Goal: Task Accomplishment & Management: Use online tool/utility

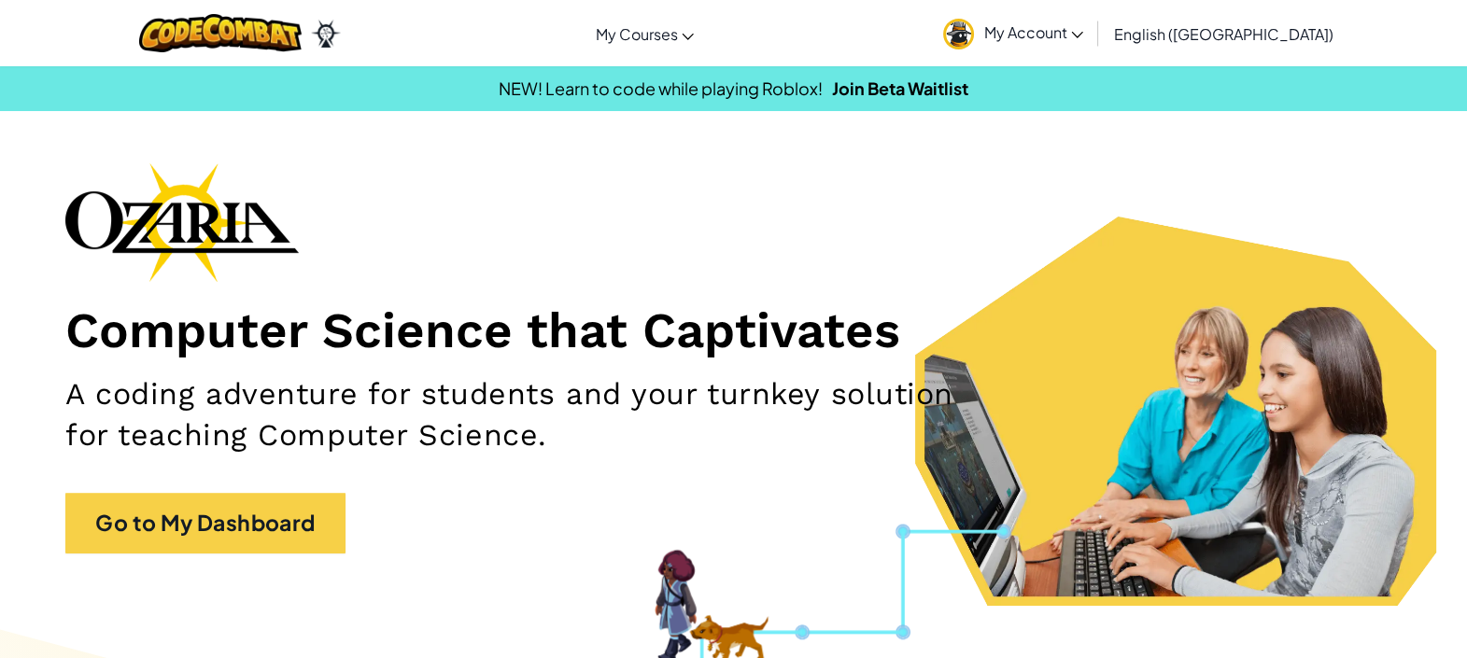
click at [1083, 33] on span "My Account" at bounding box center [1033, 32] width 100 height 20
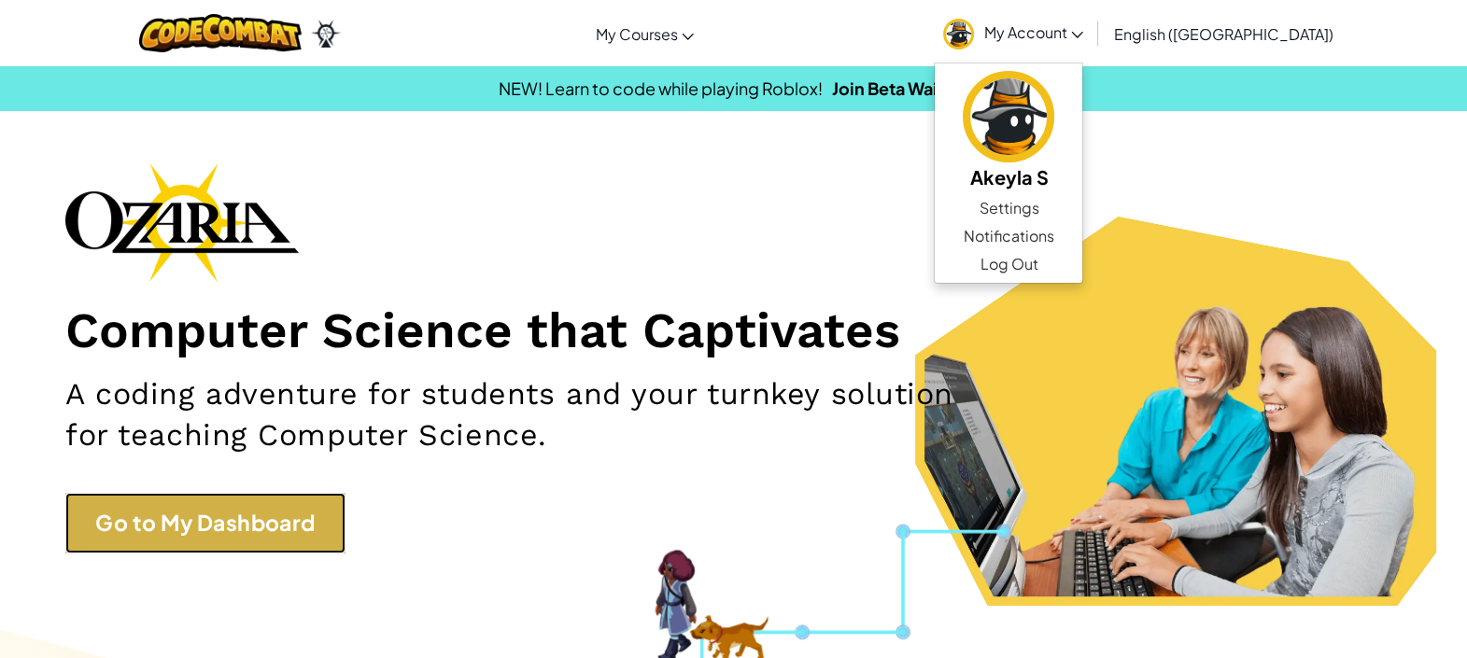
click at [344, 521] on link "Go to My Dashboard" at bounding box center [205, 523] width 280 height 61
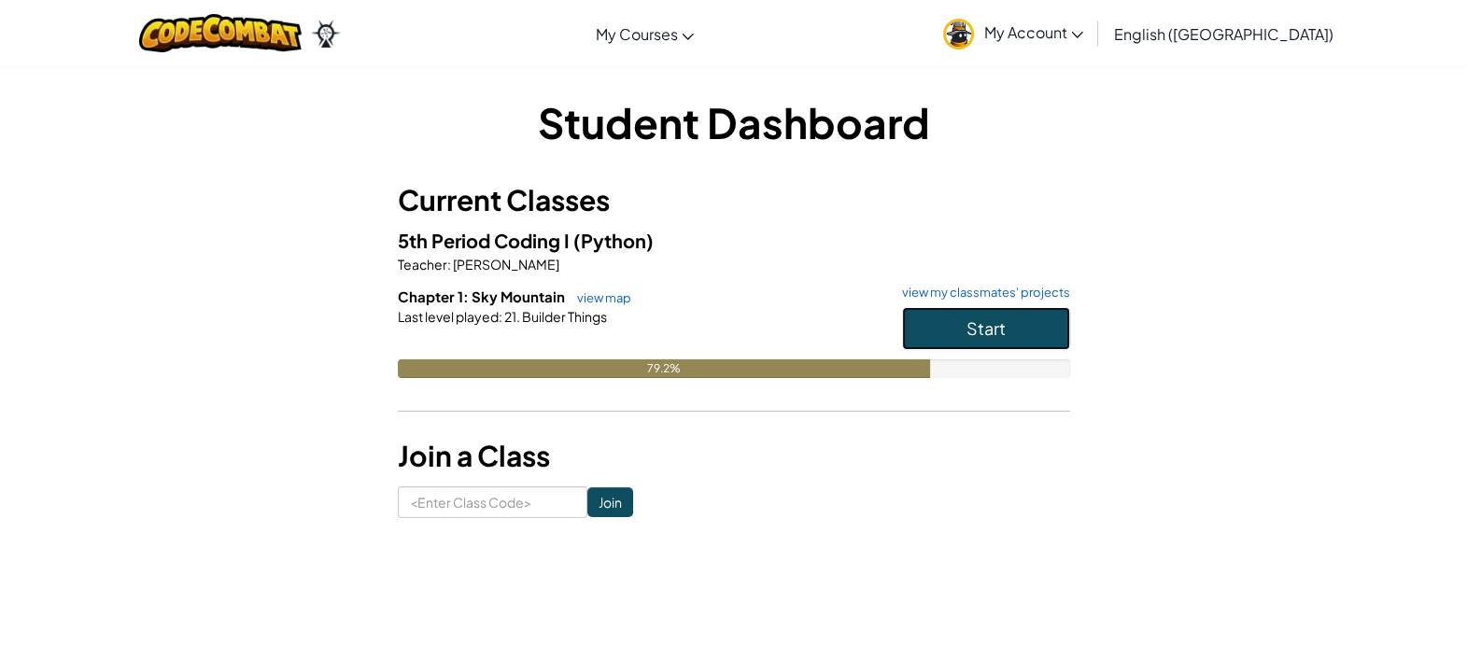
click at [1013, 349] on button "Start" at bounding box center [986, 328] width 168 height 43
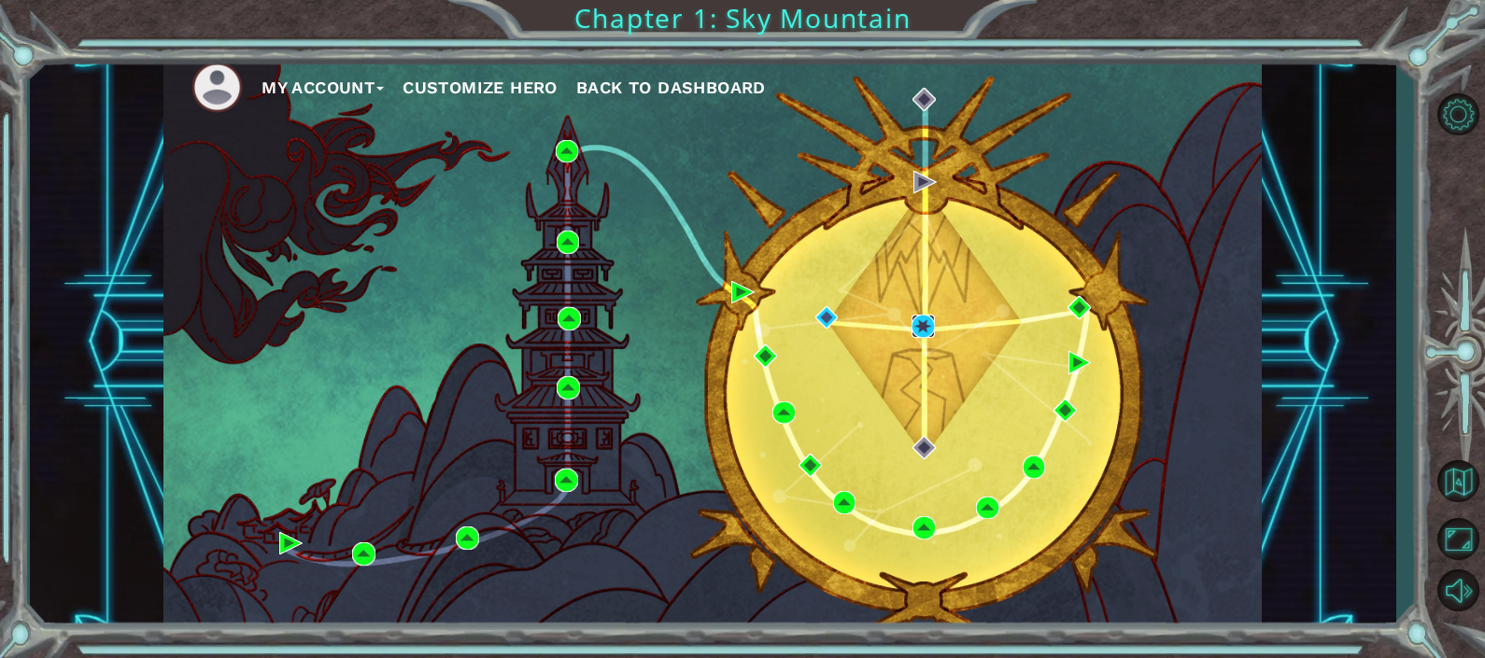
click at [928, 334] on img at bounding box center [922, 326] width 23 height 23
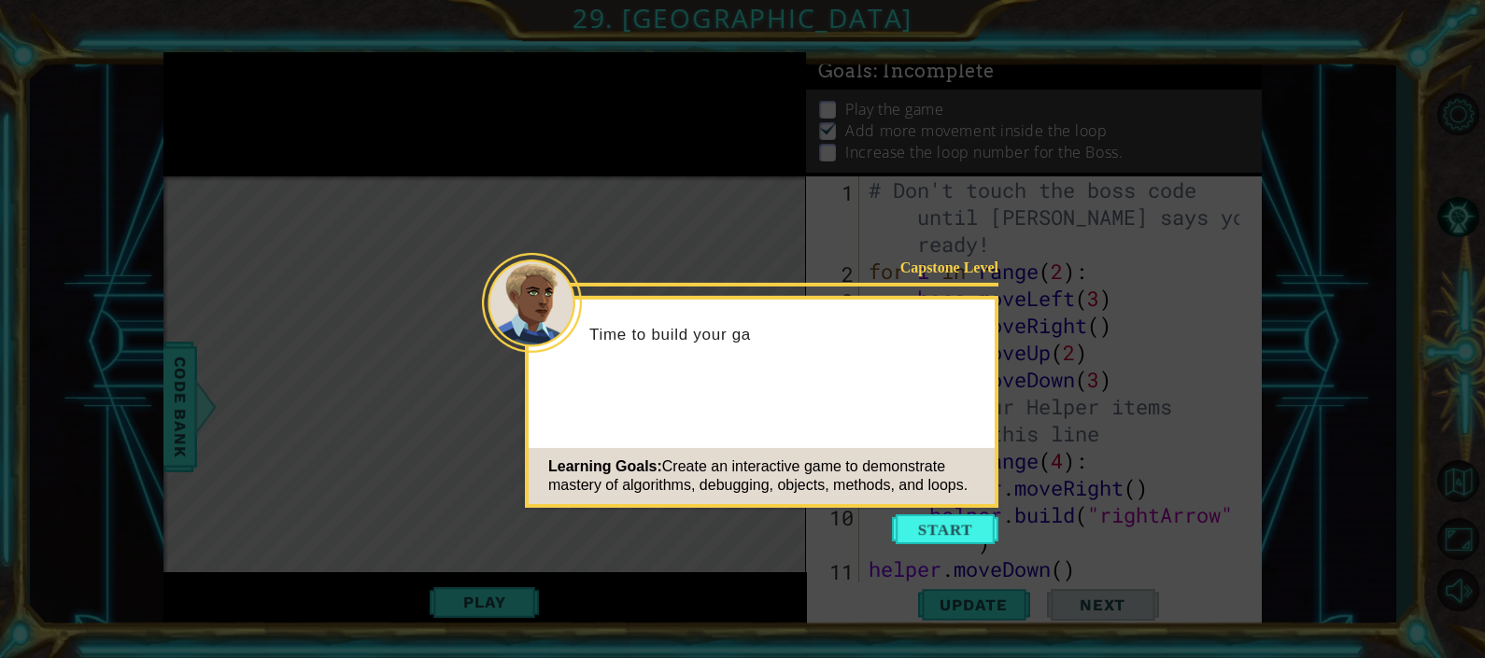
click at [924, 551] on icon at bounding box center [742, 329] width 1485 height 658
click at [930, 558] on icon at bounding box center [742, 329] width 1485 height 658
click at [938, 520] on button "Start" at bounding box center [945, 529] width 106 height 30
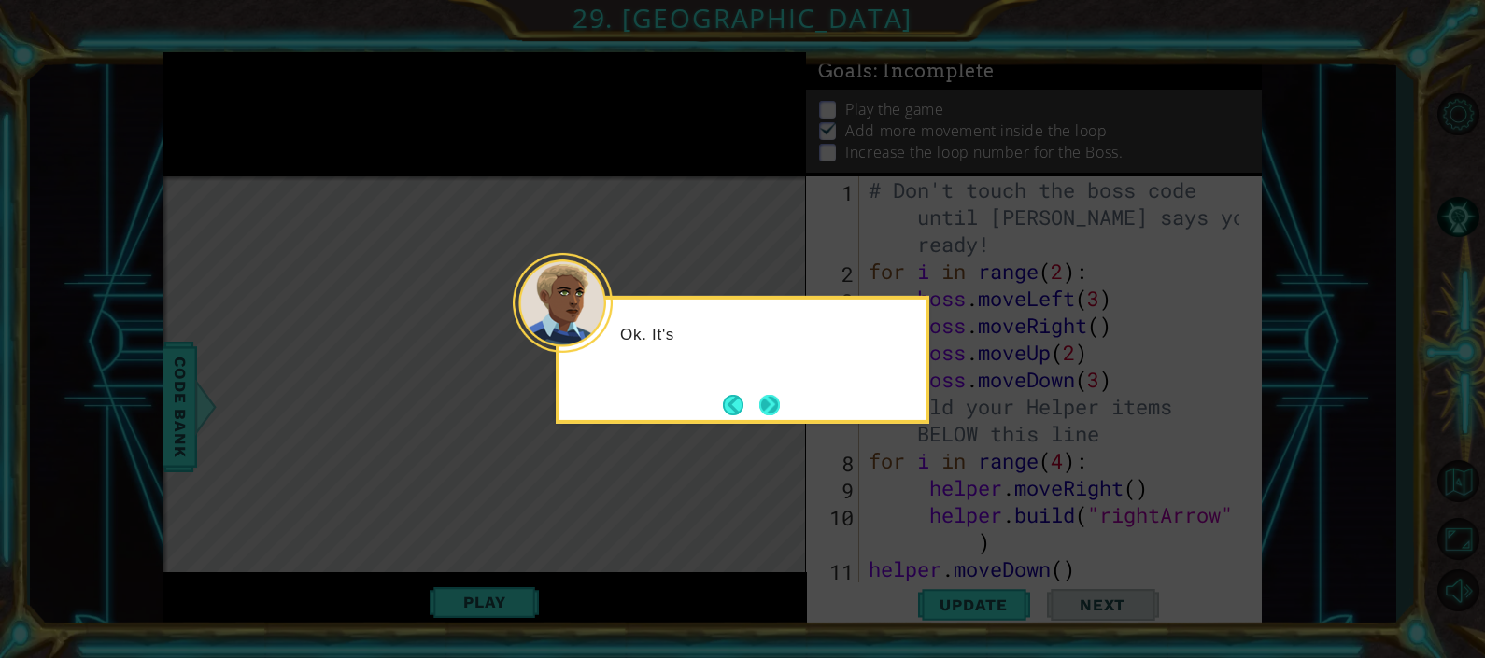
click at [771, 404] on button "Next" at bounding box center [769, 404] width 21 height 21
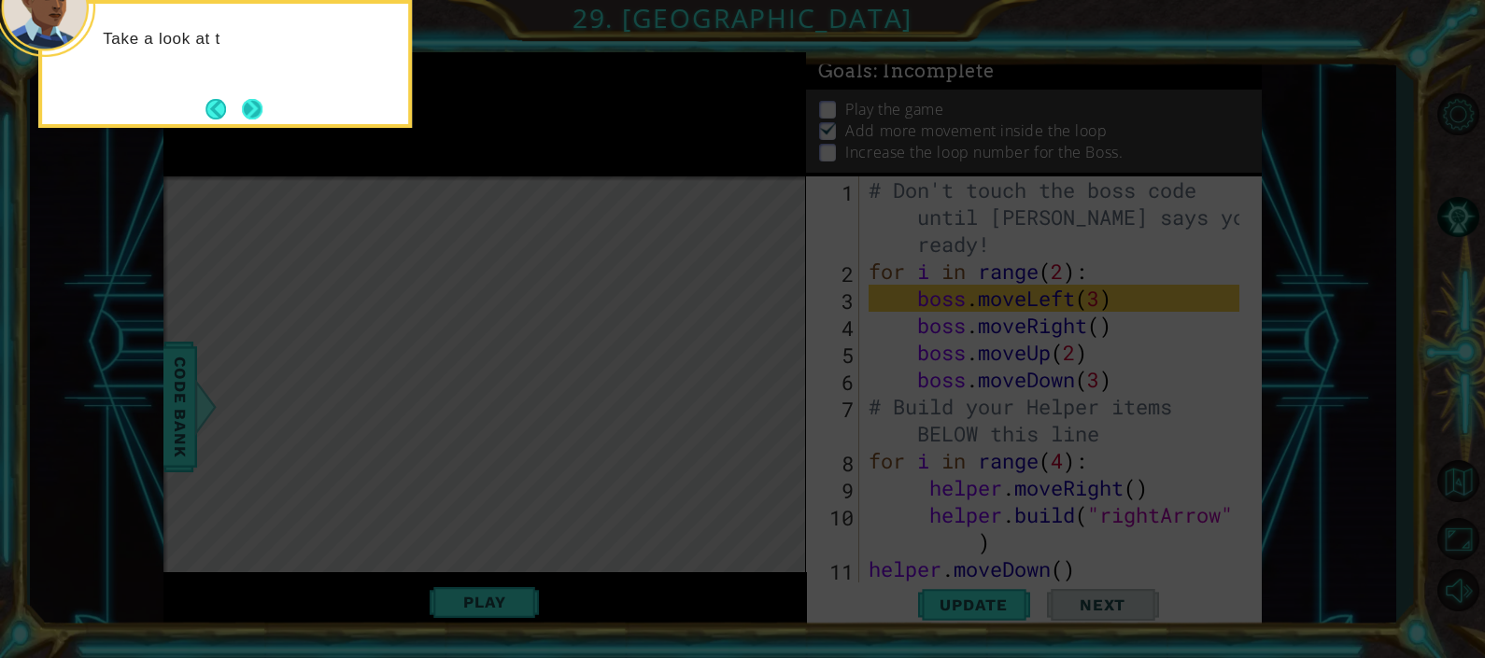
click at [247, 120] on button "Next" at bounding box center [252, 108] width 23 height 23
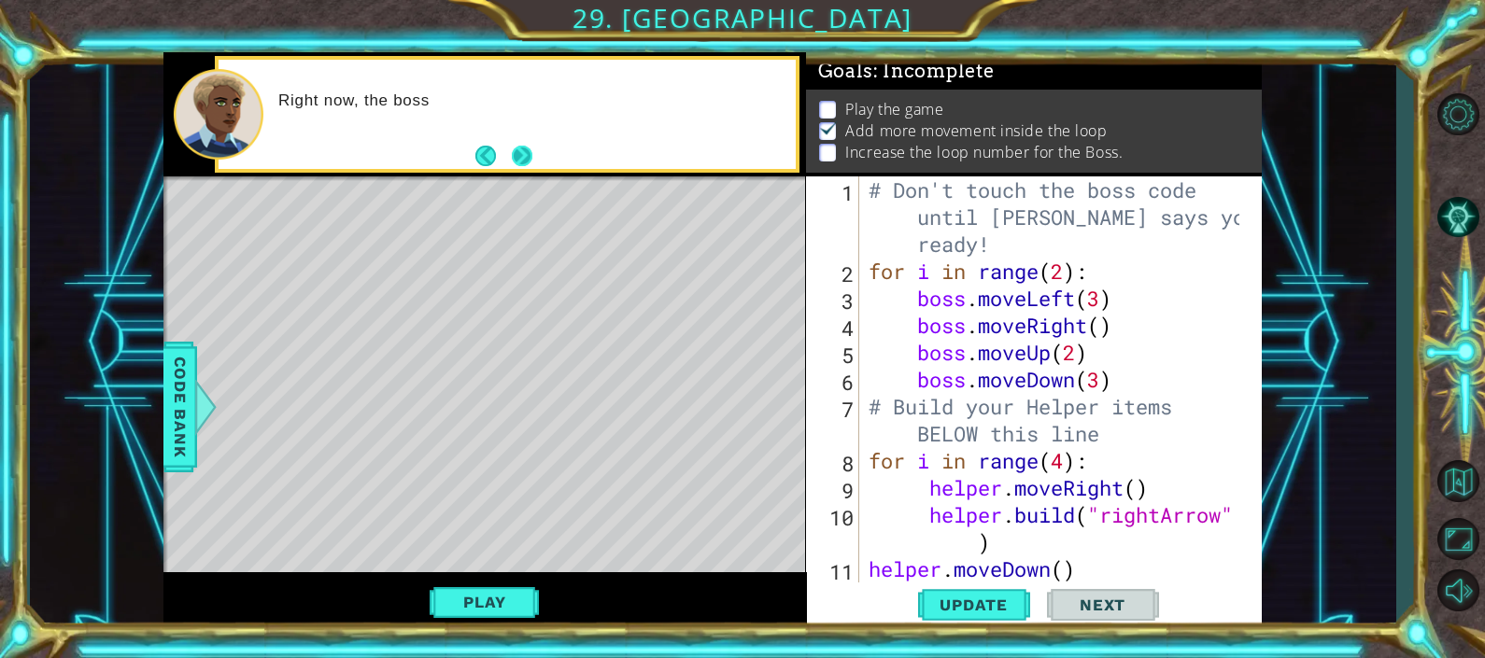
click at [523, 167] on button "Next" at bounding box center [522, 156] width 21 height 21
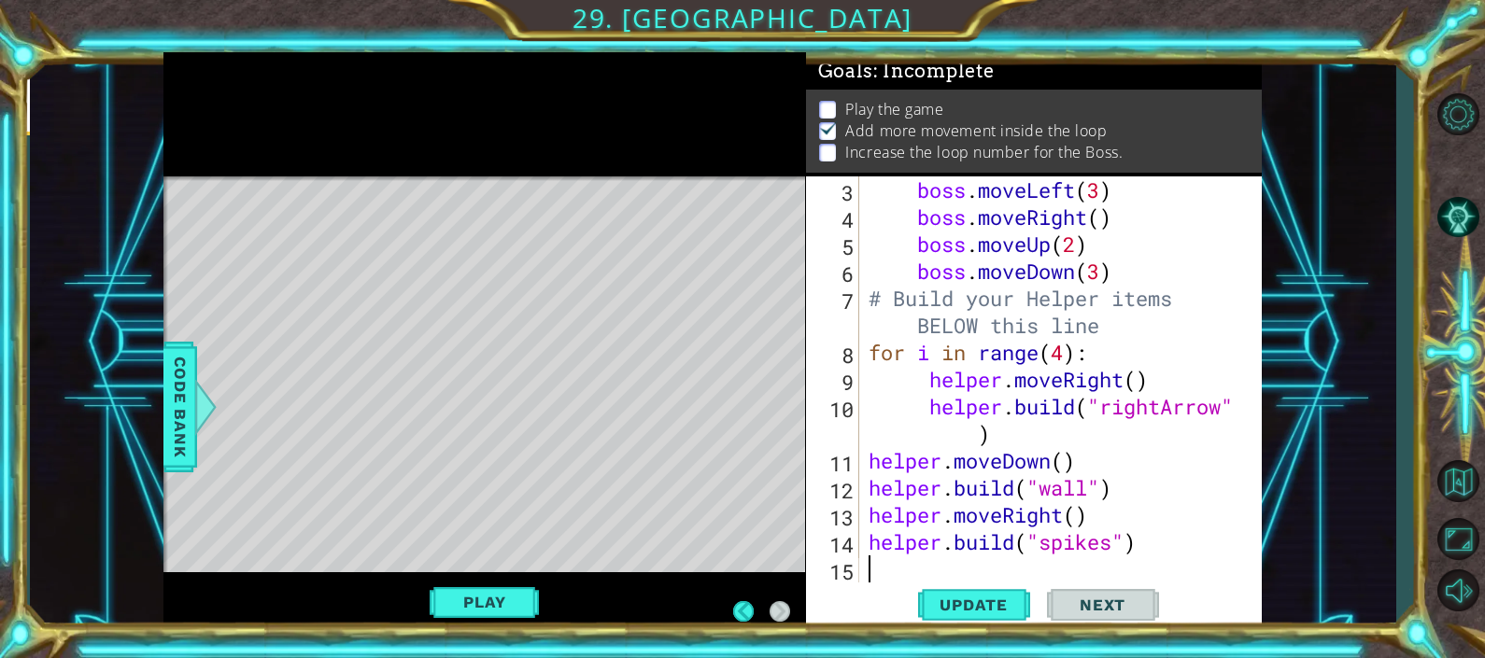
scroll to position [107, 0]
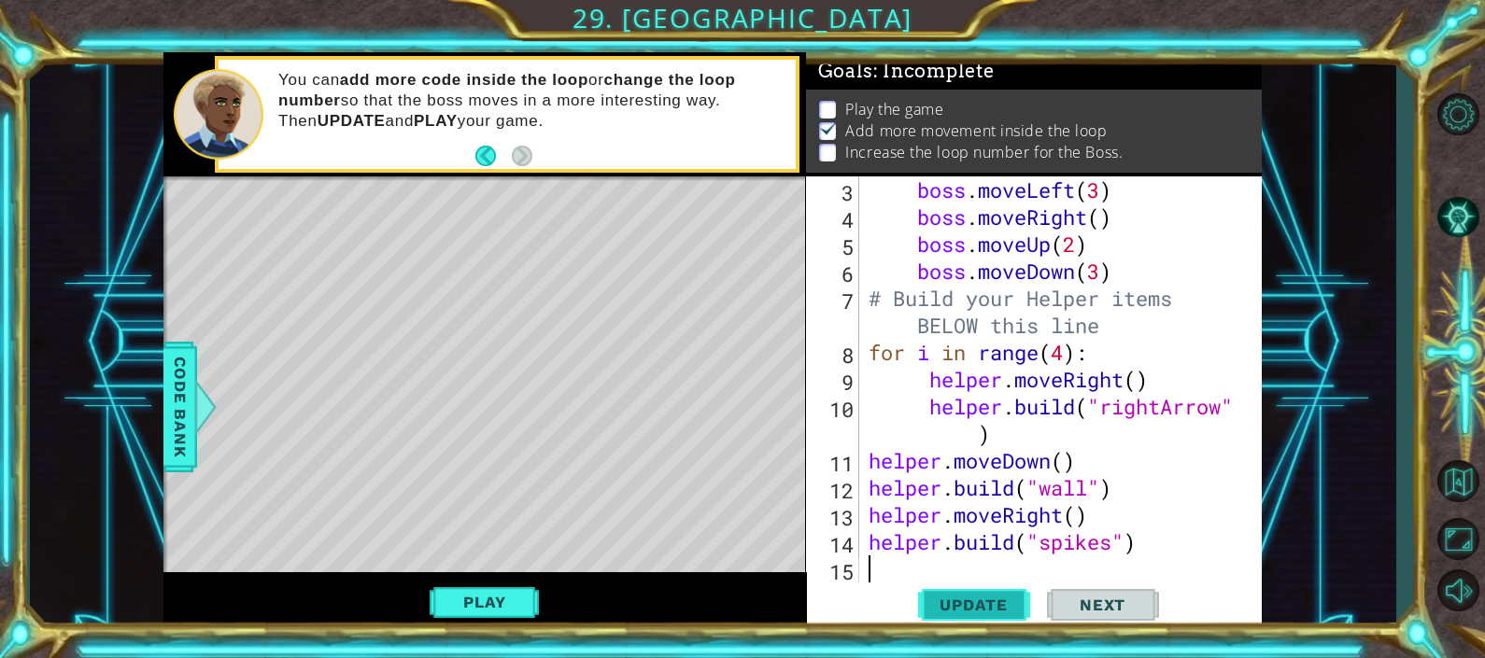
click at [964, 616] on button "Update" at bounding box center [974, 606] width 112 height 46
click at [700, 439] on div "Level Map" at bounding box center [594, 451] width 863 height 550
click at [710, 233] on div "Level Map" at bounding box center [594, 451] width 863 height 550
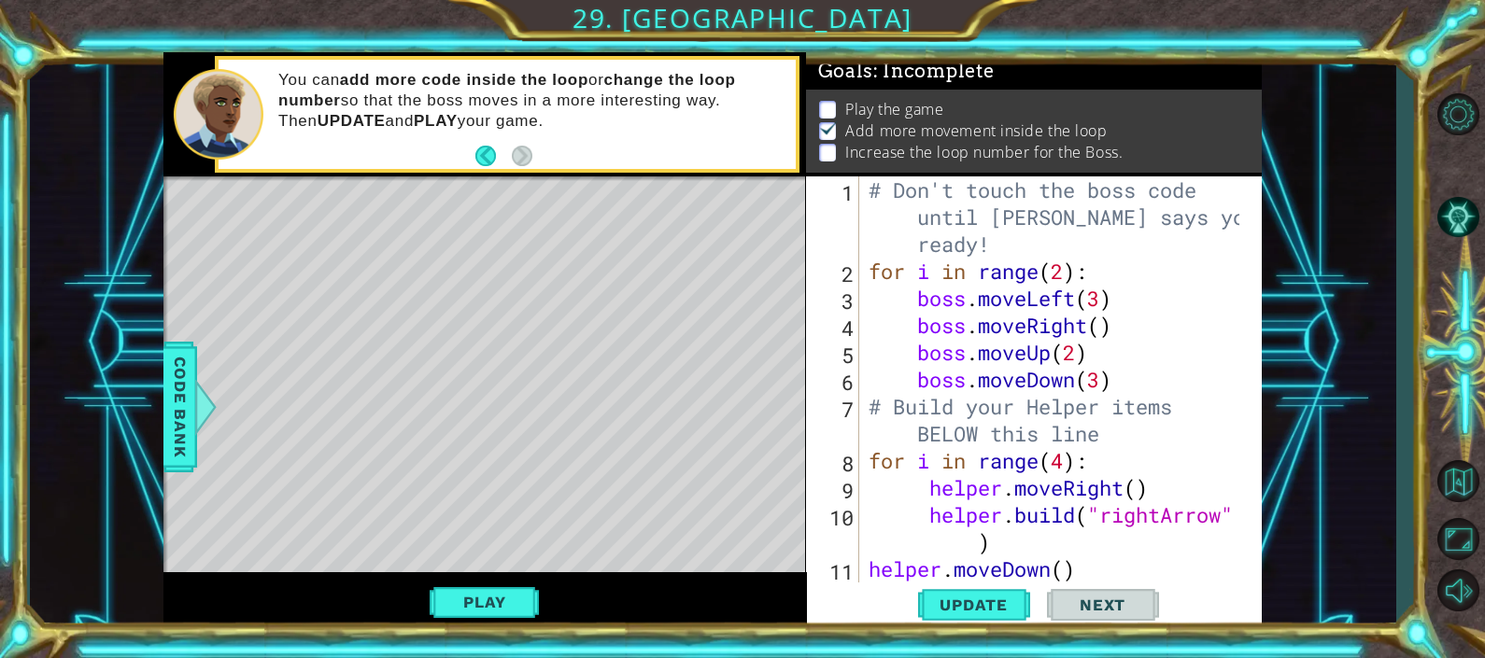
scroll to position [0, 0]
click at [1046, 286] on div "# Don't touch the boss code until [PERSON_NAME] says you're ready! for i in ran…" at bounding box center [1057, 433] width 385 height 514
click at [1064, 266] on div "# Don't touch the boss code until [PERSON_NAME] says you're ready! for i in ran…" at bounding box center [1057, 433] width 385 height 514
type textarea "for i in range(3):"
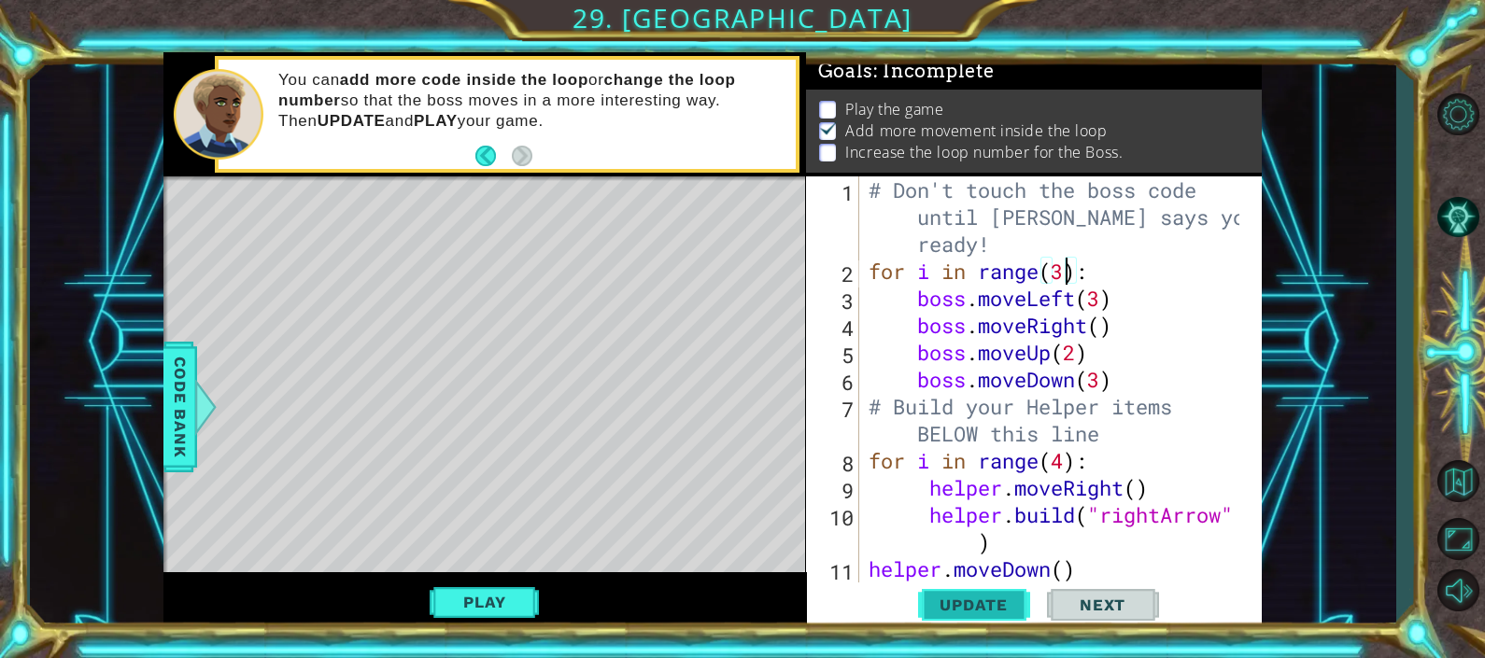
click at [952, 610] on span "Update" at bounding box center [974, 605] width 106 height 19
click at [444, 600] on button "Play" at bounding box center [484, 602] width 109 height 35
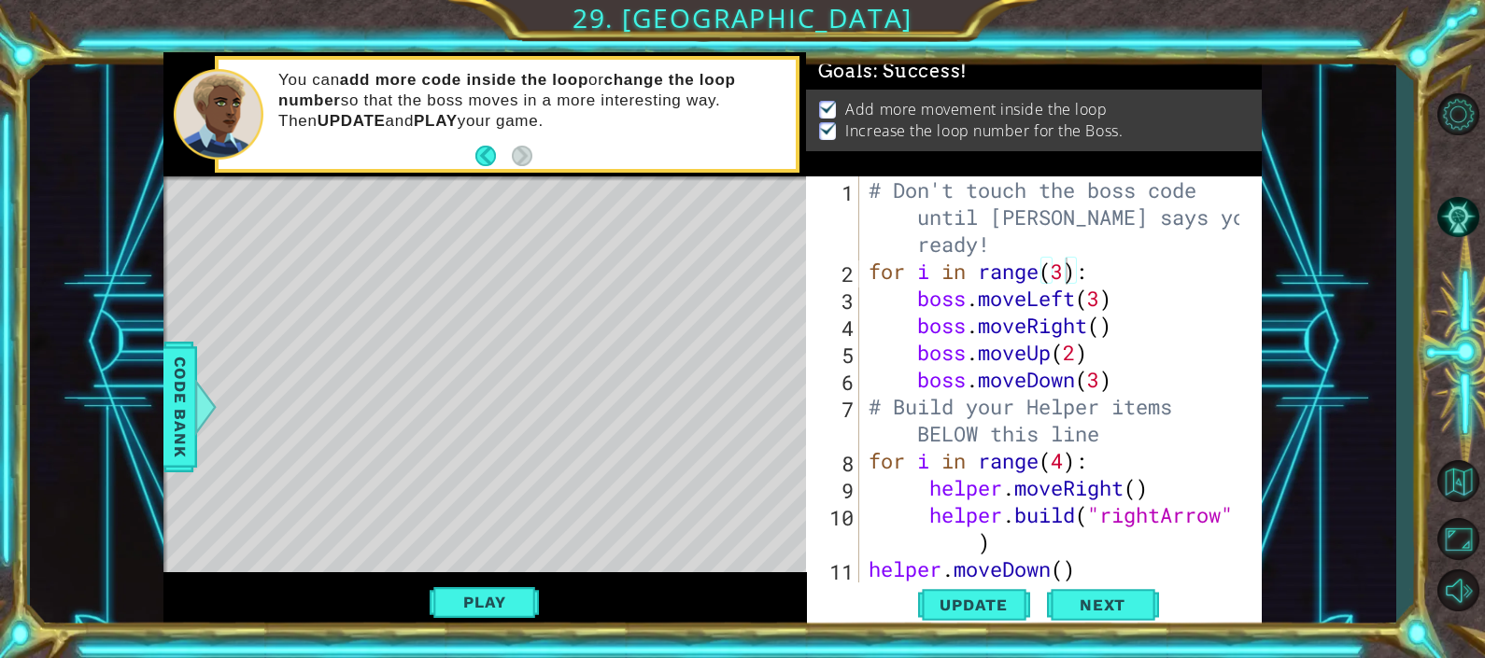
scroll to position [5, 0]
click at [1116, 609] on span "Next" at bounding box center [1102, 609] width 83 height 19
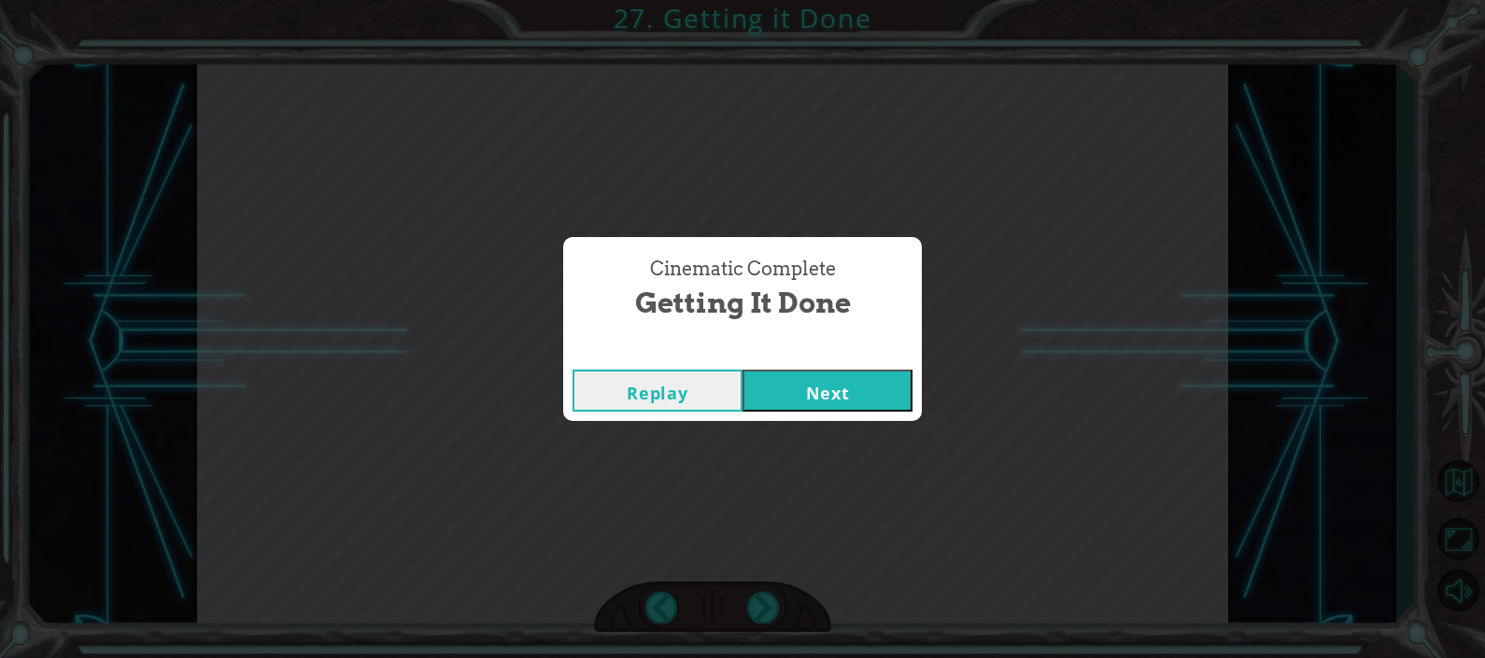
click at [819, 411] on button "Next" at bounding box center [827, 391] width 170 height 42
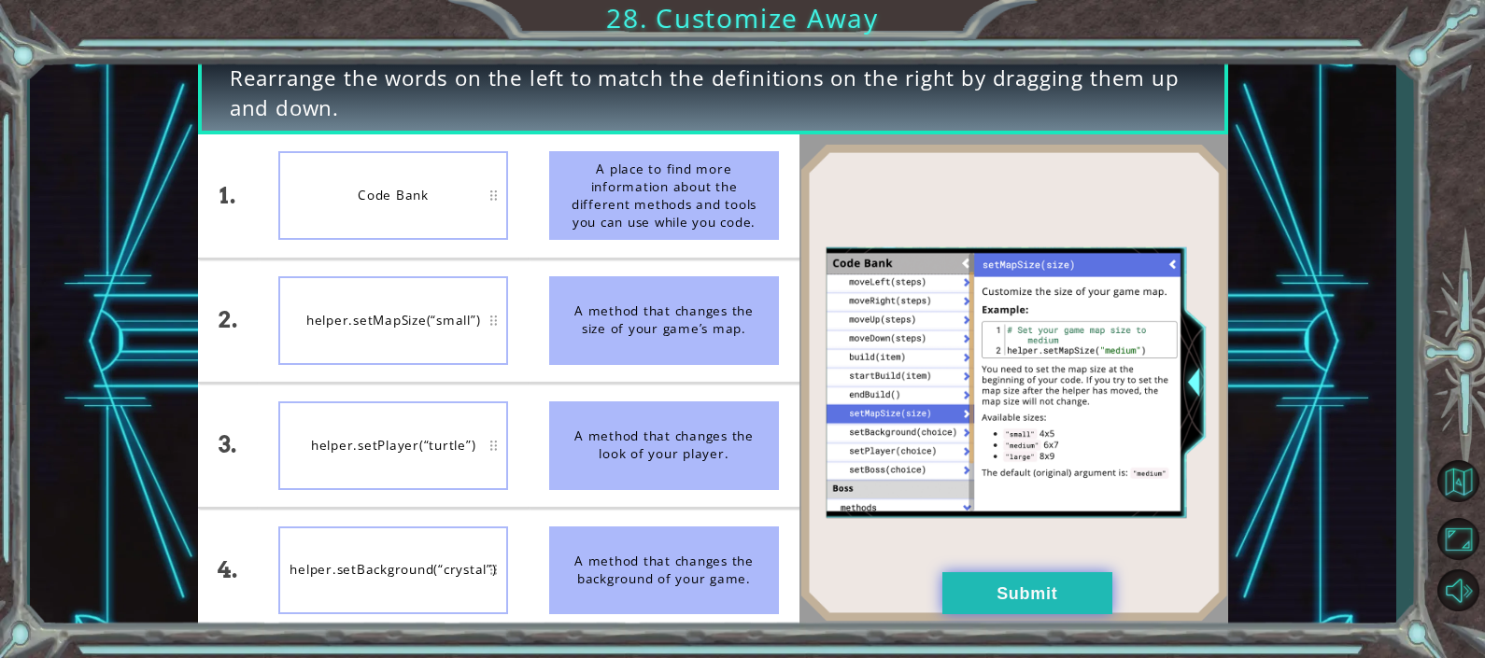
click at [1032, 588] on button "Submit" at bounding box center [1027, 593] width 170 height 42
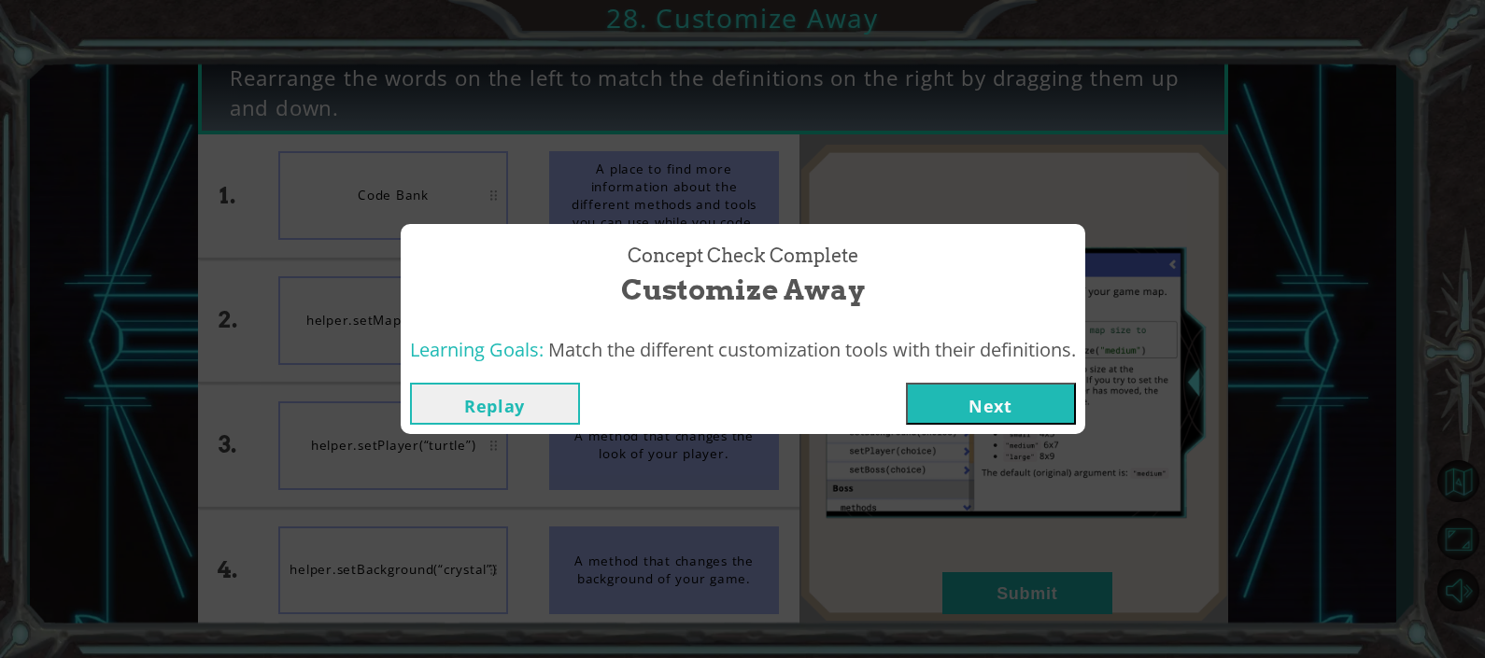
click at [1466, 471] on div "Concept Check Complete Customize Away Learning Goals: Match the different custo…" at bounding box center [742, 329] width 1485 height 658
click at [1000, 419] on button "Next" at bounding box center [991, 404] width 170 height 42
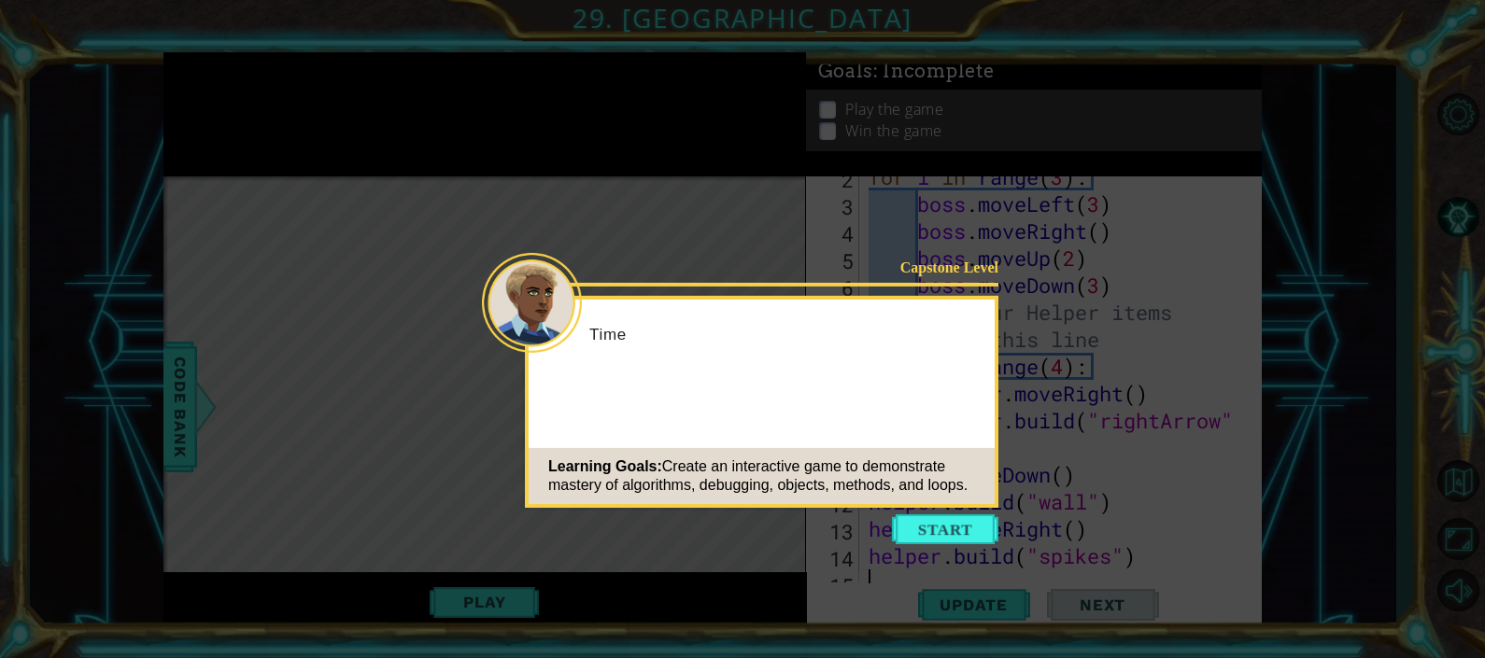
scroll to position [107, 0]
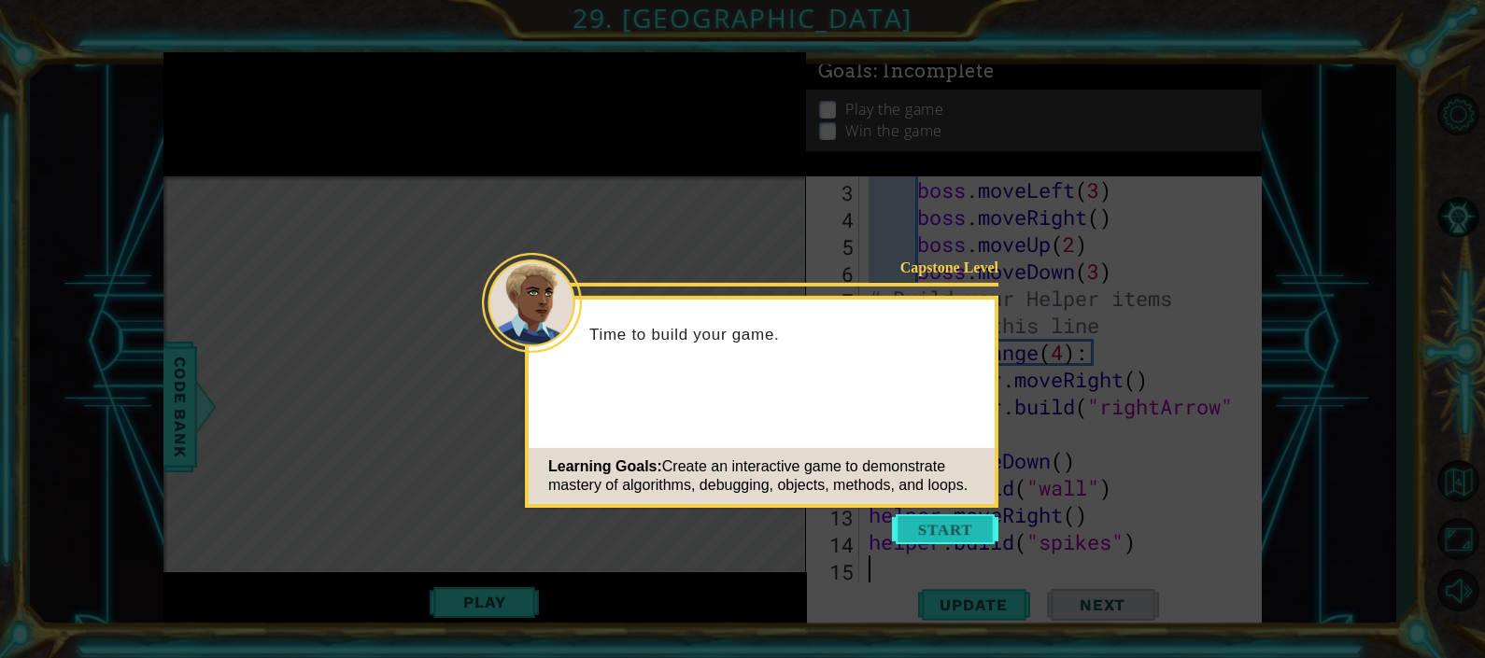
click at [943, 527] on button "Start" at bounding box center [945, 529] width 106 height 30
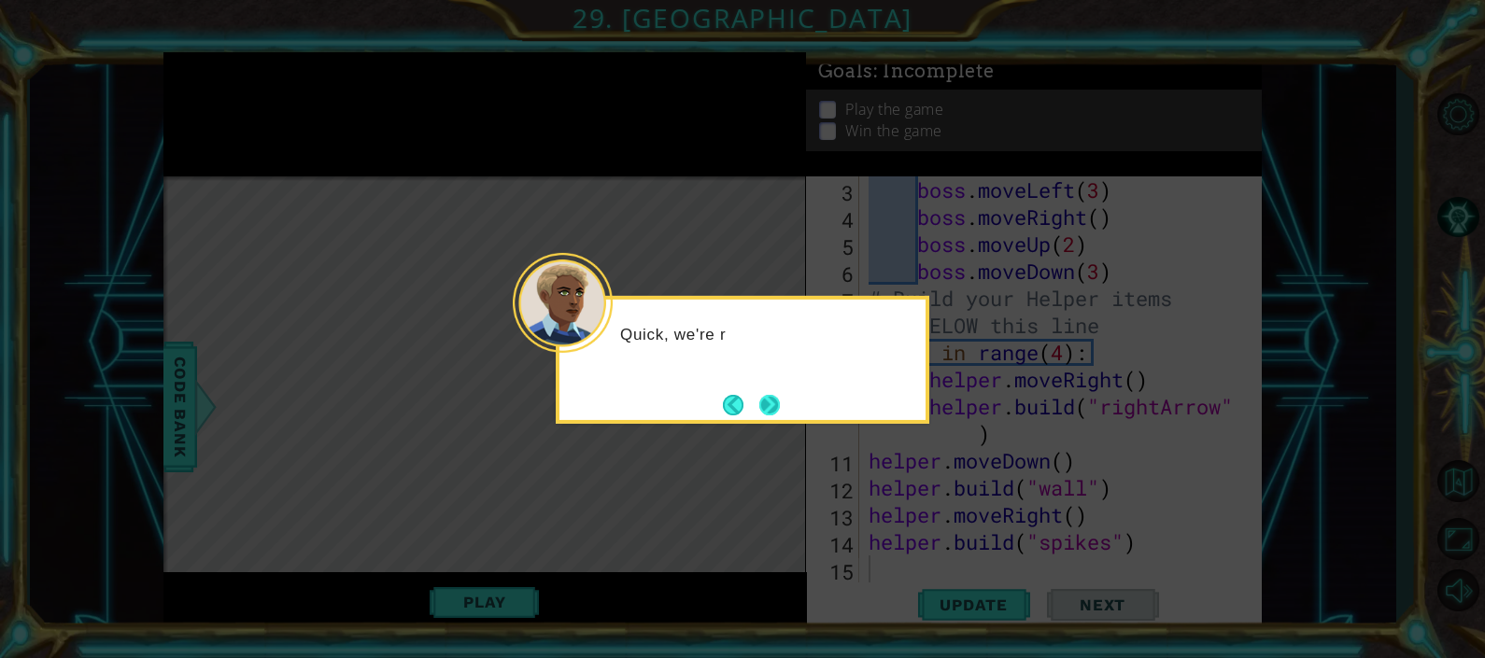
click at [766, 416] on button "Next" at bounding box center [769, 405] width 22 height 22
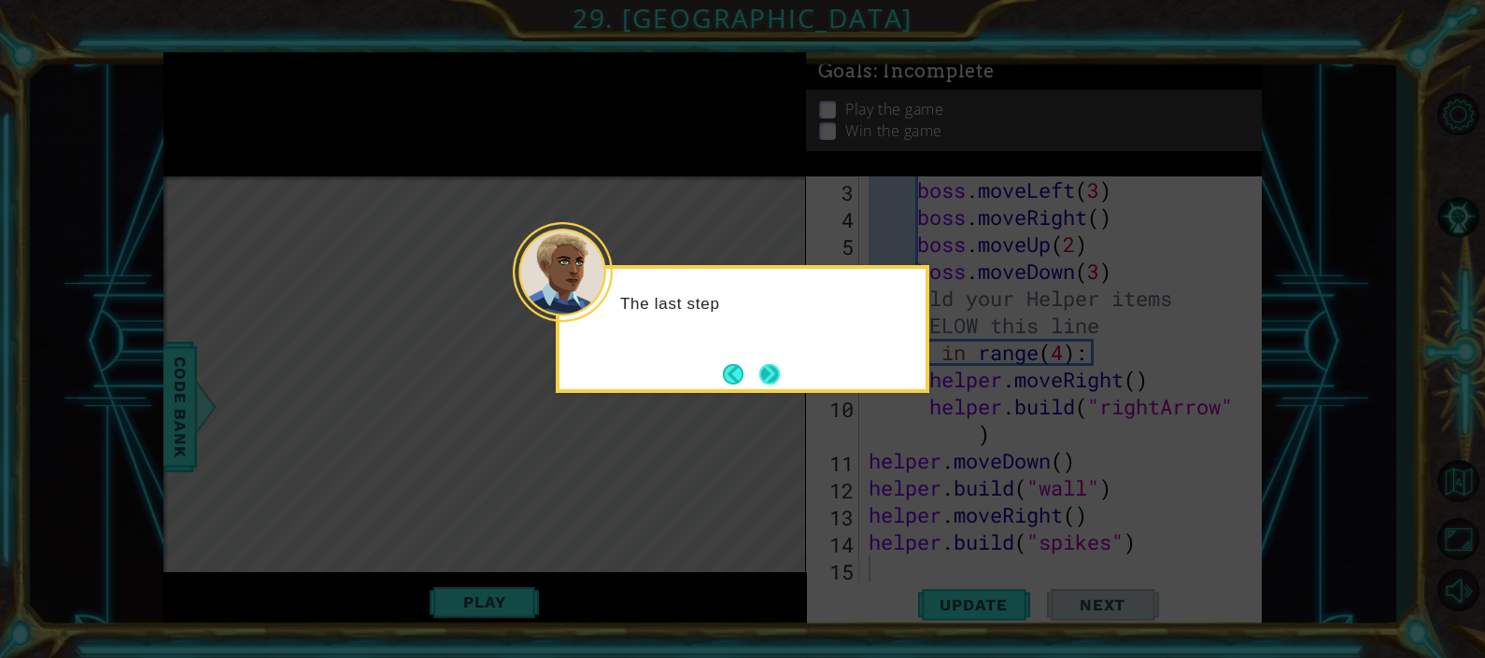
click at [760, 363] on button "Next" at bounding box center [768, 373] width 21 height 21
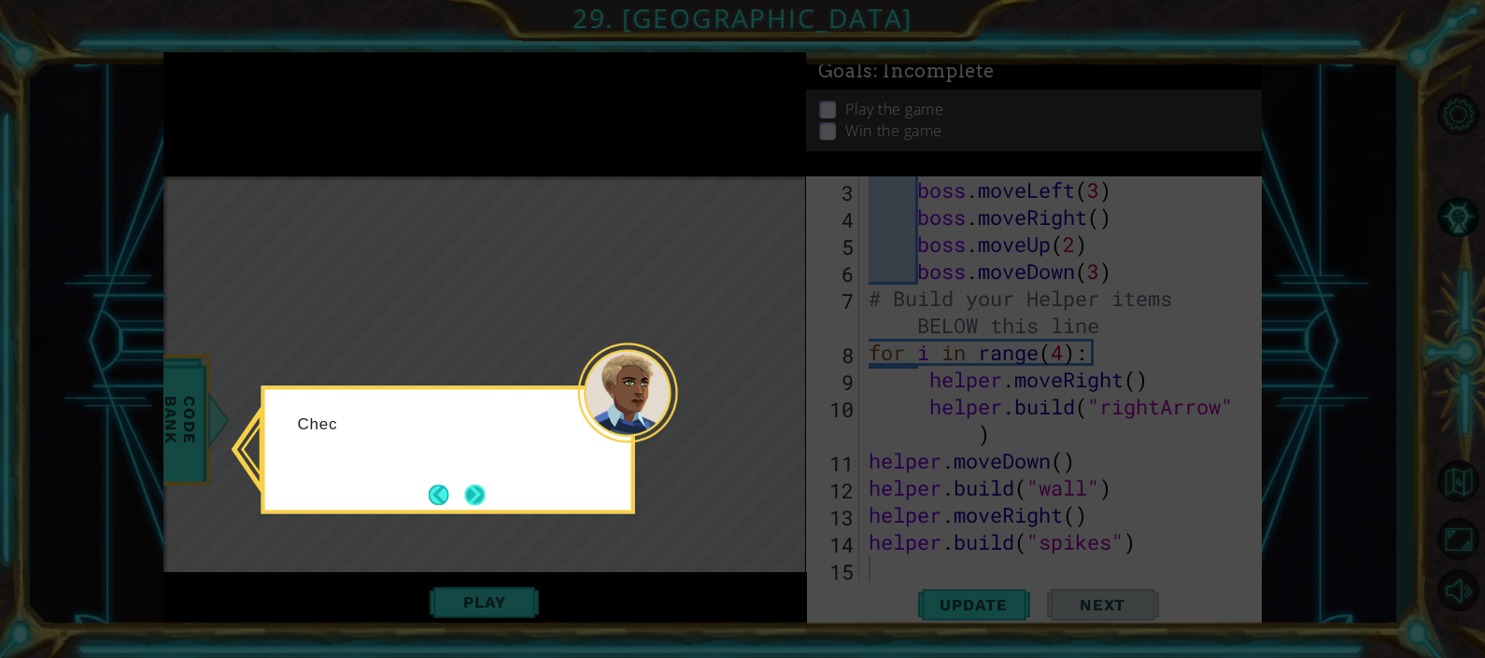
click at [487, 506] on button "Next" at bounding box center [475, 495] width 34 height 34
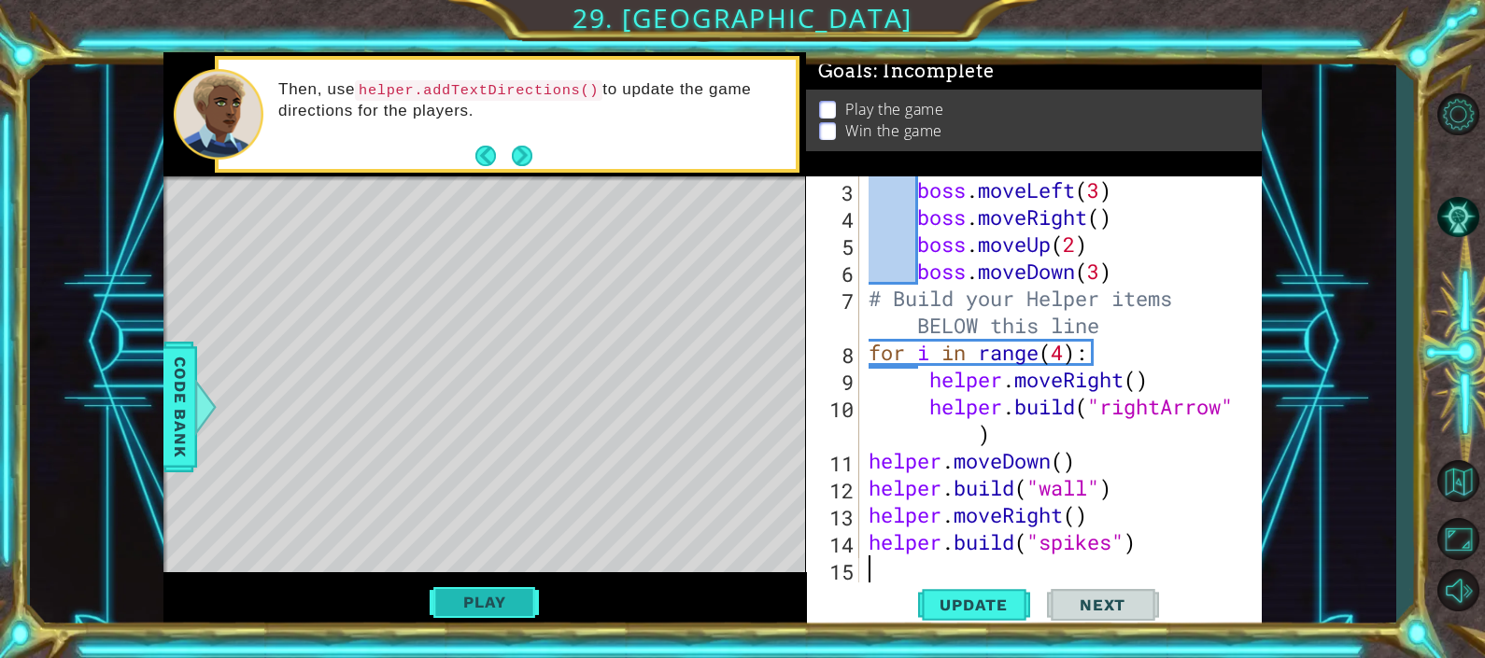
click at [438, 601] on button "Play" at bounding box center [484, 602] width 109 height 35
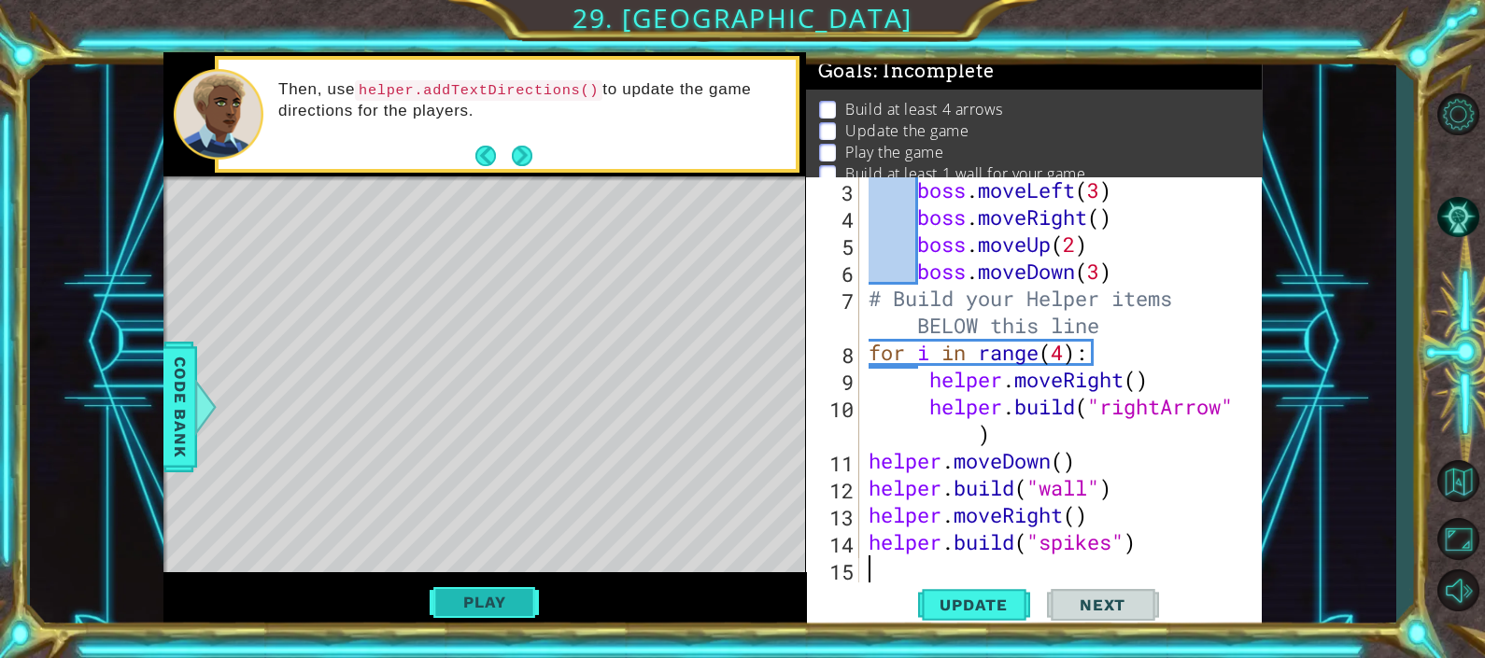
click at [444, 617] on button "Play" at bounding box center [484, 602] width 109 height 35
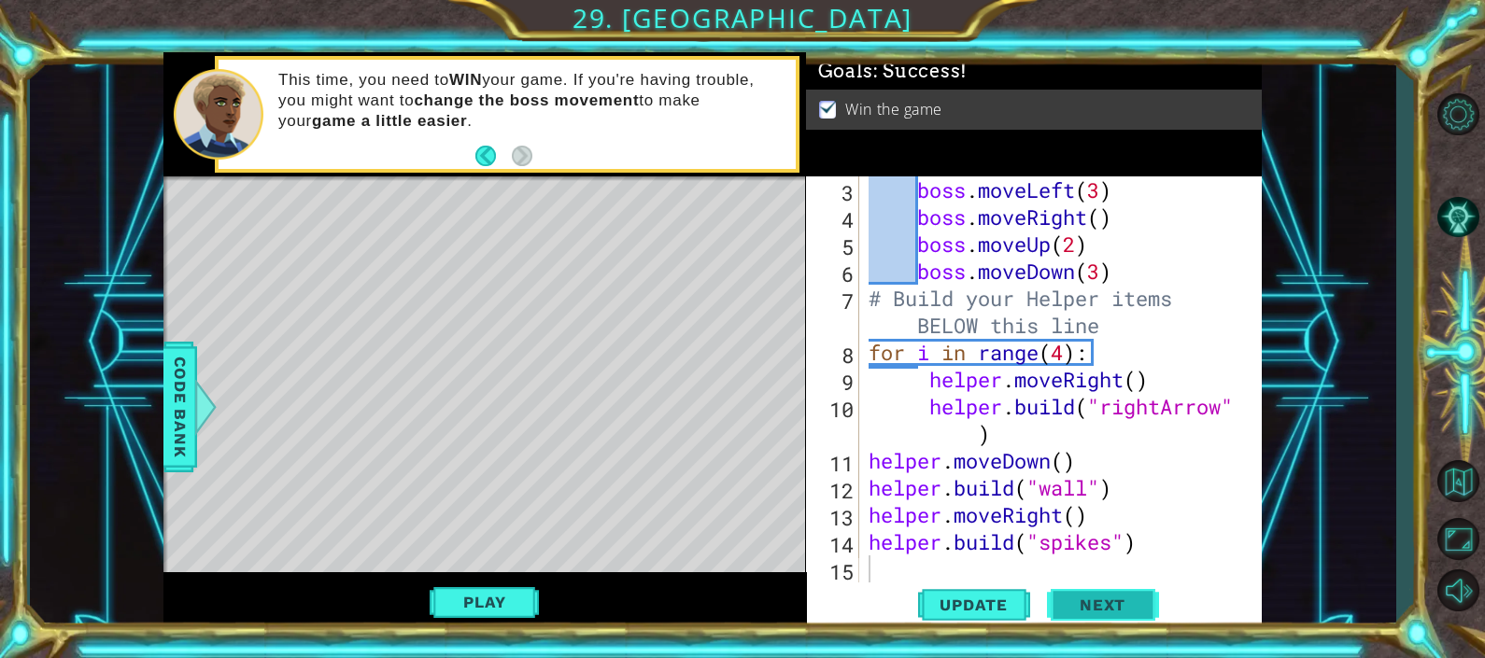
click at [1102, 619] on button "Next" at bounding box center [1103, 604] width 112 height 46
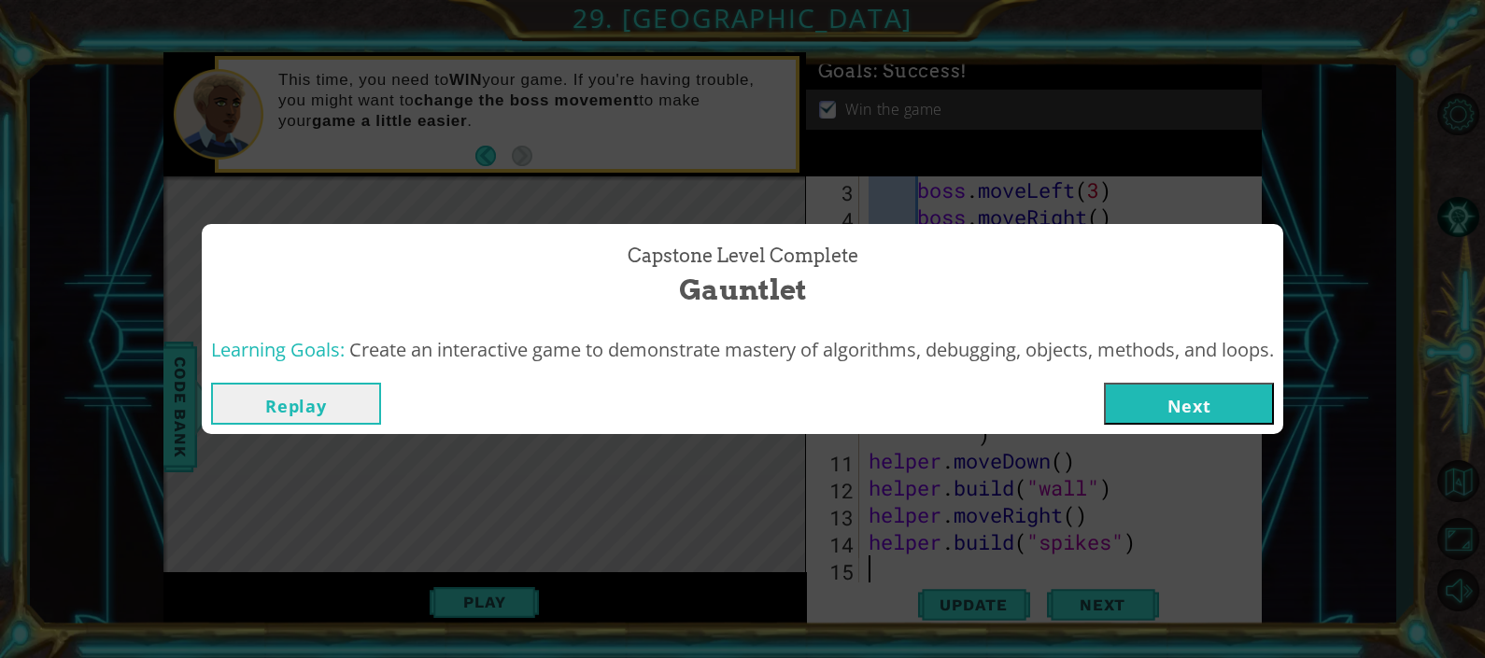
click at [1219, 416] on button "Next" at bounding box center [1189, 404] width 170 height 42
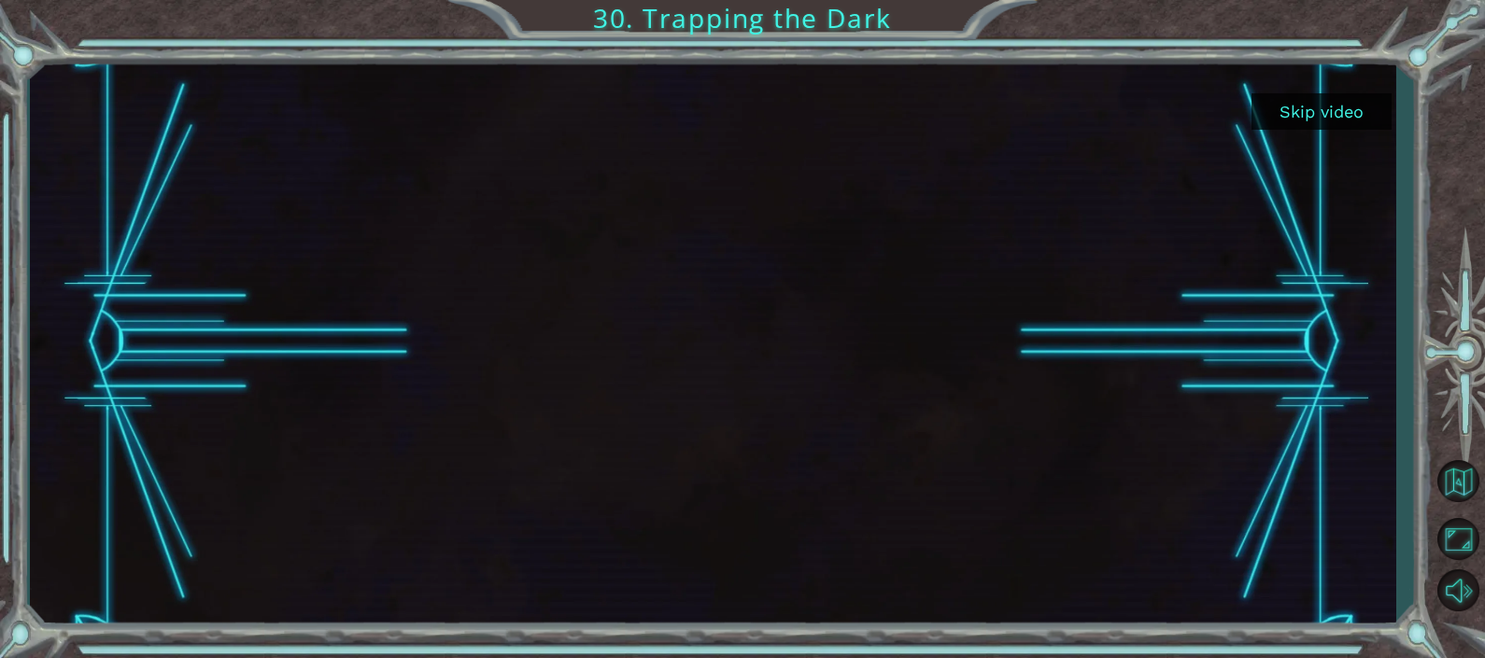
click at [1326, 109] on button "Skip video" at bounding box center [1321, 111] width 140 height 36
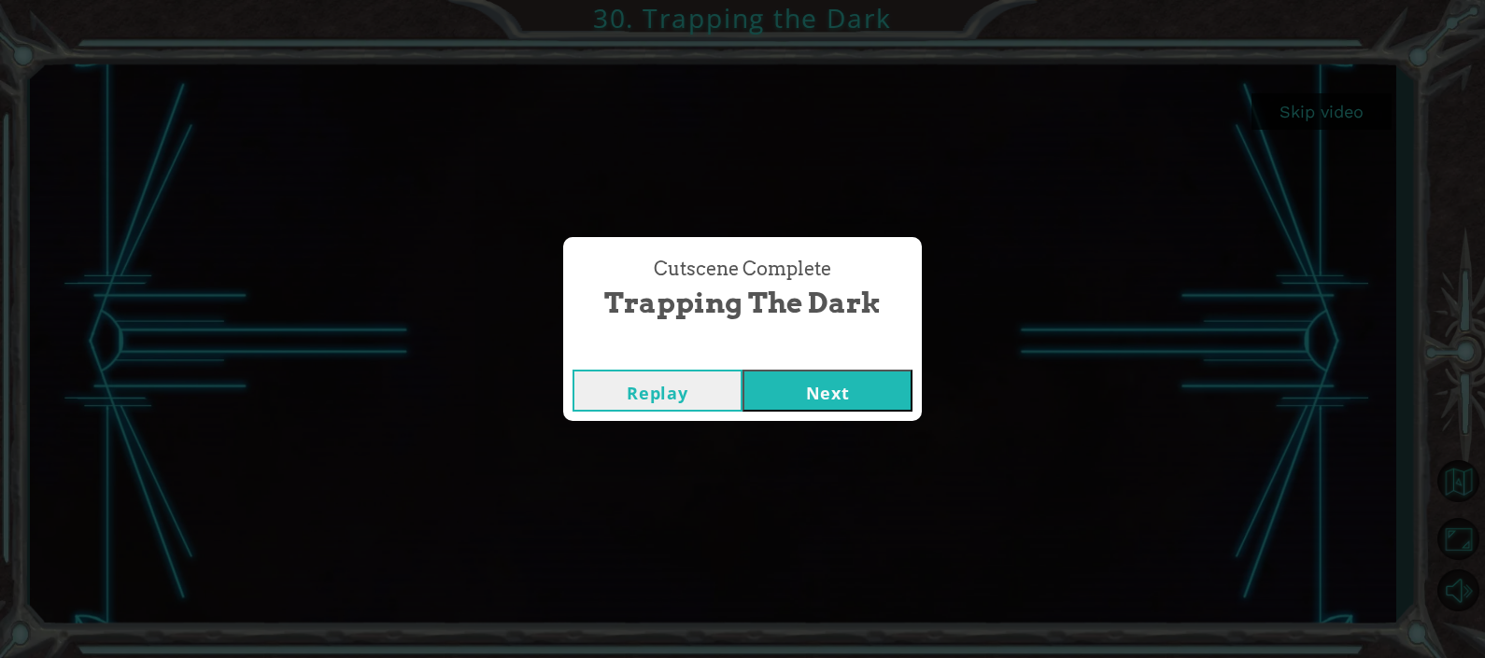
click at [847, 402] on button "Next" at bounding box center [827, 391] width 170 height 42
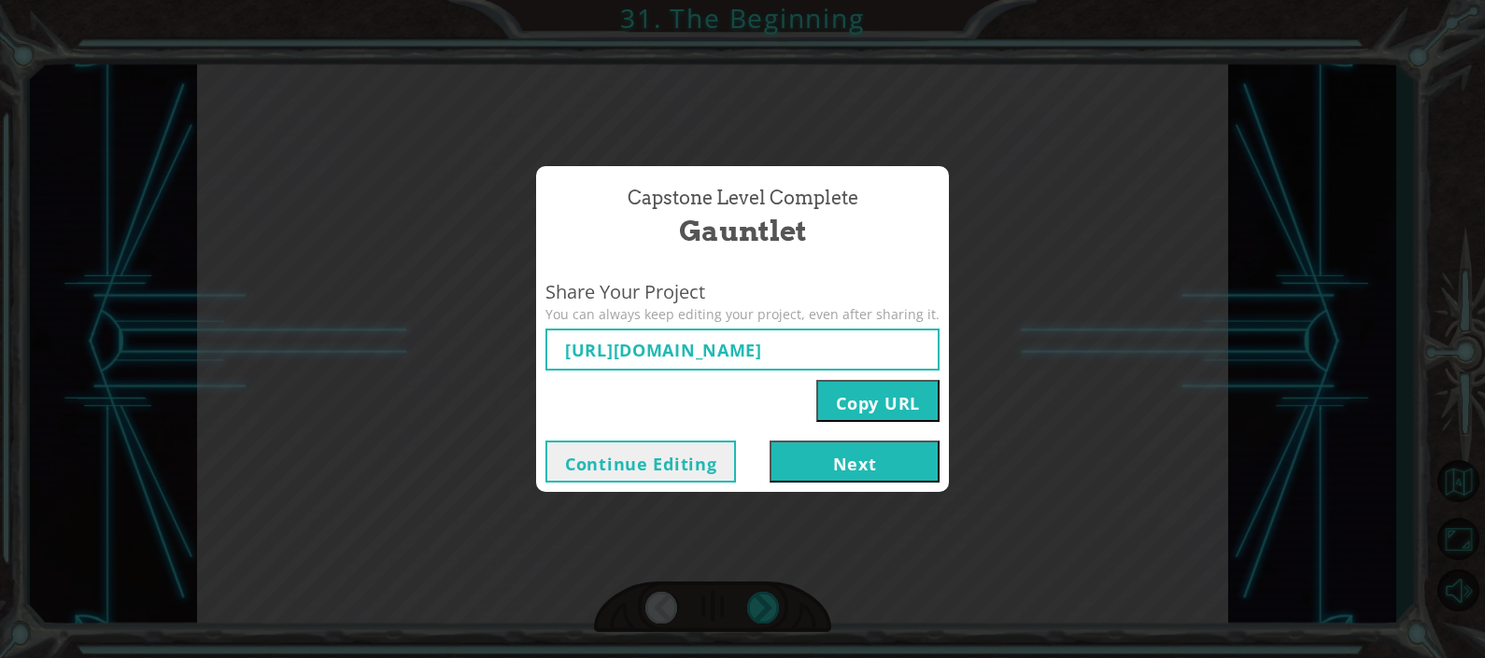
click at [798, 476] on button "Next" at bounding box center [854, 462] width 170 height 42
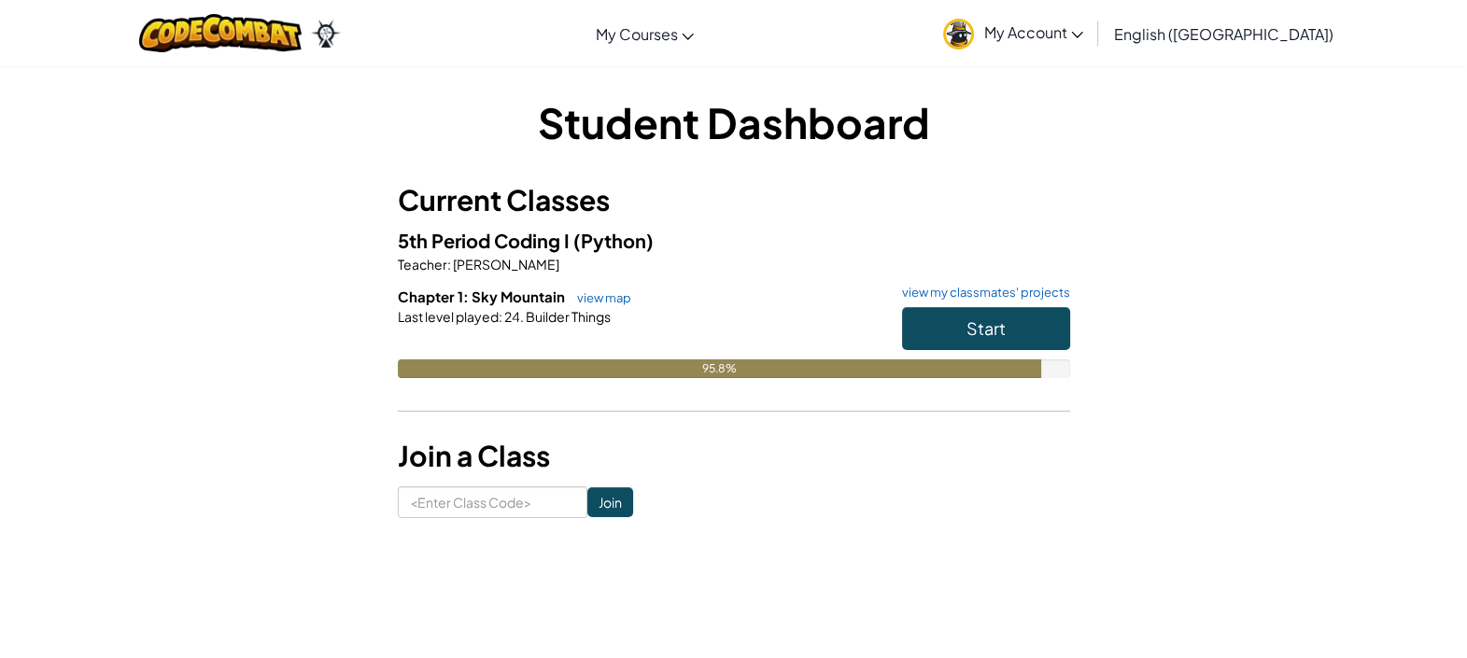
click at [1019, 338] on button "Start" at bounding box center [986, 328] width 168 height 43
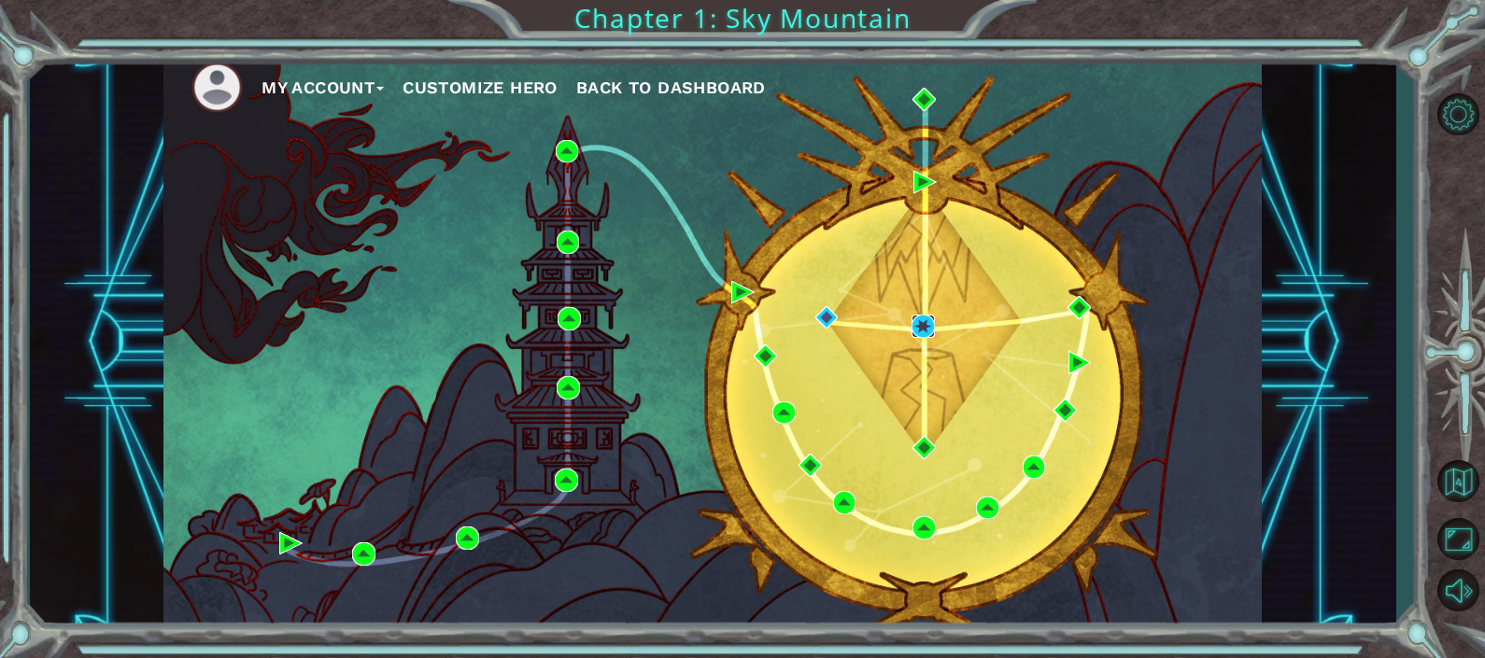
click at [913, 322] on img at bounding box center [922, 326] width 23 height 23
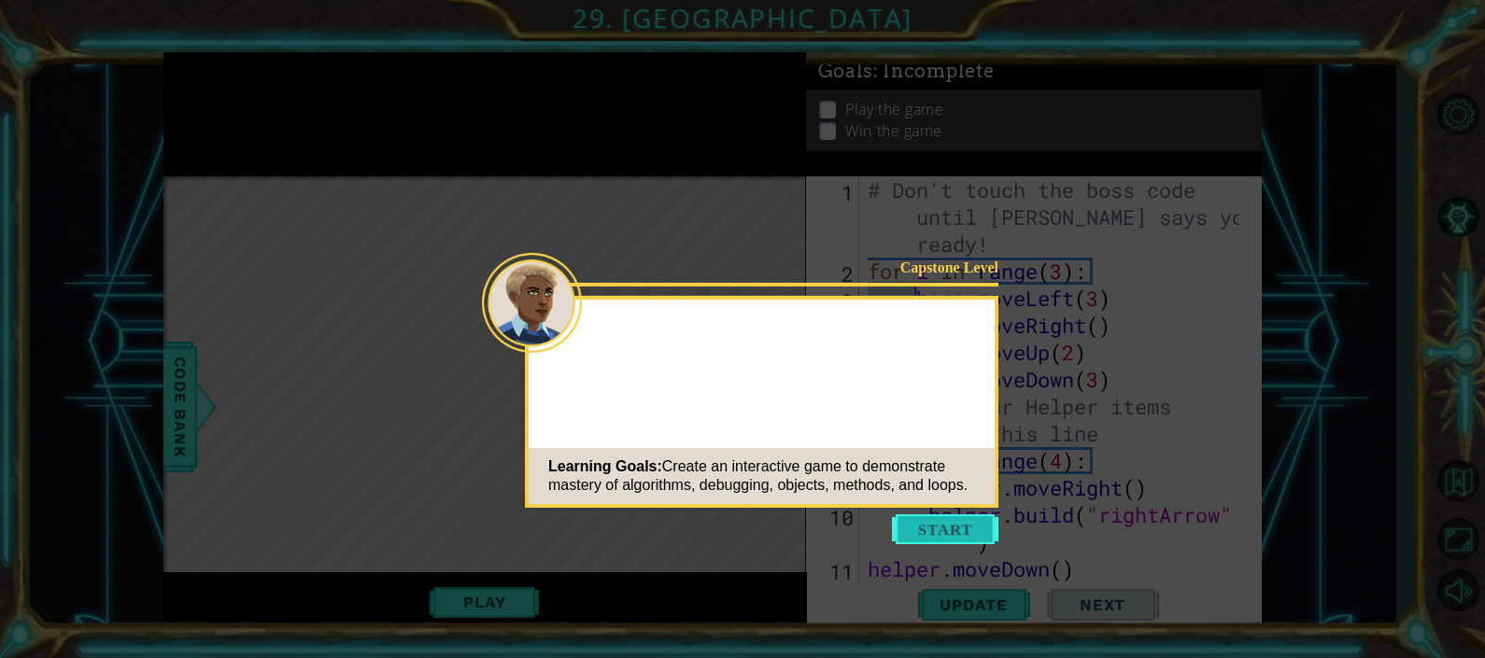
click at [931, 514] on button "Start" at bounding box center [945, 529] width 106 height 30
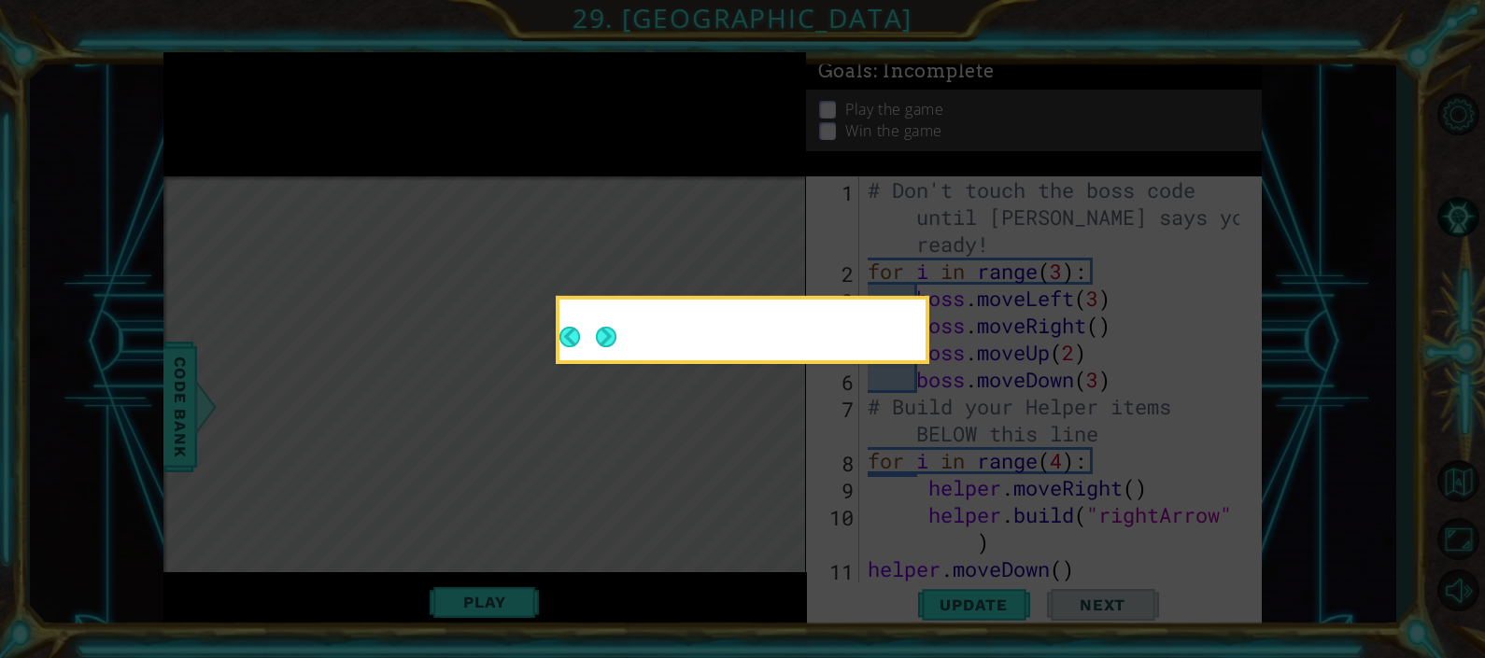
click at [641, 345] on div at bounding box center [742, 332] width 366 height 53
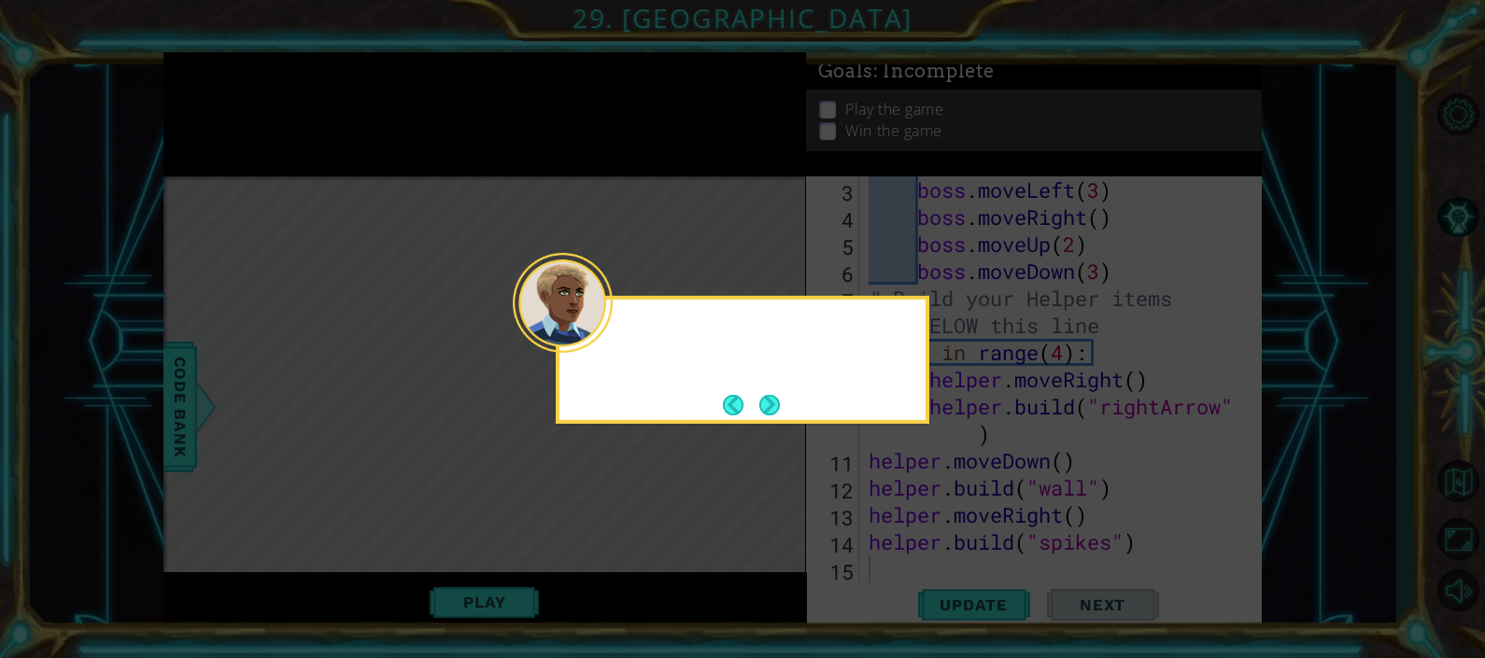
scroll to position [107, 0]
click at [741, 427] on icon at bounding box center [742, 329] width 1485 height 658
click at [765, 416] on footer at bounding box center [751, 405] width 57 height 28
click at [753, 406] on button "Back" at bounding box center [741, 405] width 36 height 21
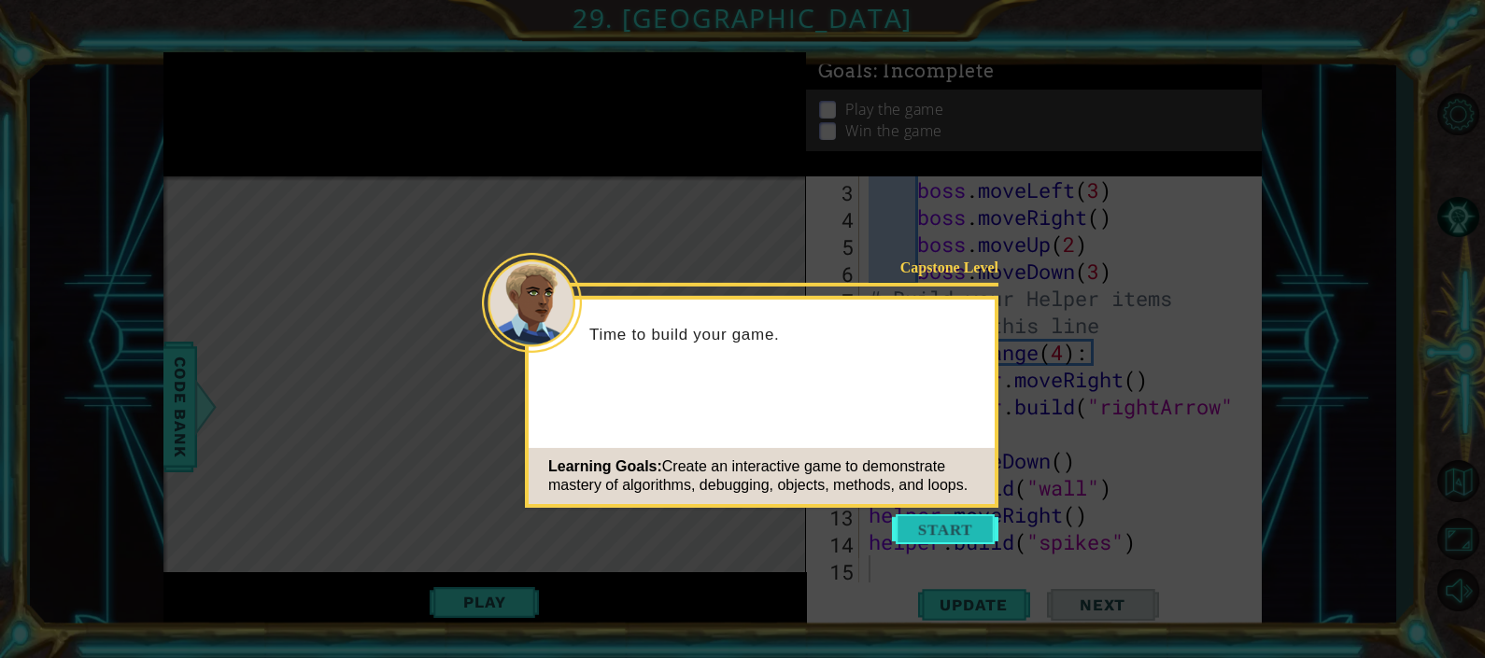
click at [938, 522] on button "Start" at bounding box center [945, 529] width 106 height 30
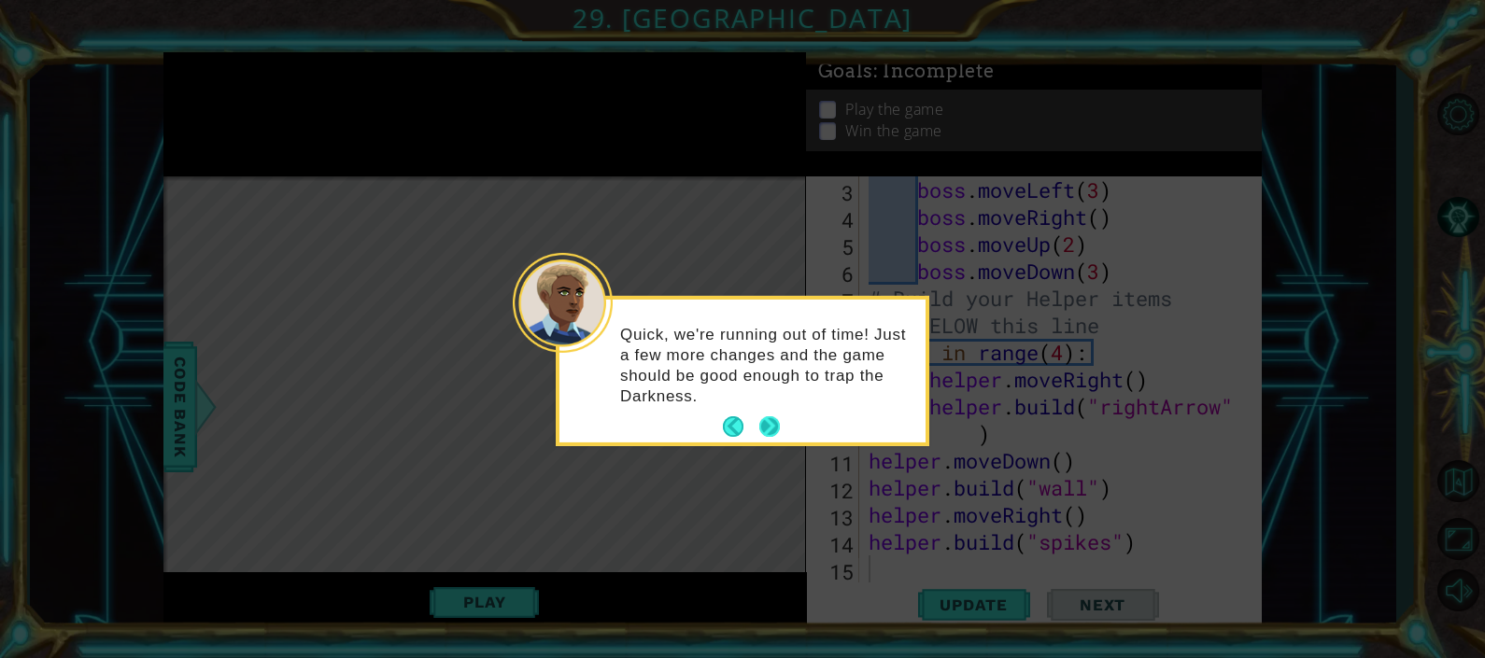
click at [772, 428] on button "Next" at bounding box center [768, 427] width 25 height 25
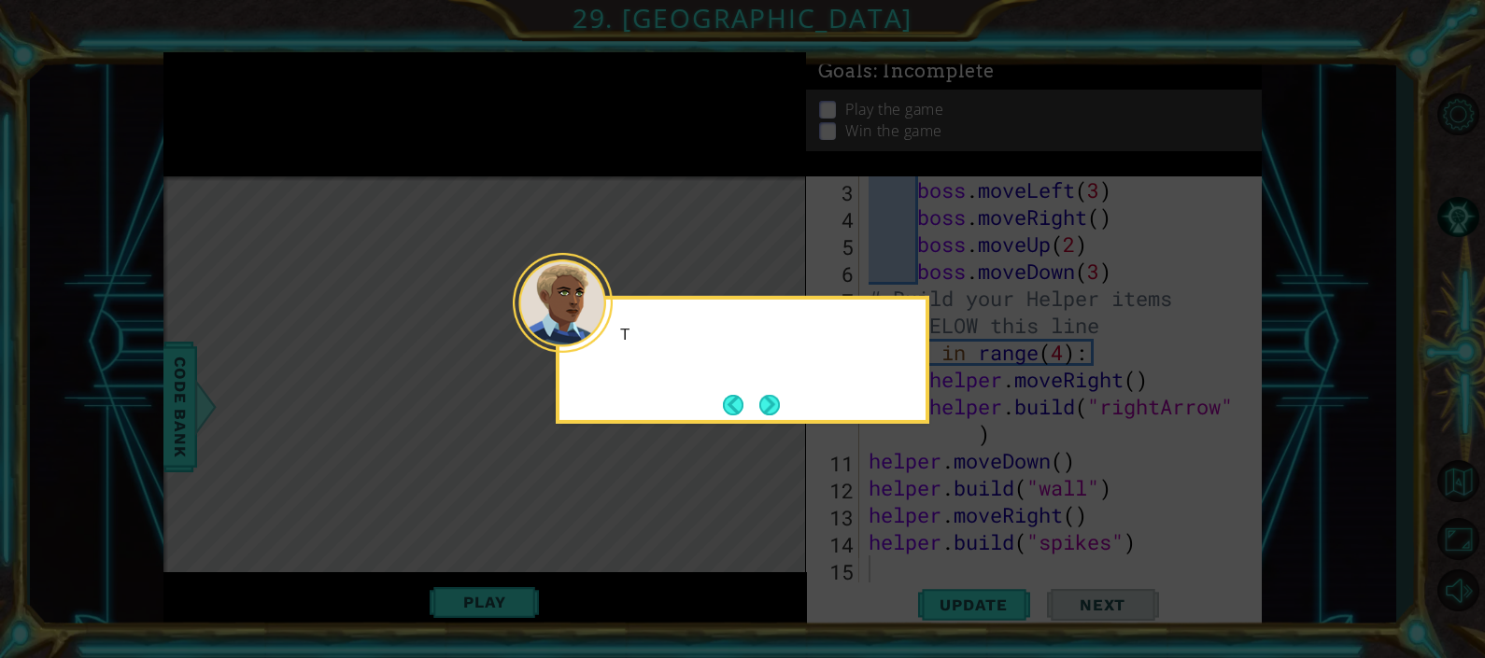
click at [771, 441] on icon at bounding box center [742, 329] width 1485 height 658
click at [788, 428] on icon at bounding box center [742, 329] width 1485 height 658
click at [784, 429] on icon at bounding box center [742, 329] width 1485 height 658
click at [782, 424] on icon at bounding box center [742, 329] width 1485 height 658
click at [784, 422] on div "The last step is to c" at bounding box center [743, 360] width 374 height 128
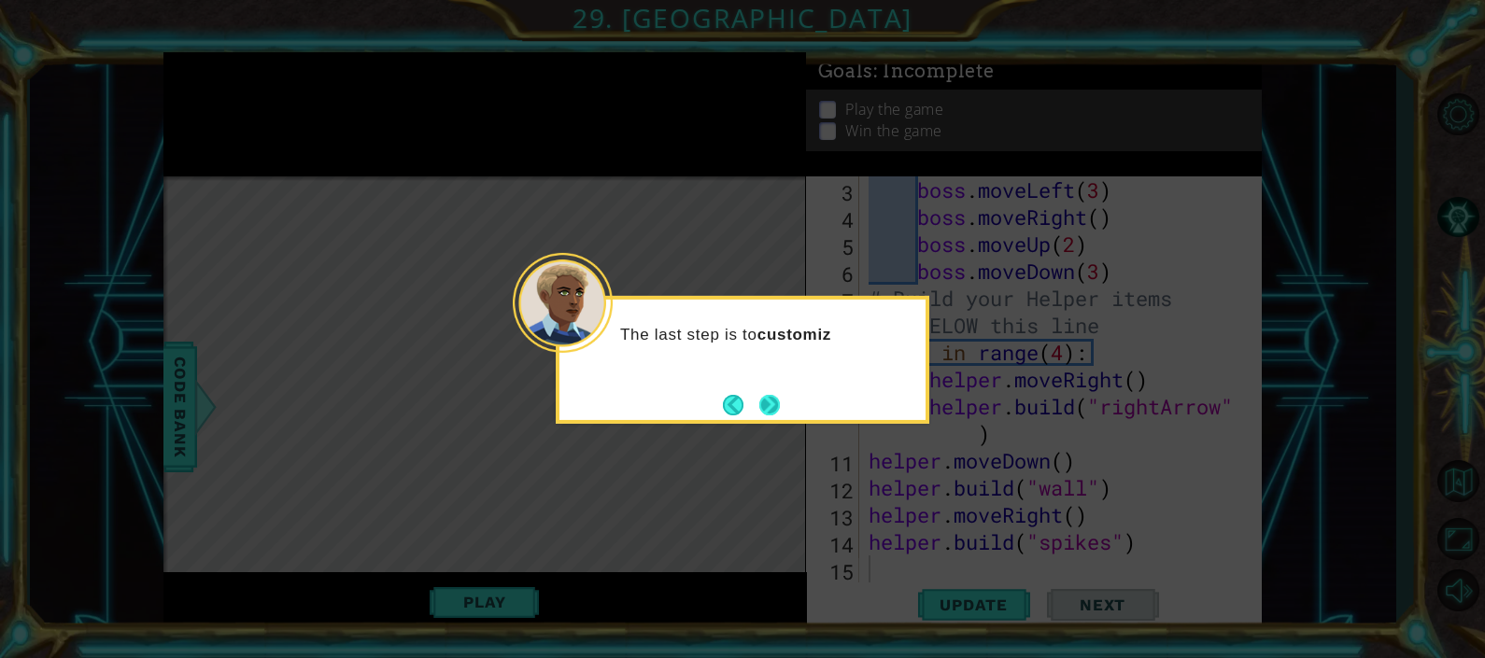
click at [782, 406] on button "Next" at bounding box center [769, 404] width 25 height 25
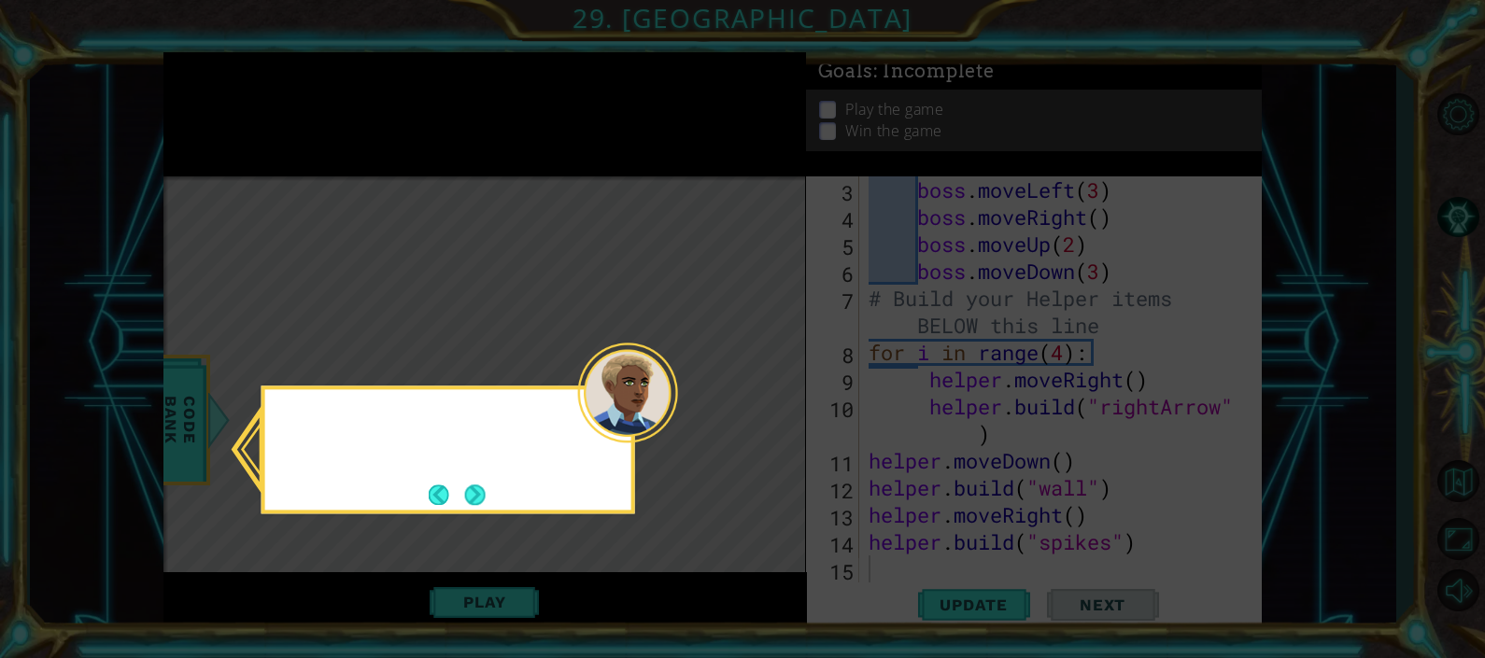
click at [790, 403] on icon at bounding box center [742, 329] width 1485 height 658
click at [793, 404] on icon at bounding box center [742, 329] width 1485 height 658
click at [487, 486] on button "Next" at bounding box center [475, 495] width 24 height 24
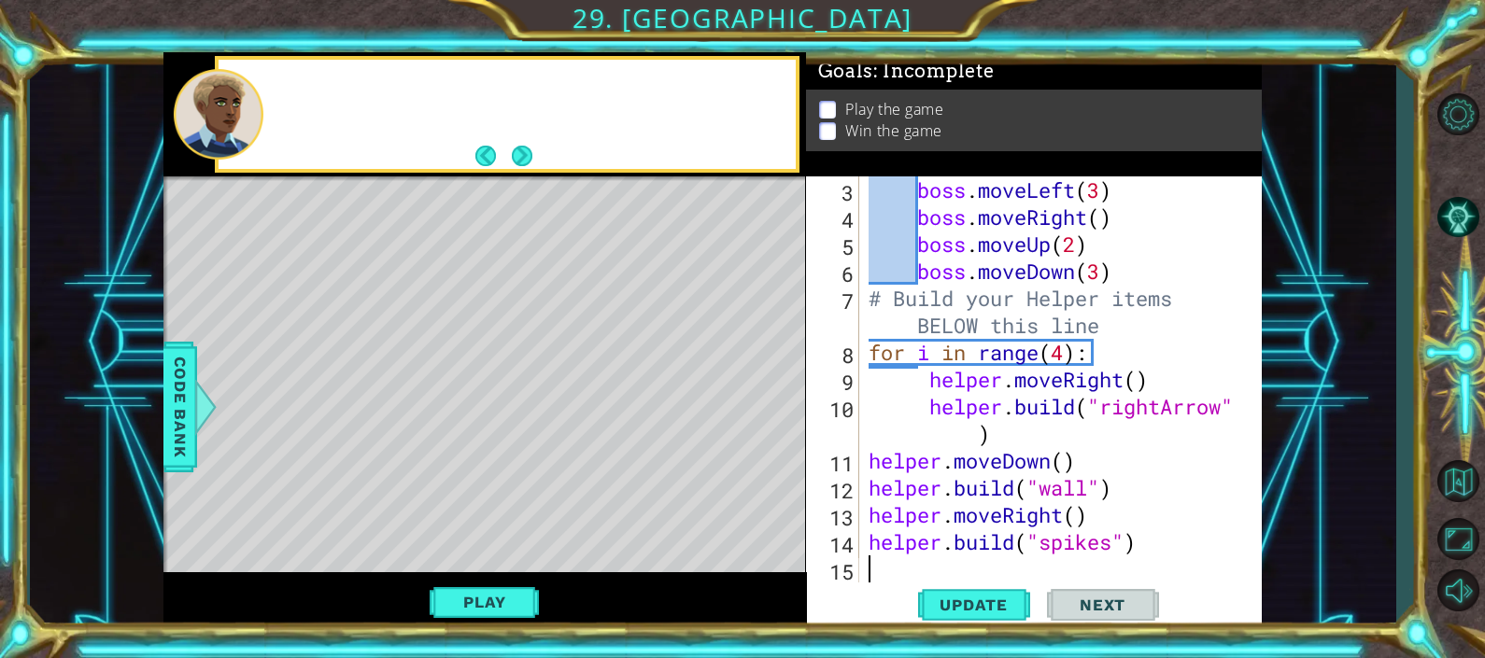
click at [502, 509] on div "Level Map" at bounding box center [594, 451] width 863 height 550
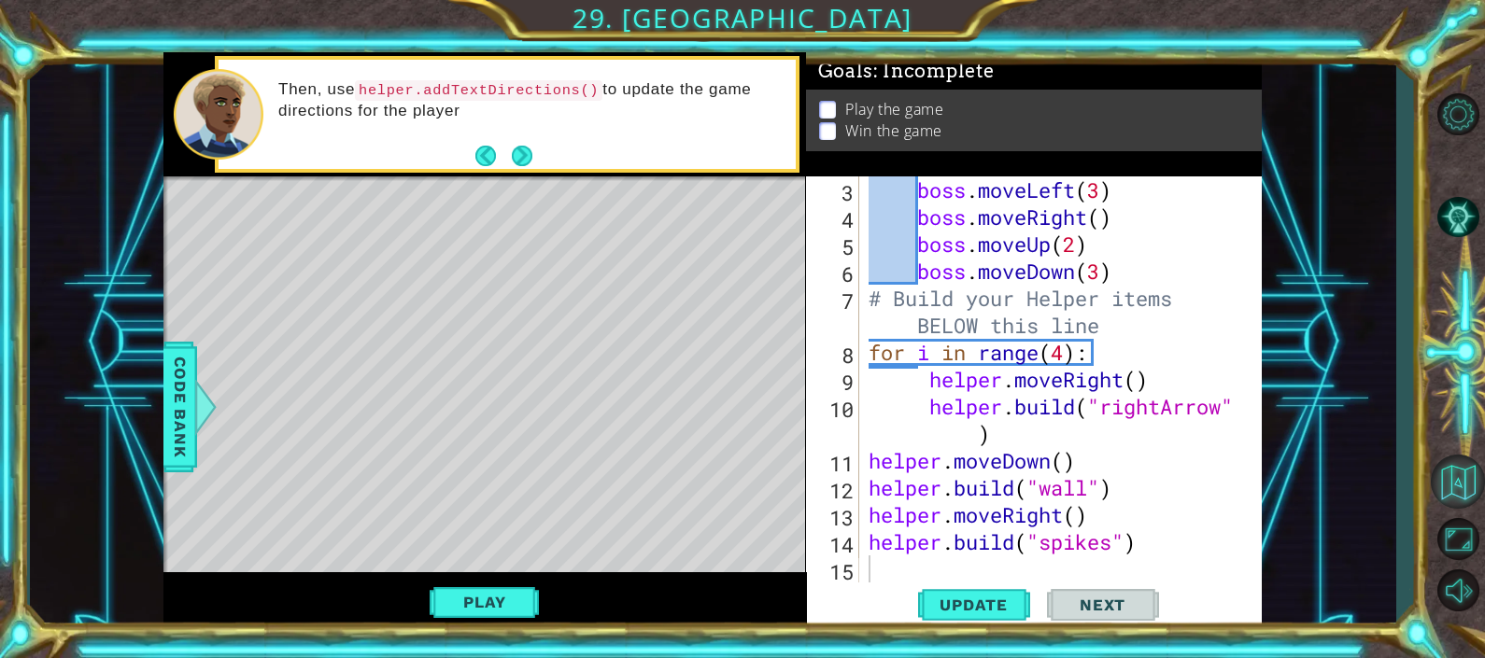
click at [1447, 484] on button "Back to Map" at bounding box center [1458, 482] width 54 height 54
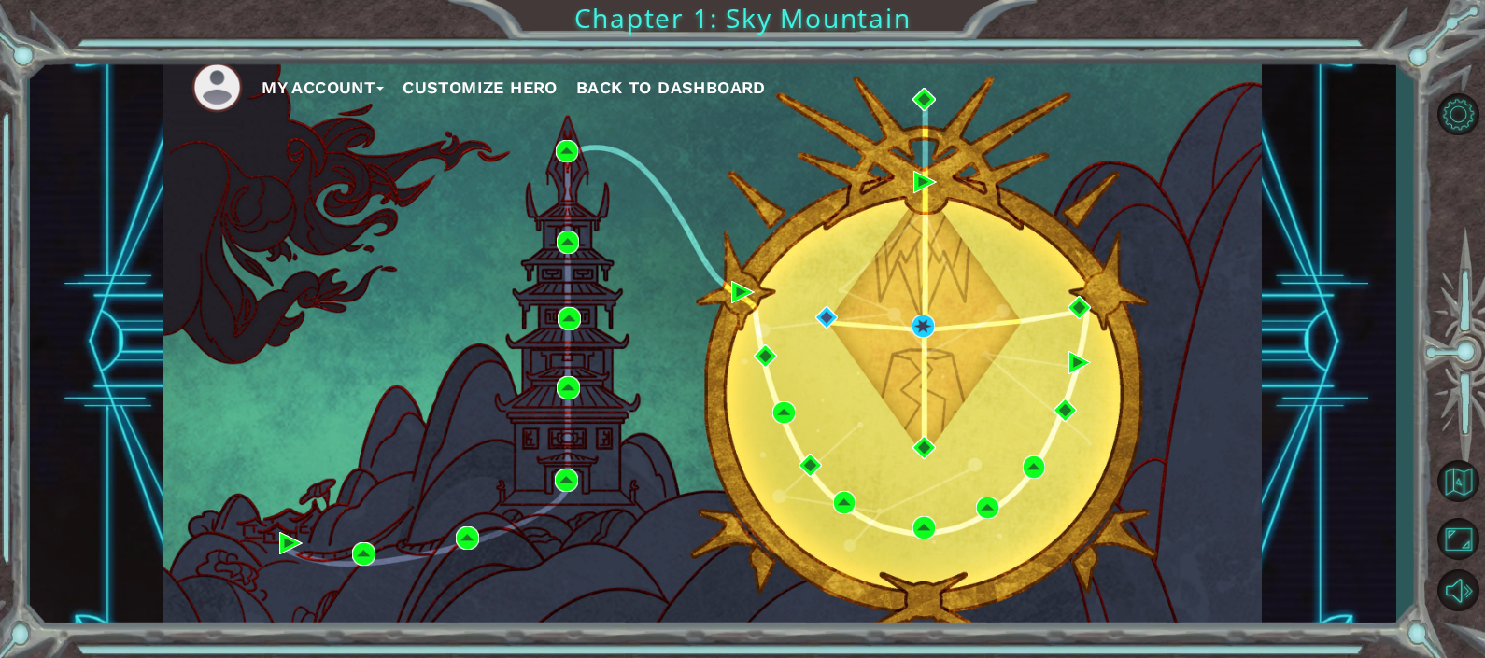
click at [8, 198] on div "My Account Customize Hero Back to Dashboard Chapter 1: Sky Mountain" at bounding box center [742, 329] width 1485 height 658
click at [1086, 187] on div "My Account Customize Hero Back to Dashboard" at bounding box center [712, 341] width 1098 height 579
click at [736, 510] on div "My Account Customize Hero Back to Dashboard" at bounding box center [712, 341] width 1098 height 579
click at [632, 80] on span "Back to Dashboard" at bounding box center [671, 88] width 190 height 20
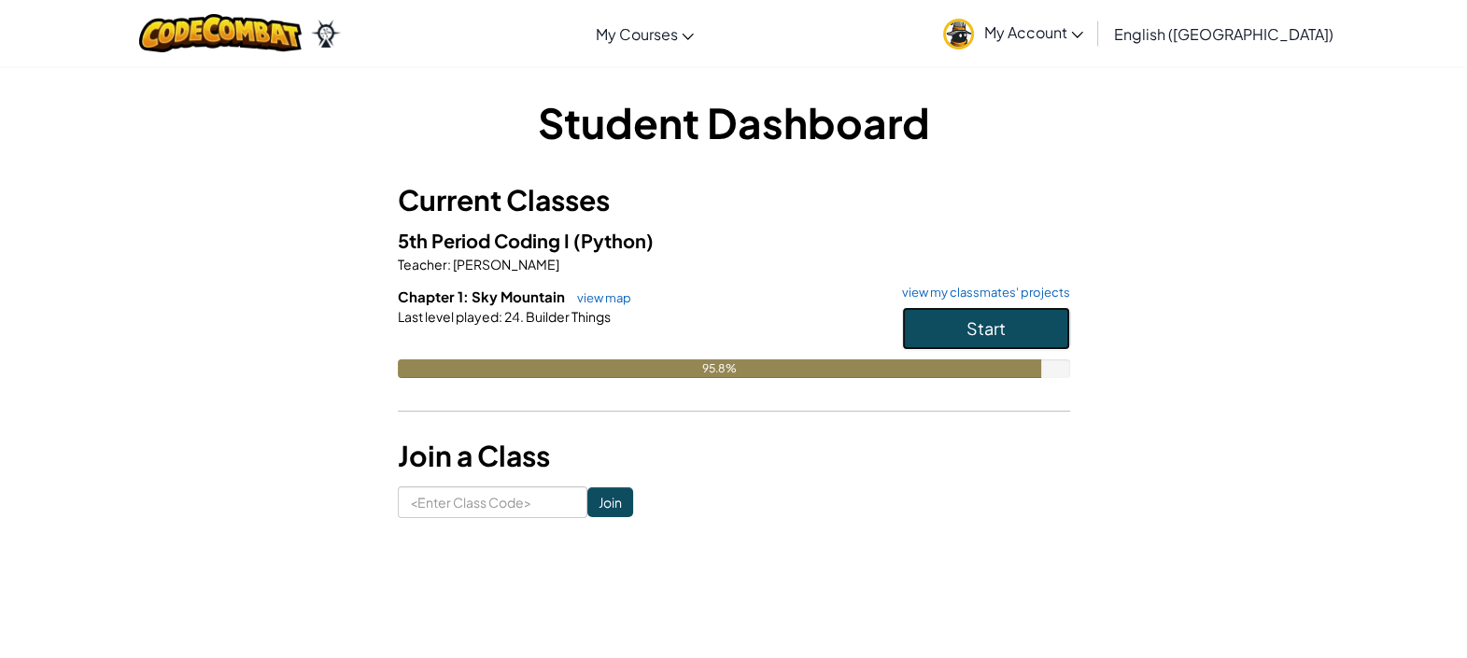
click at [985, 322] on span "Start" at bounding box center [985, 327] width 39 height 21
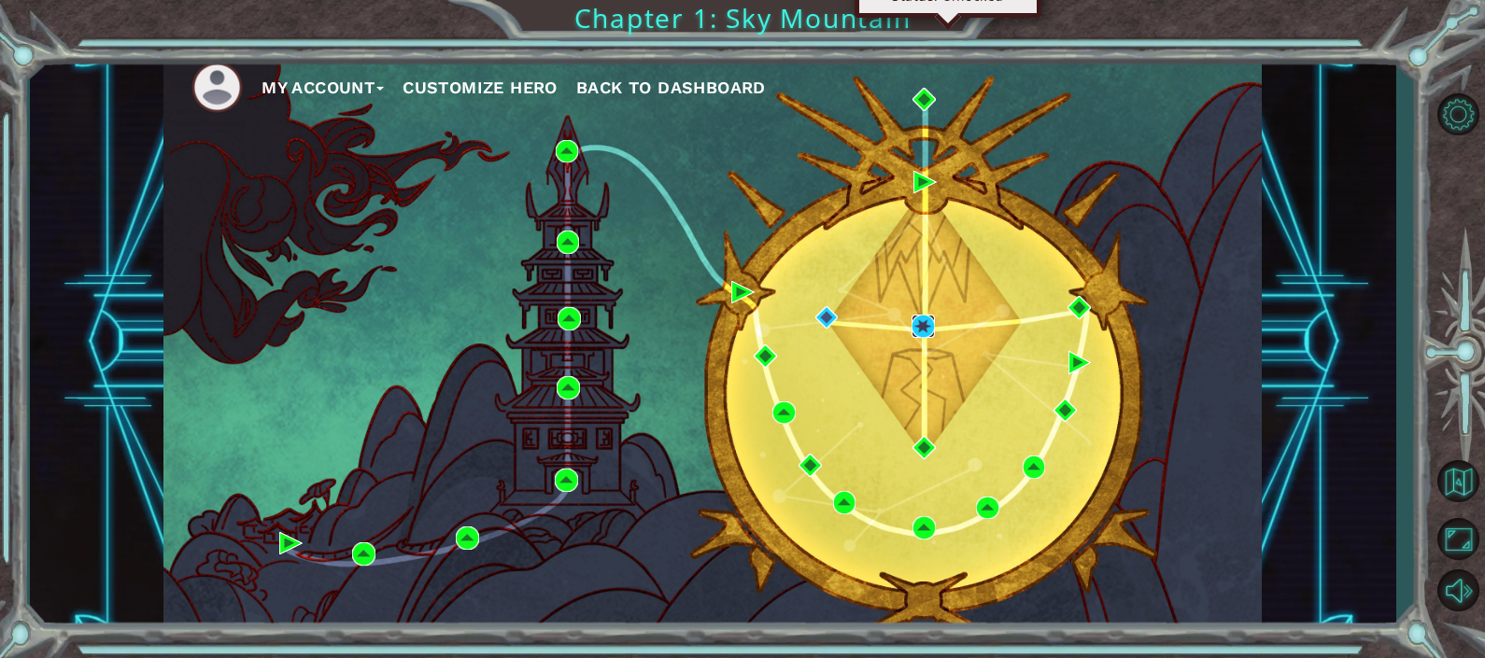
click at [920, 333] on img at bounding box center [922, 326] width 23 height 23
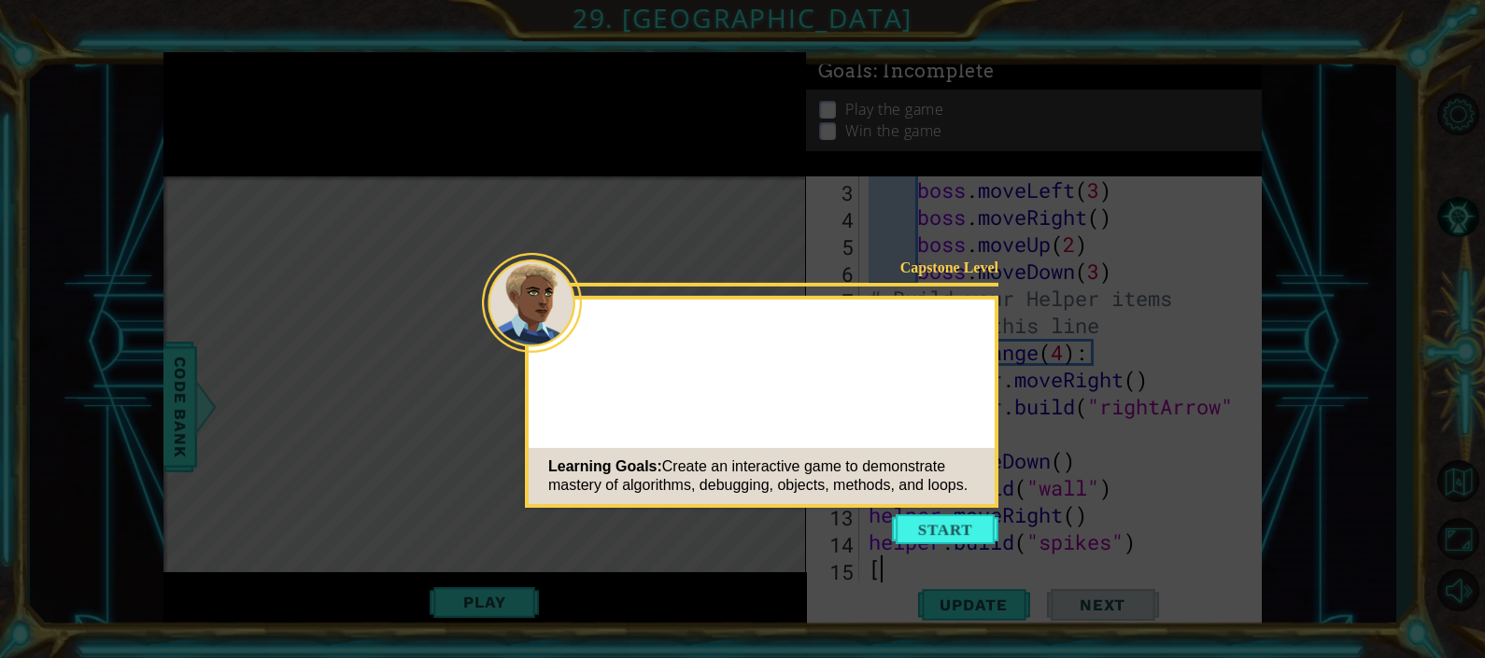
type textarea "["
click at [901, 546] on icon at bounding box center [742, 329] width 1485 height 658
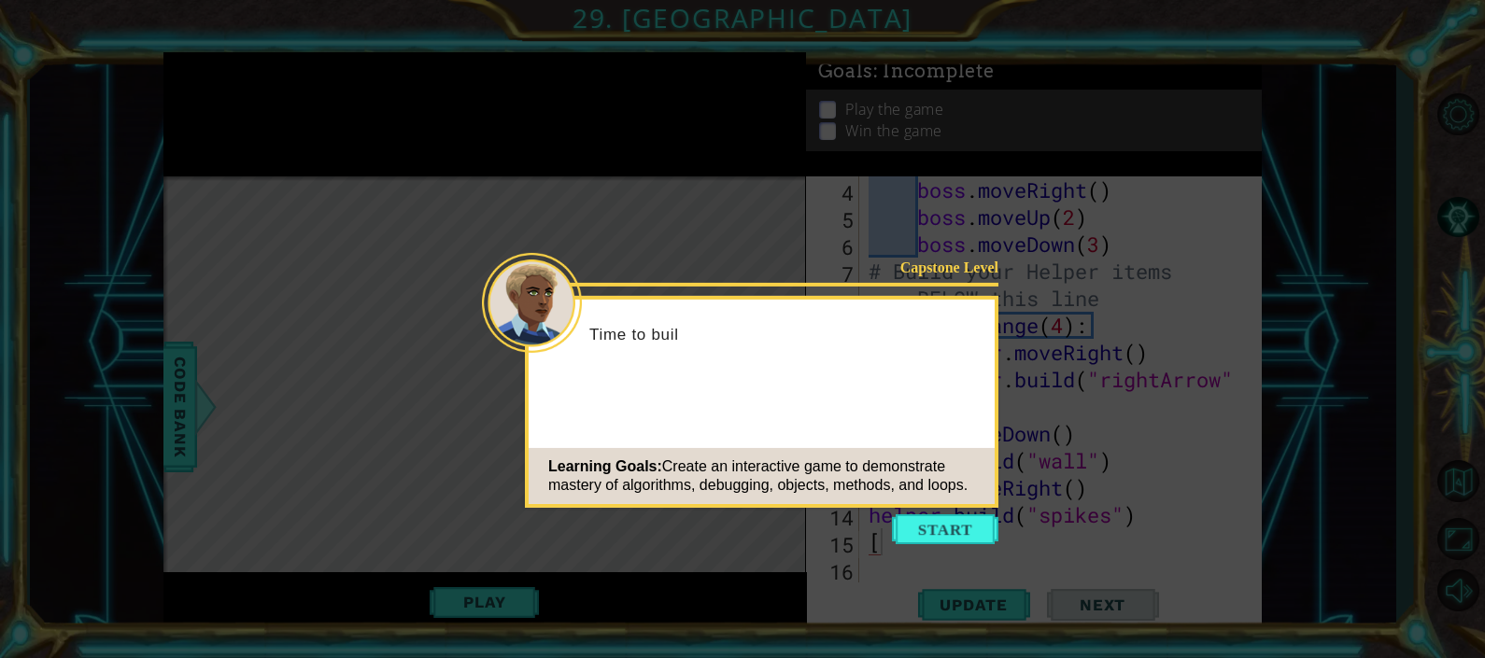
scroll to position [135, 0]
click at [980, 514] on icon at bounding box center [742, 329] width 1485 height 658
click at [934, 551] on icon at bounding box center [742, 329] width 1485 height 658
click at [907, 509] on icon at bounding box center [742, 329] width 1485 height 658
click at [942, 529] on button "Start" at bounding box center [945, 529] width 106 height 30
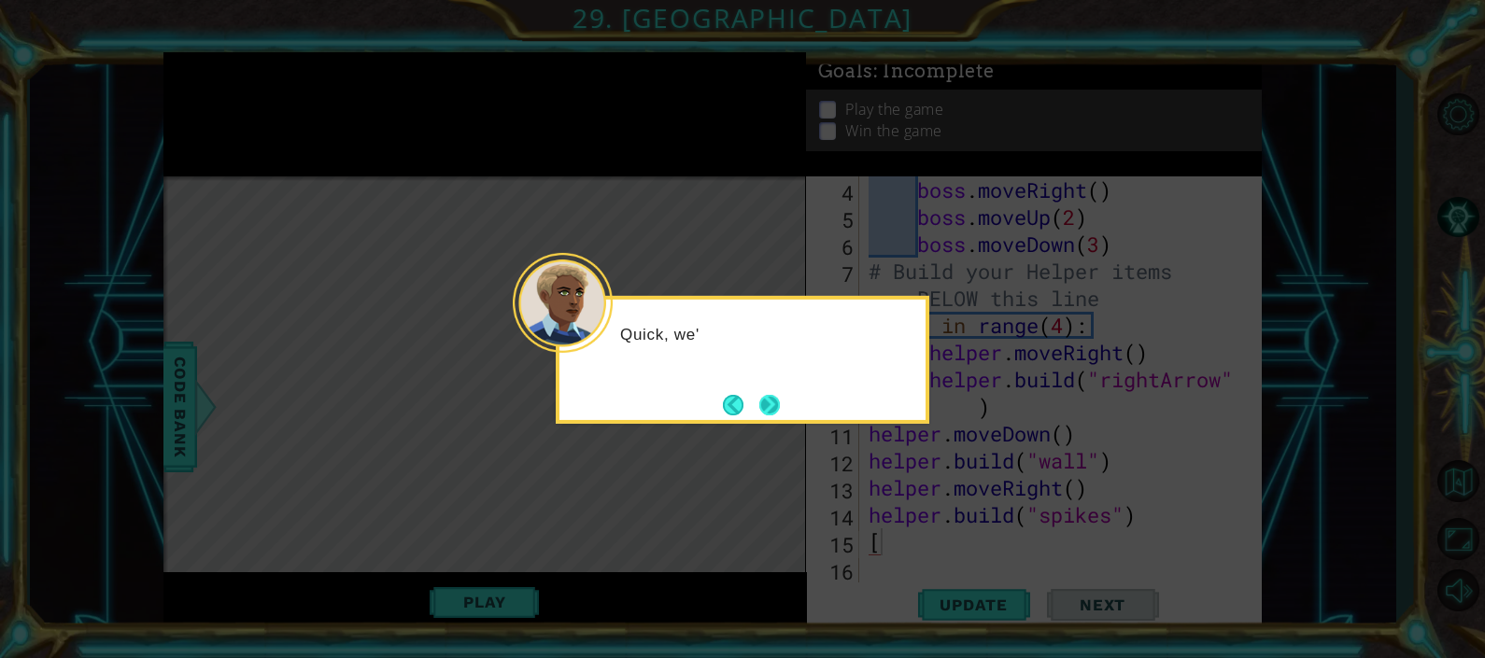
click at [760, 402] on button "Next" at bounding box center [769, 405] width 30 height 30
click at [778, 401] on button "Next" at bounding box center [770, 405] width 35 height 35
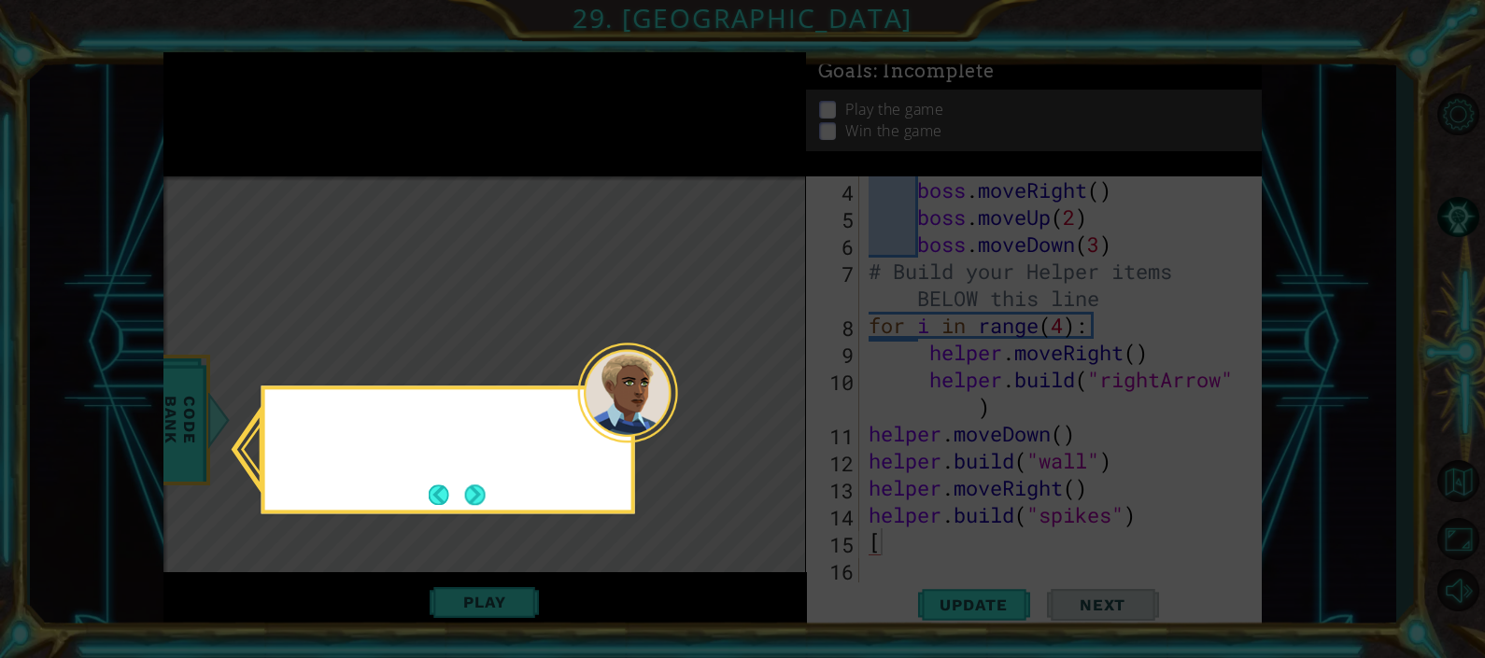
click at [761, 395] on icon at bounding box center [742, 329] width 1485 height 658
click at [764, 410] on icon at bounding box center [742, 329] width 1485 height 658
click at [548, 500] on div "Check out the" at bounding box center [448, 450] width 374 height 128
click at [471, 503] on button "Next" at bounding box center [475, 495] width 21 height 21
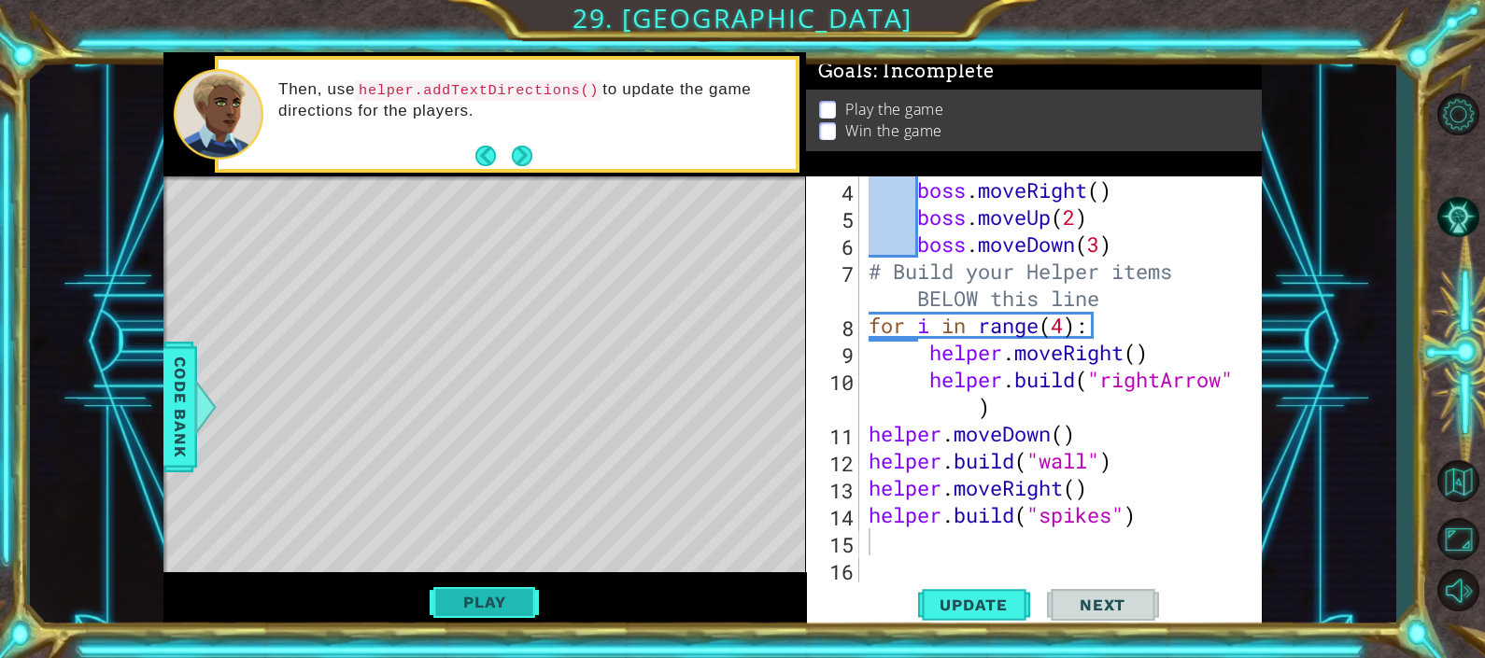
click at [467, 599] on button "Play" at bounding box center [484, 602] width 109 height 35
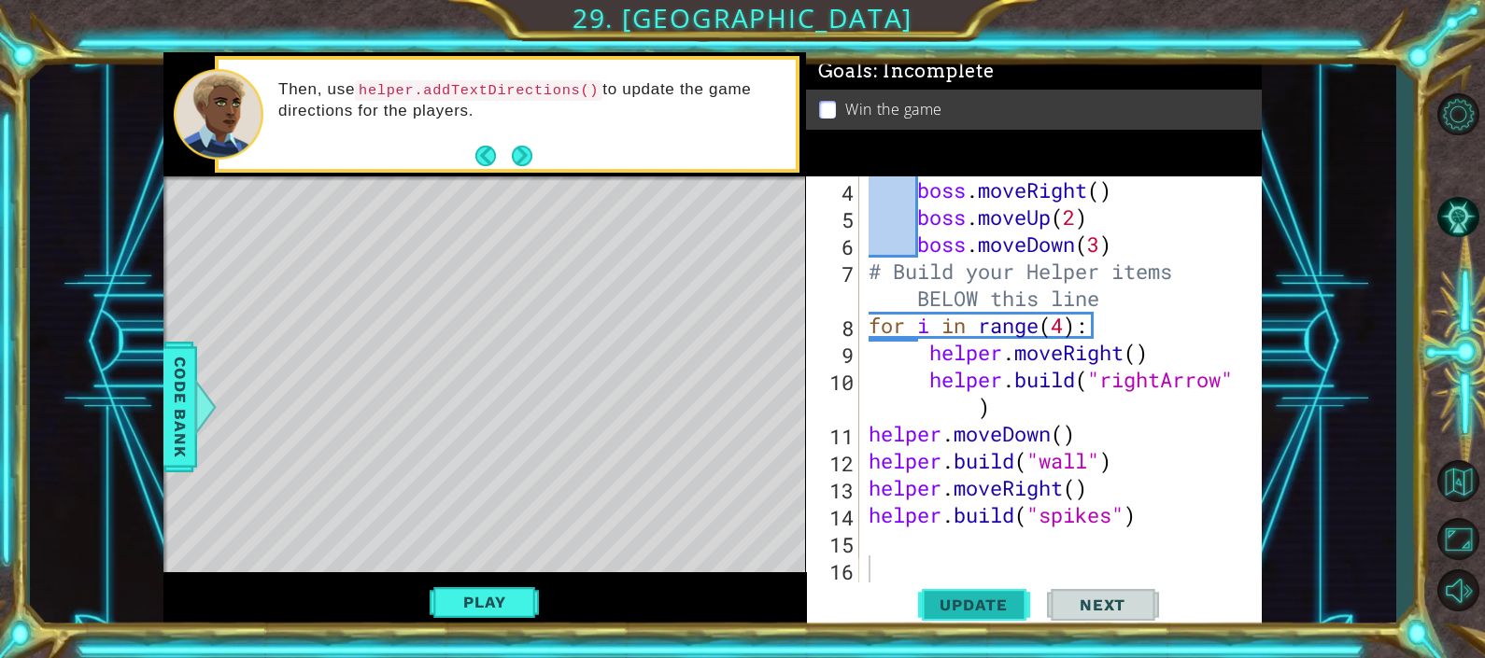
click at [950, 603] on span "Update" at bounding box center [974, 605] width 106 height 19
click at [495, 602] on button "Play" at bounding box center [484, 602] width 109 height 35
click at [1114, 624] on button "Next" at bounding box center [1103, 607] width 112 height 46
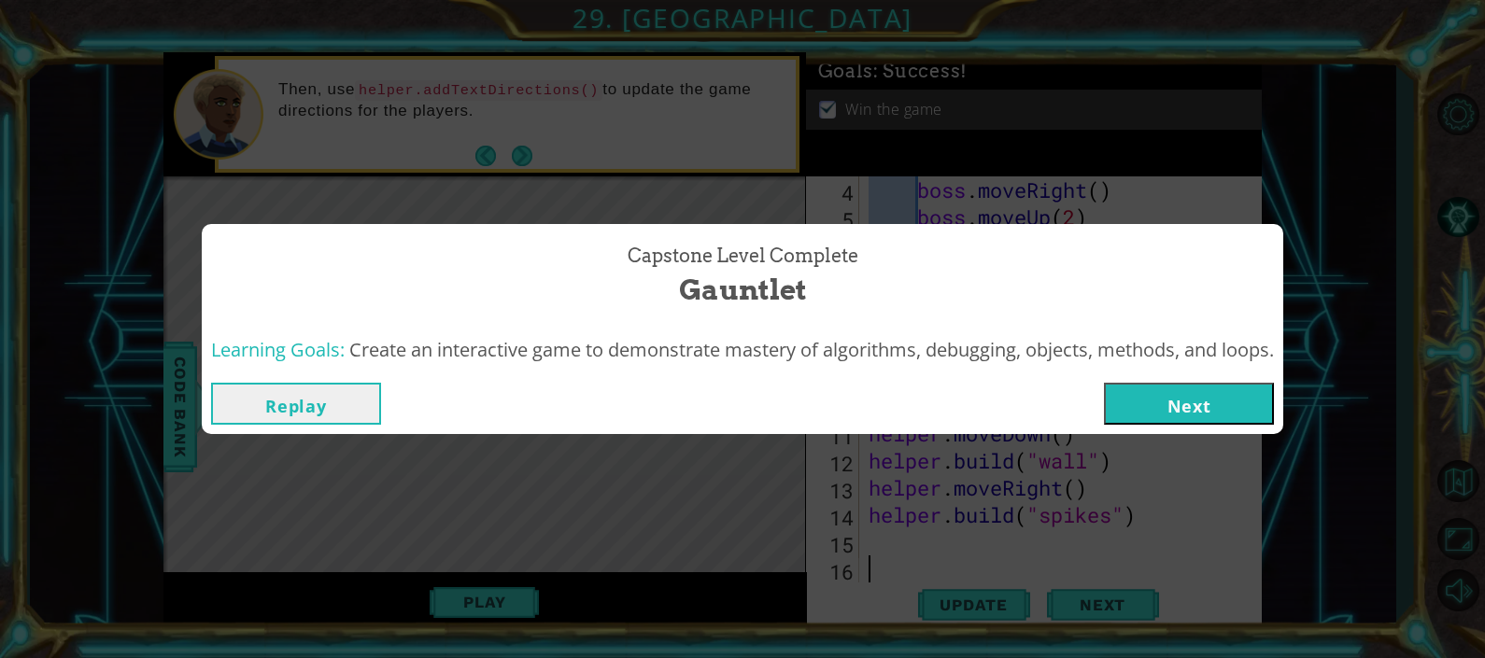
click at [1246, 420] on button "Next" at bounding box center [1189, 404] width 170 height 42
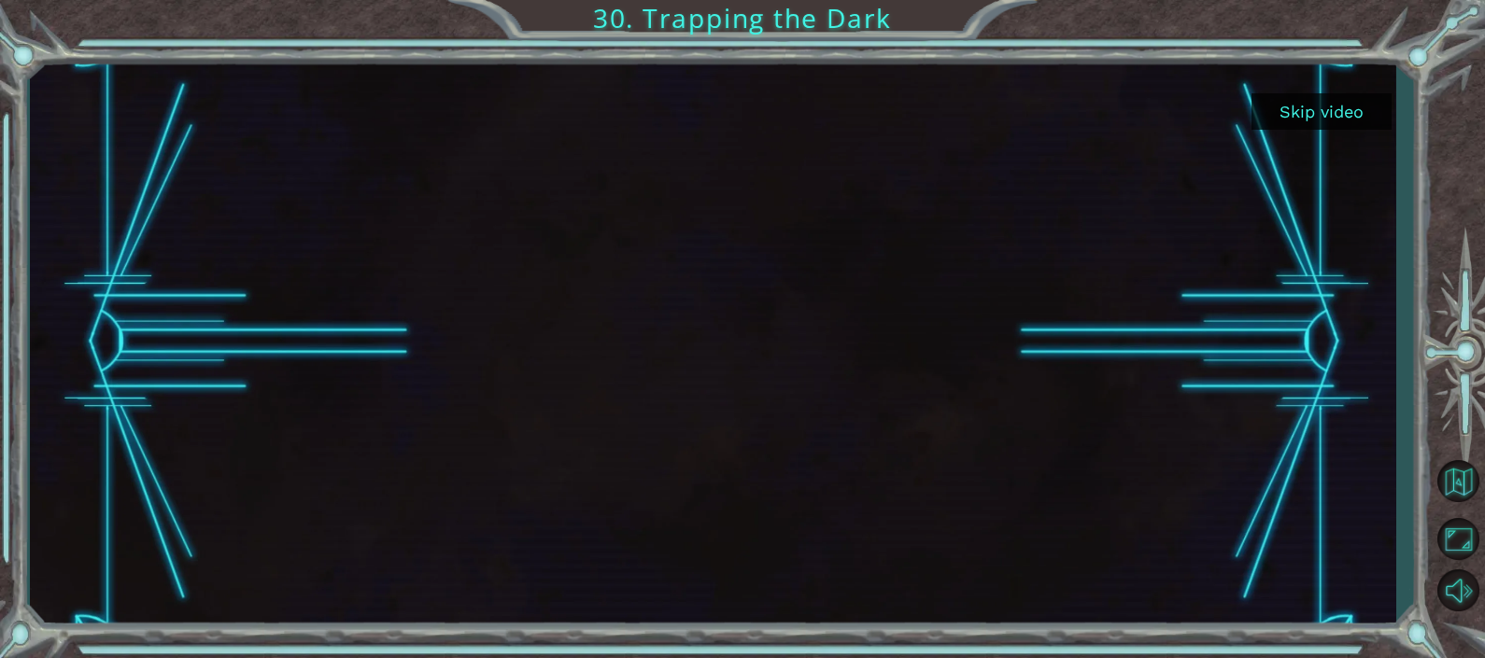
click at [1309, 127] on button "Skip video" at bounding box center [1321, 111] width 140 height 36
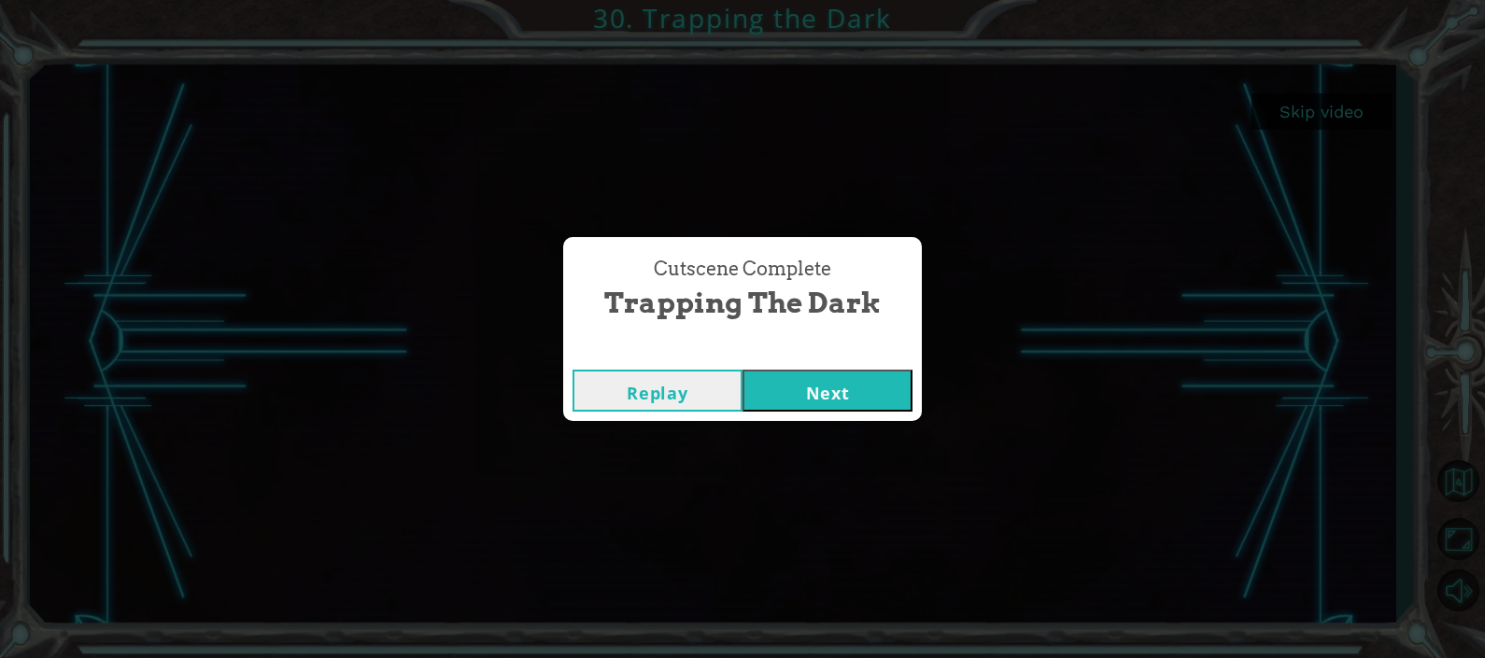
click at [867, 406] on button "Next" at bounding box center [827, 391] width 170 height 42
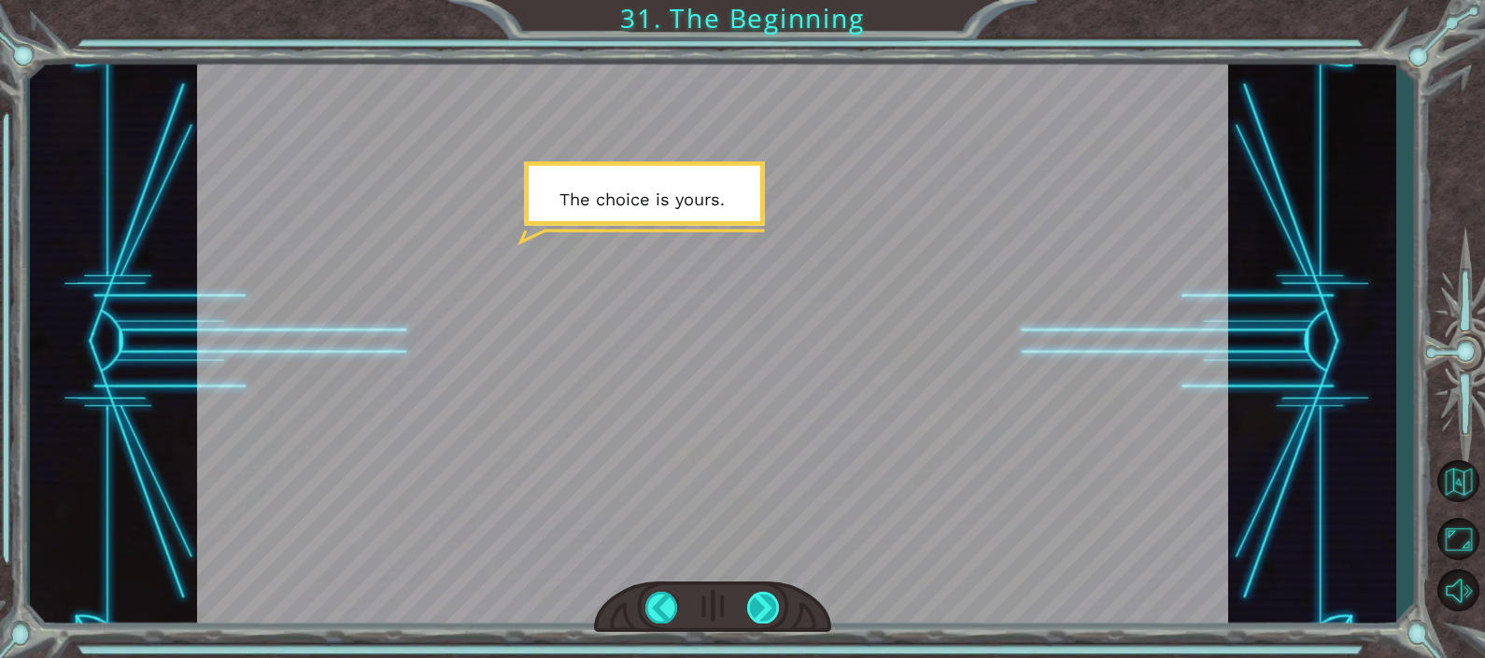
click at [768, 613] on div at bounding box center [763, 607] width 33 height 31
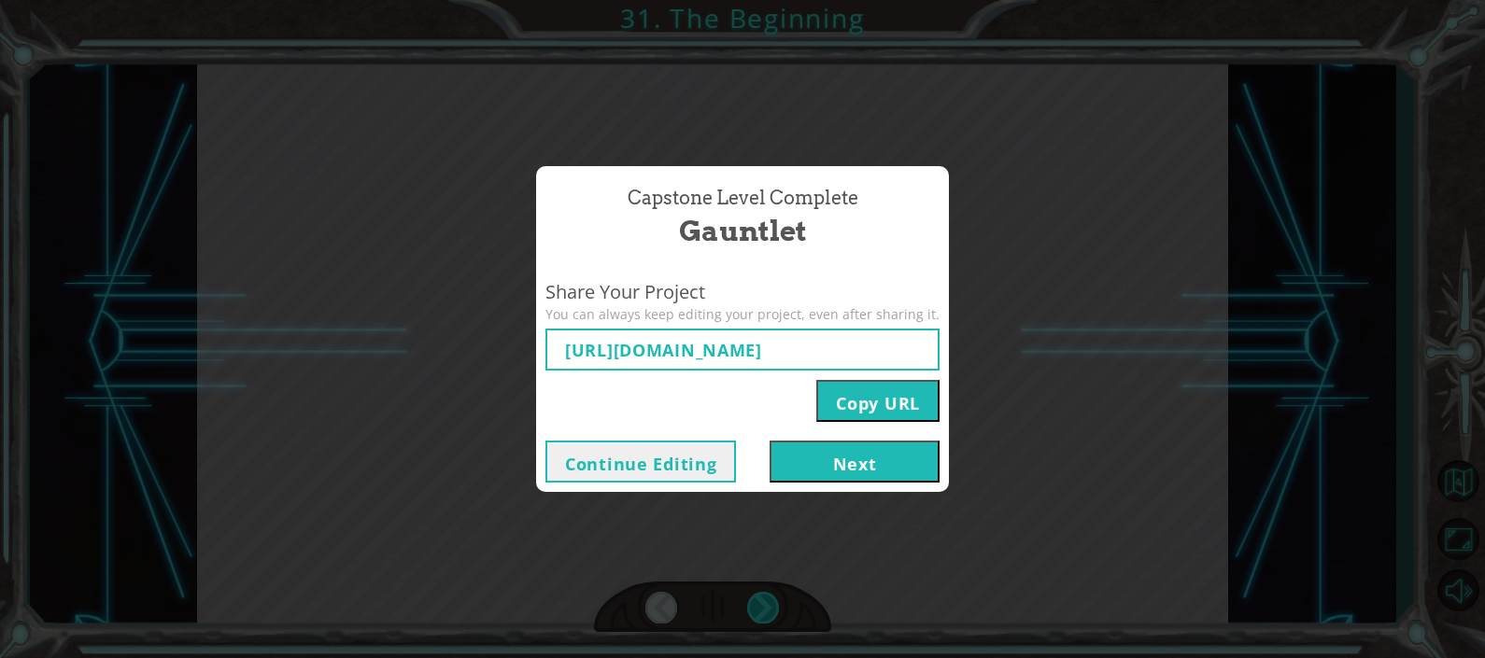
type input "[URL][DOMAIN_NAME]"
click at [892, 473] on button "Next" at bounding box center [854, 462] width 170 height 42
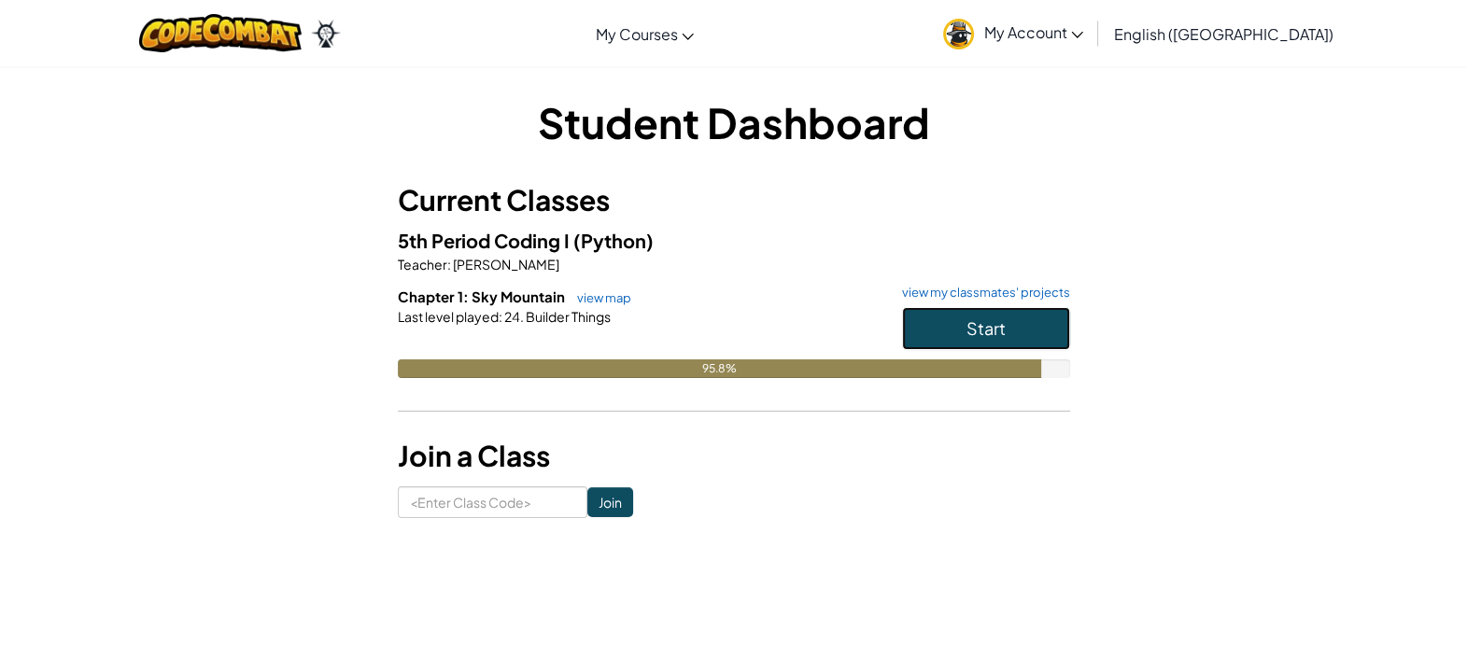
click at [1027, 323] on button "Start" at bounding box center [986, 328] width 168 height 43
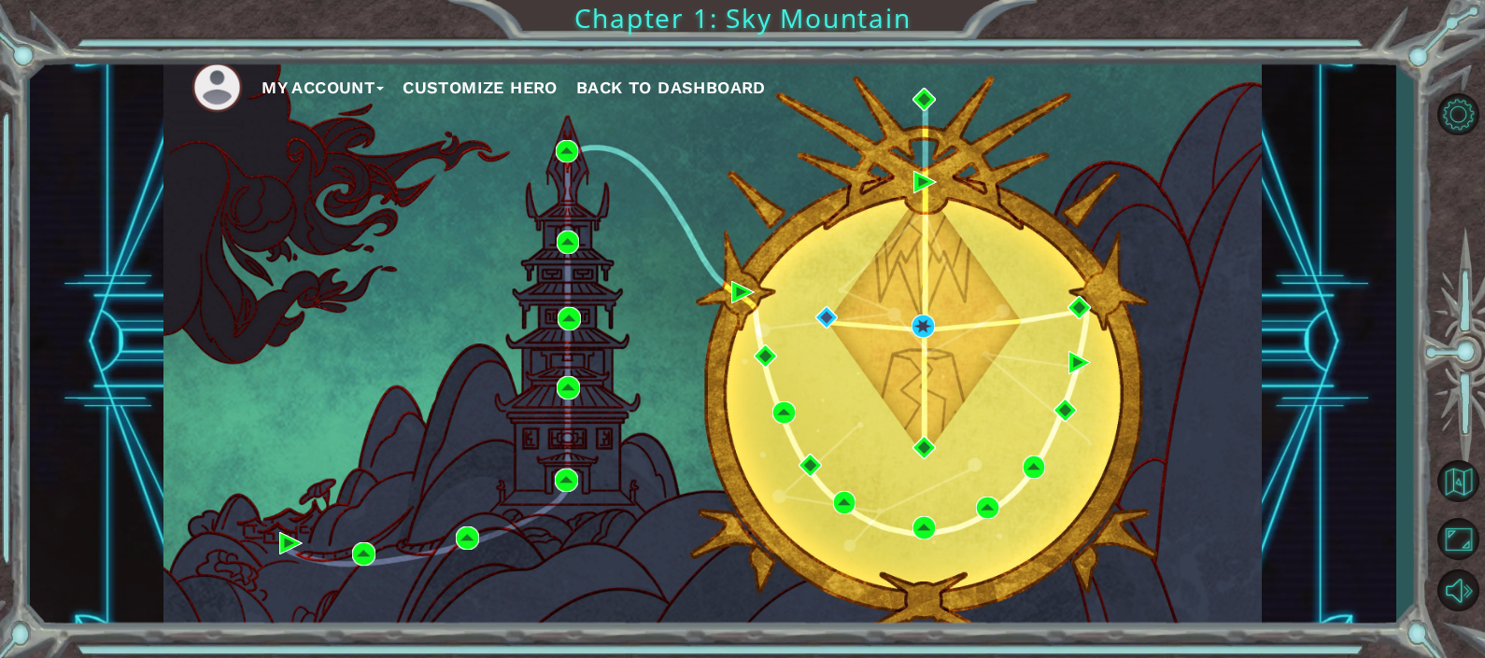
click at [920, 338] on div "My Account Customize Hero Back to Dashboard" at bounding box center [712, 341] width 1098 height 579
click at [924, 312] on div "My Account Customize Hero Back to Dashboard" at bounding box center [712, 341] width 1098 height 579
click at [923, 329] on img at bounding box center [922, 326] width 23 height 23
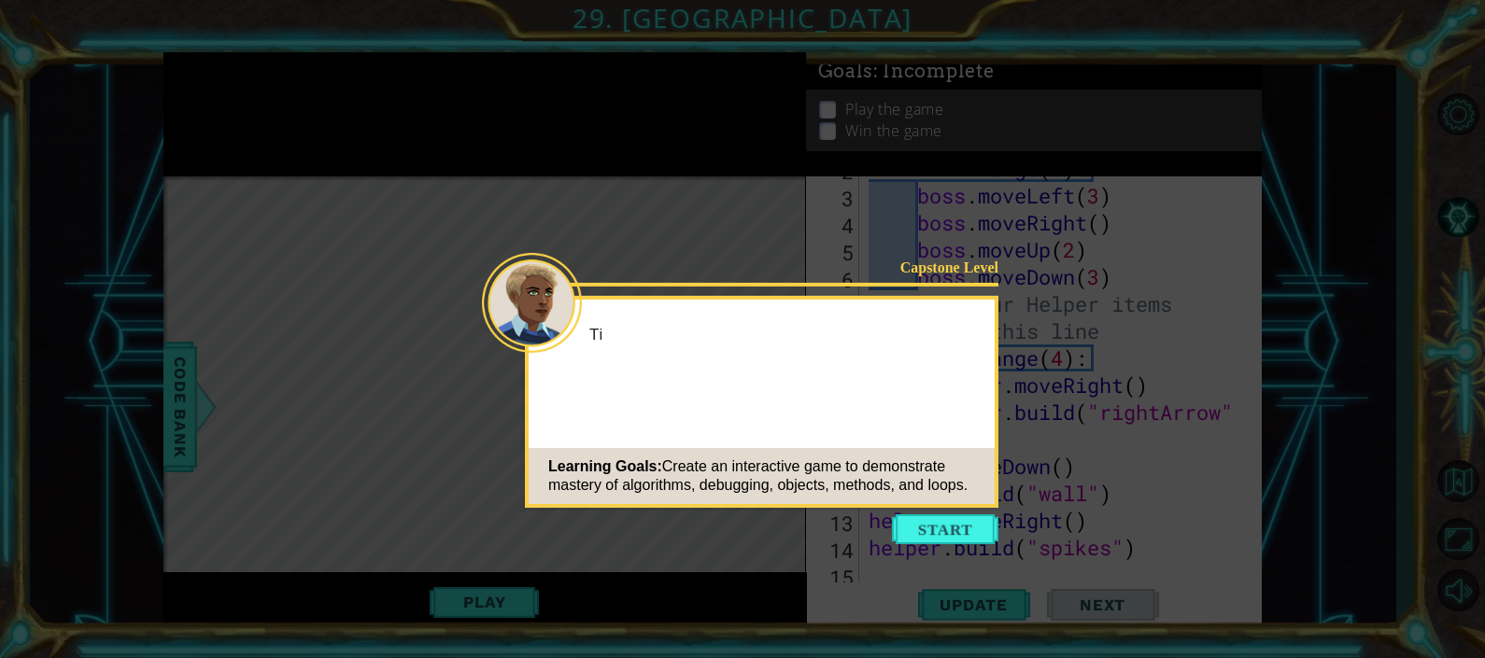
scroll to position [135, 0]
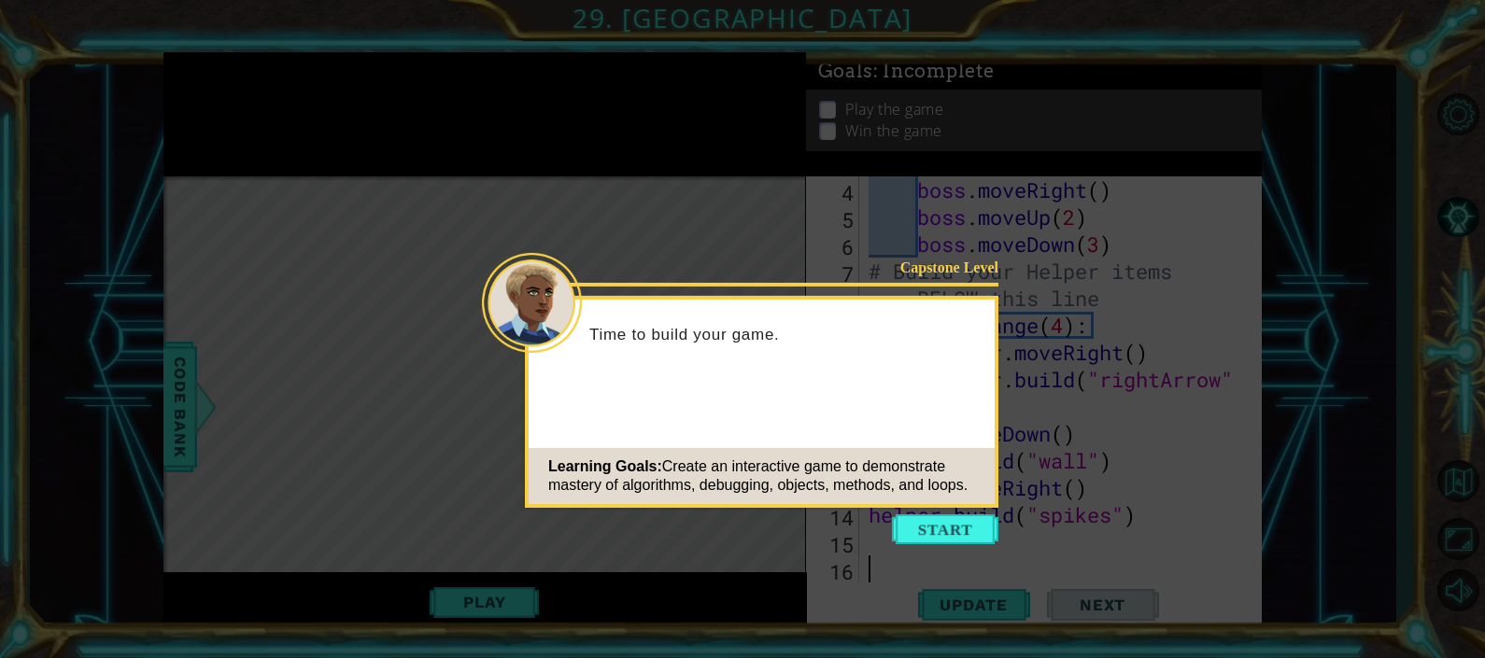
click at [903, 512] on icon at bounding box center [742, 329] width 1485 height 658
click at [902, 524] on button "Start" at bounding box center [945, 529] width 106 height 30
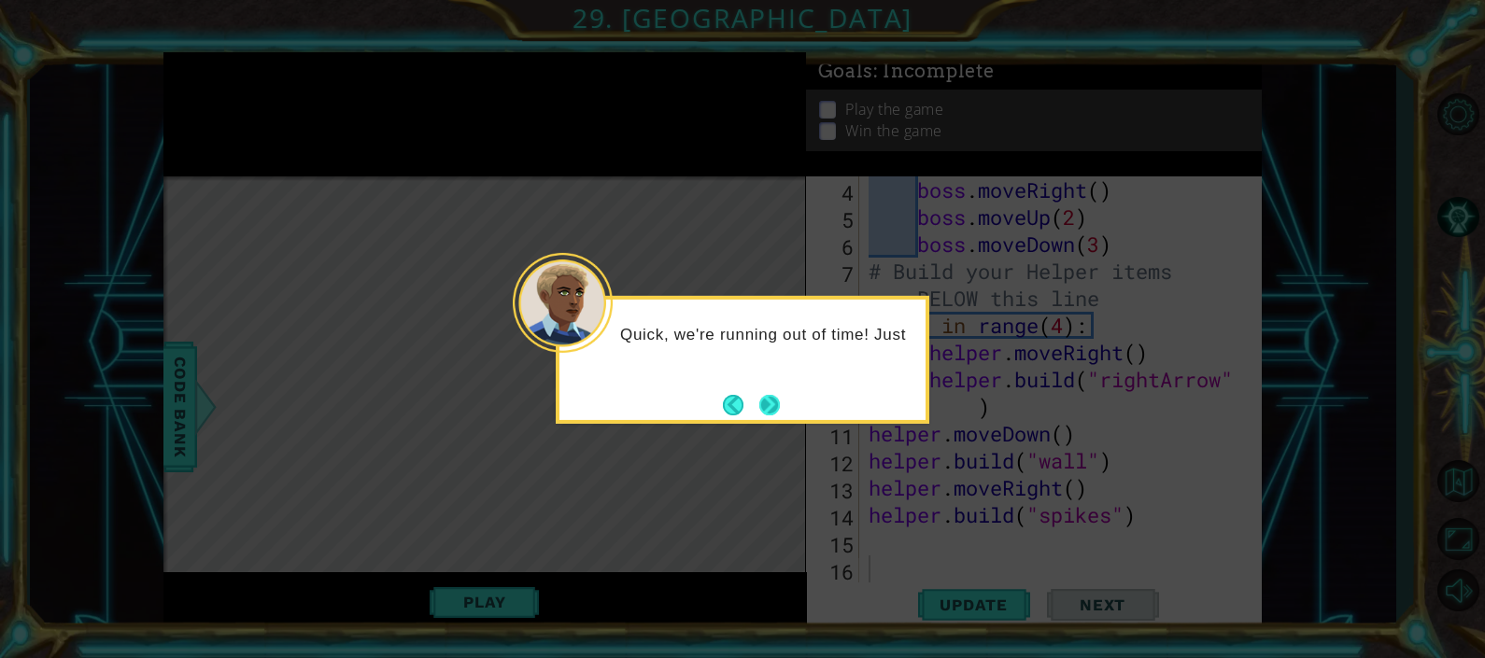
click at [768, 410] on button "Next" at bounding box center [769, 405] width 35 height 35
click at [768, 410] on button "Next" at bounding box center [769, 405] width 26 height 26
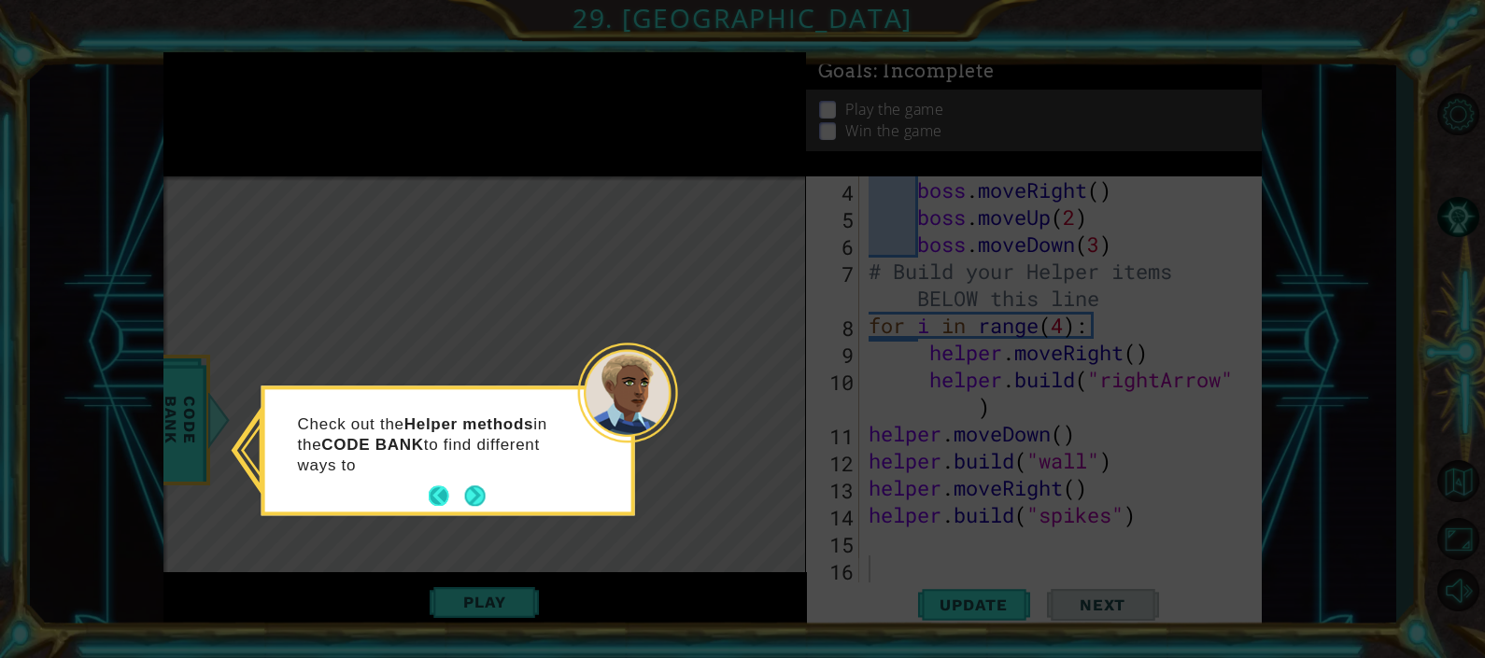
click at [458, 495] on button "Back" at bounding box center [447, 496] width 36 height 21
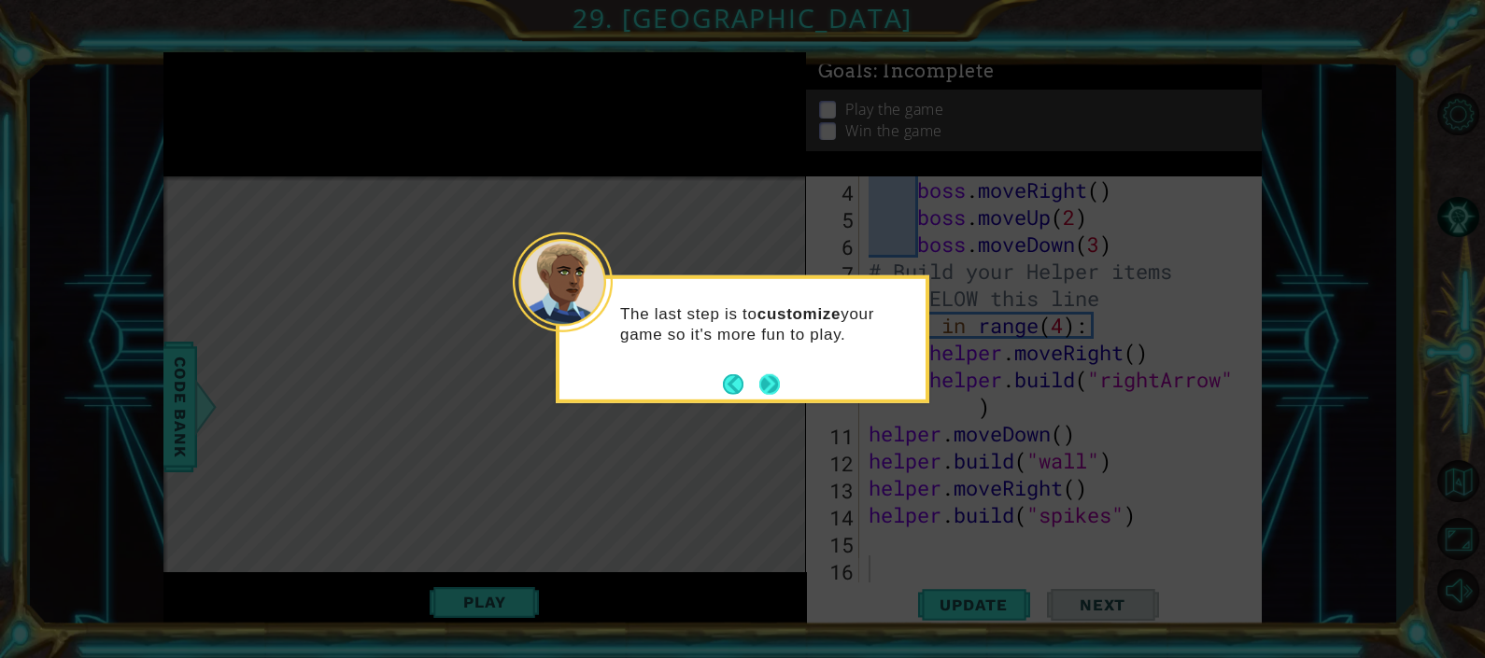
click at [772, 369] on button "Next" at bounding box center [770, 384] width 33 height 33
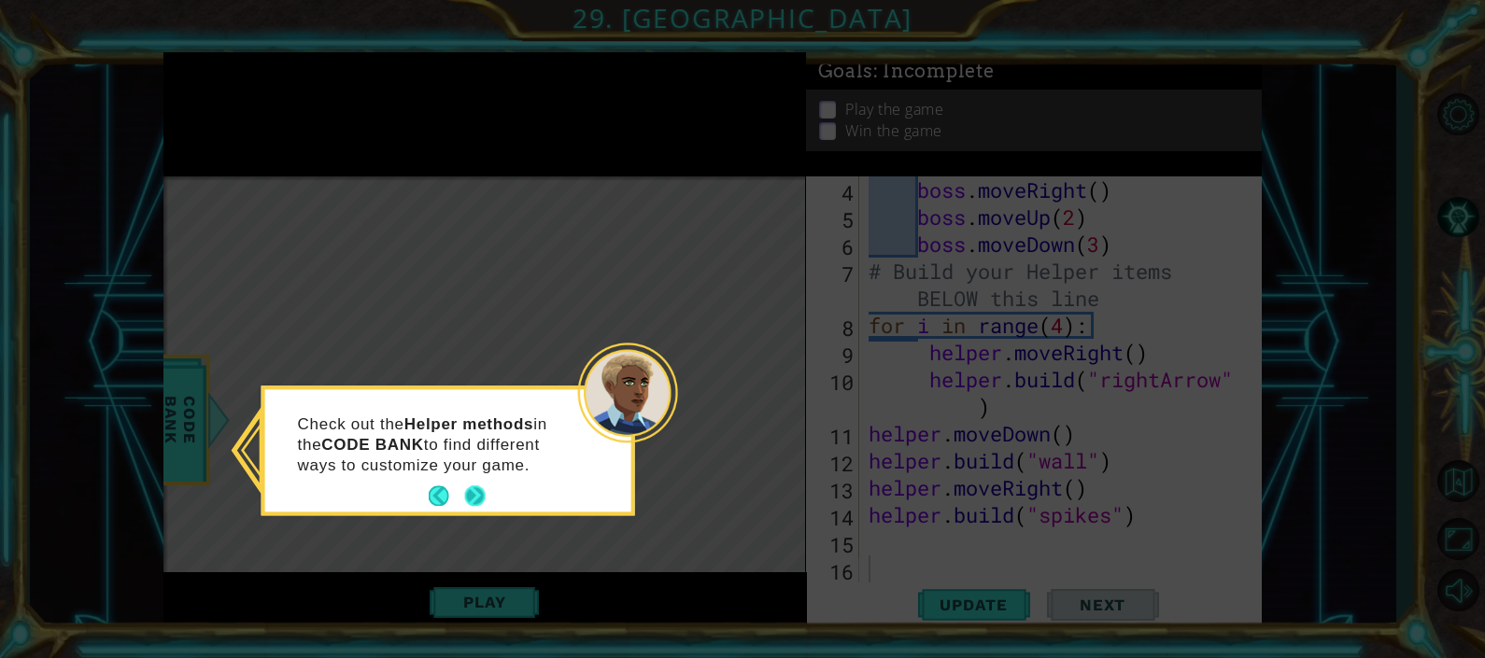
click at [481, 500] on button "Next" at bounding box center [474, 497] width 22 height 22
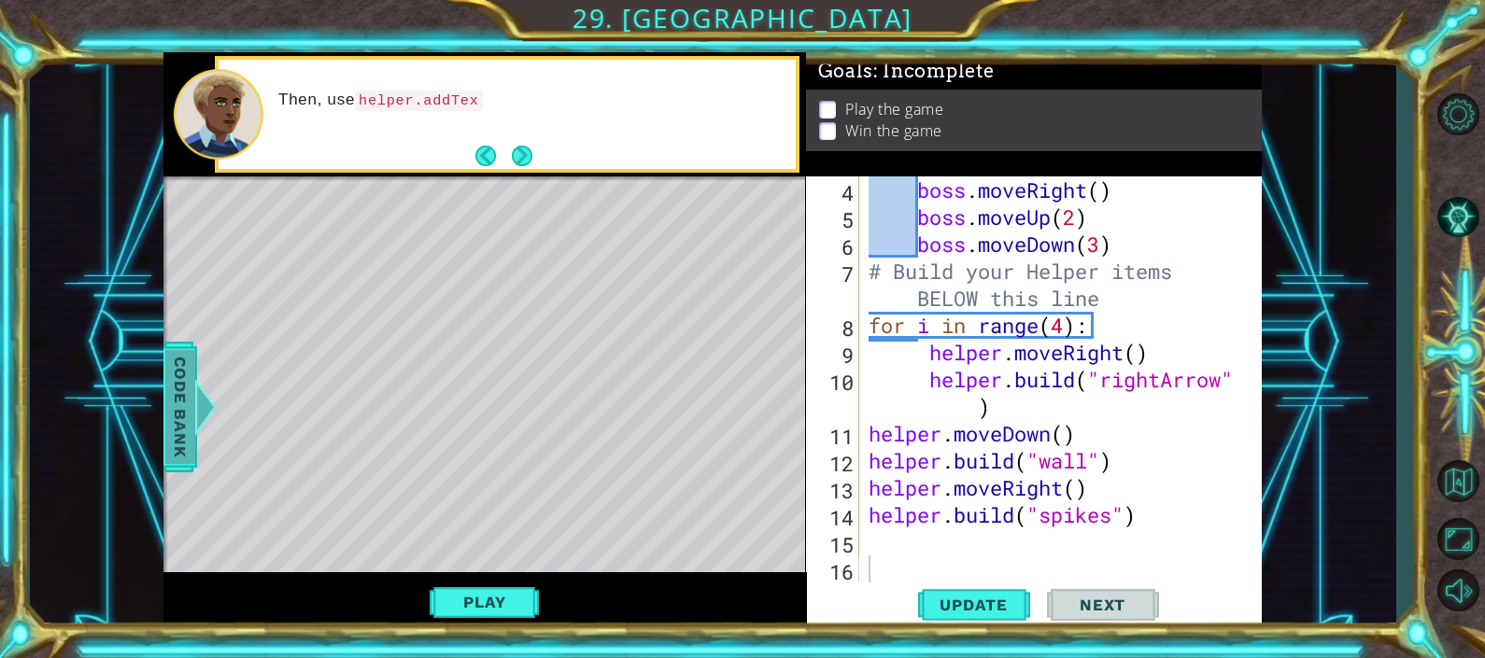
click at [202, 416] on div at bounding box center [205, 407] width 23 height 56
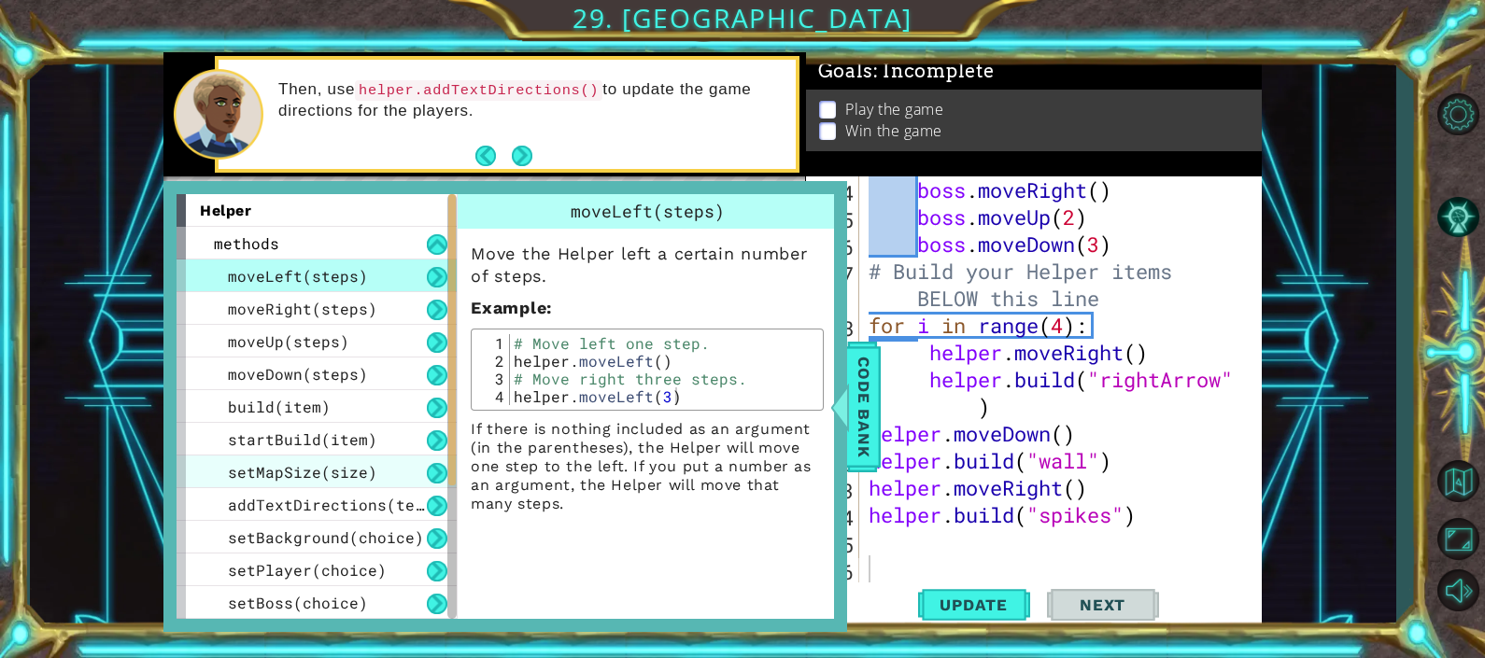
click at [283, 472] on span "setMapSize(size)" at bounding box center [302, 472] width 149 height 20
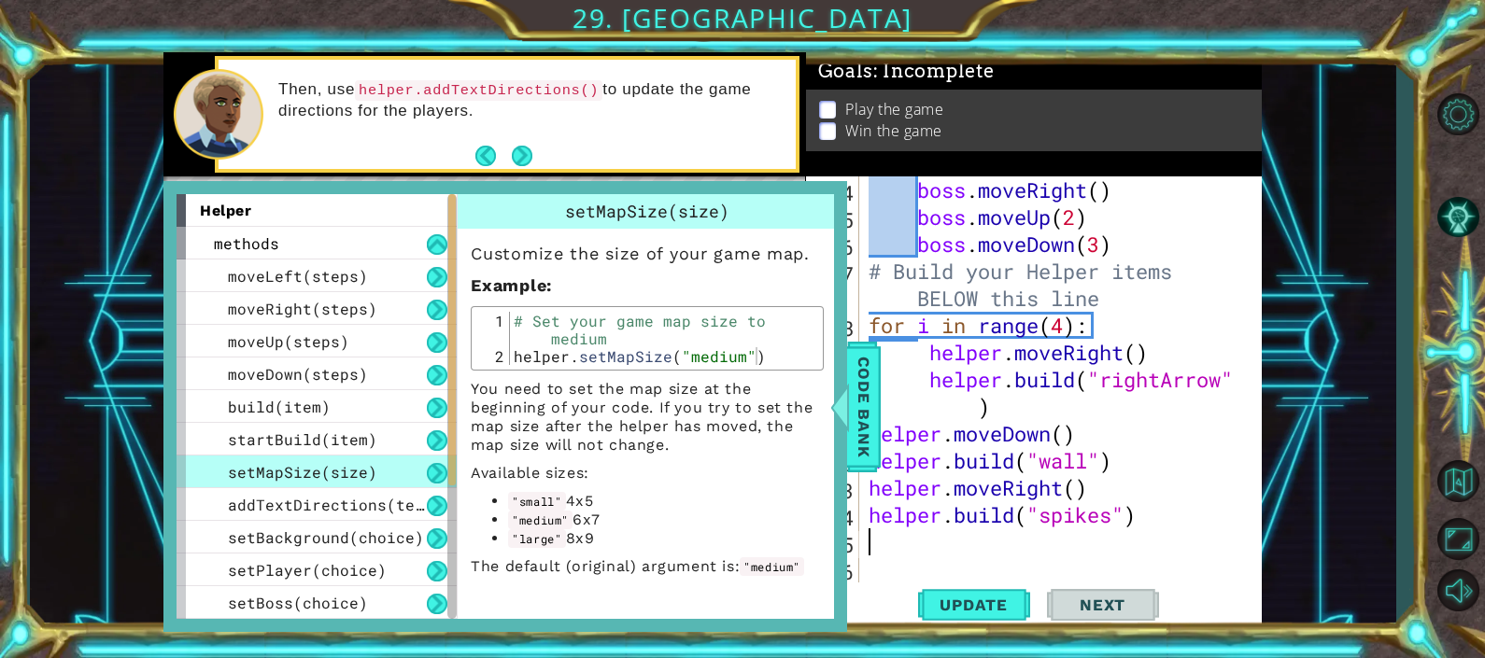
click at [917, 538] on div "boss . moveRight ( ) boss . moveUp ( 2 ) boss . moveDown ( 3 ) # Build your Hel…" at bounding box center [1057, 406] width 385 height 460
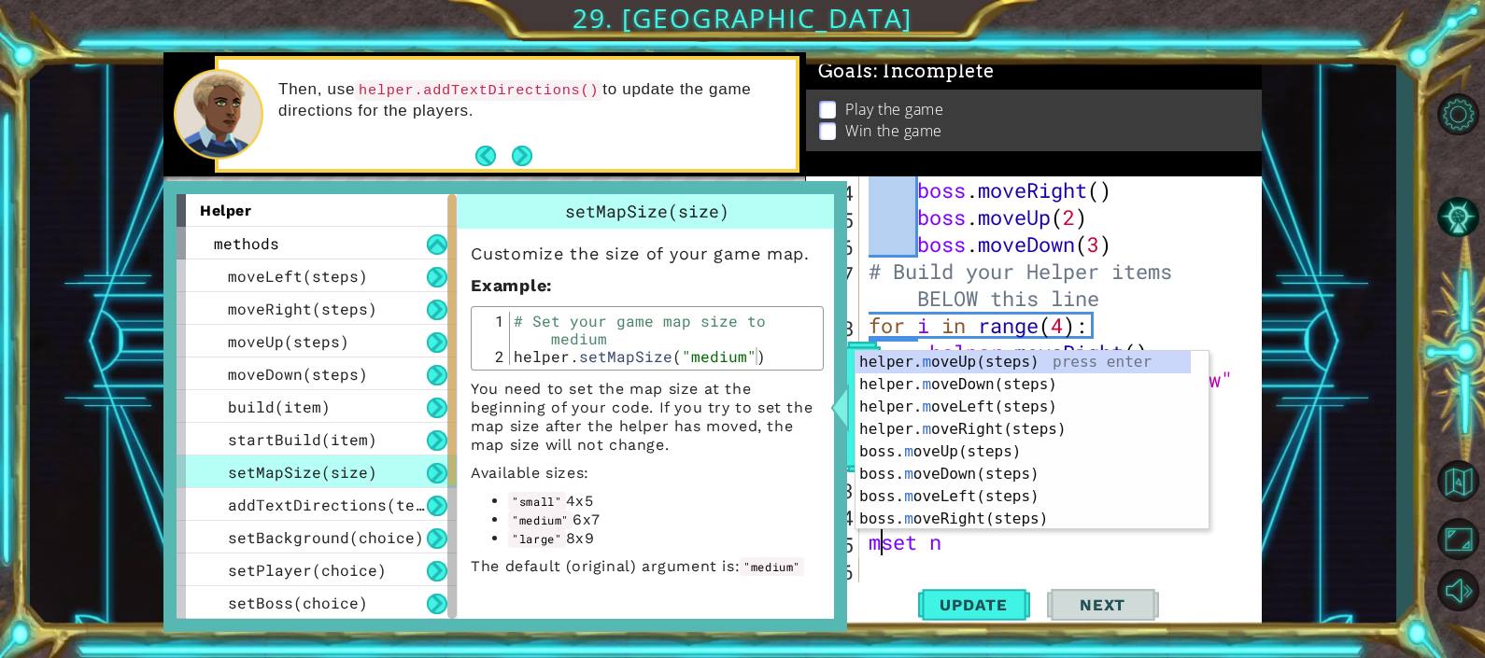
scroll to position [0, 1]
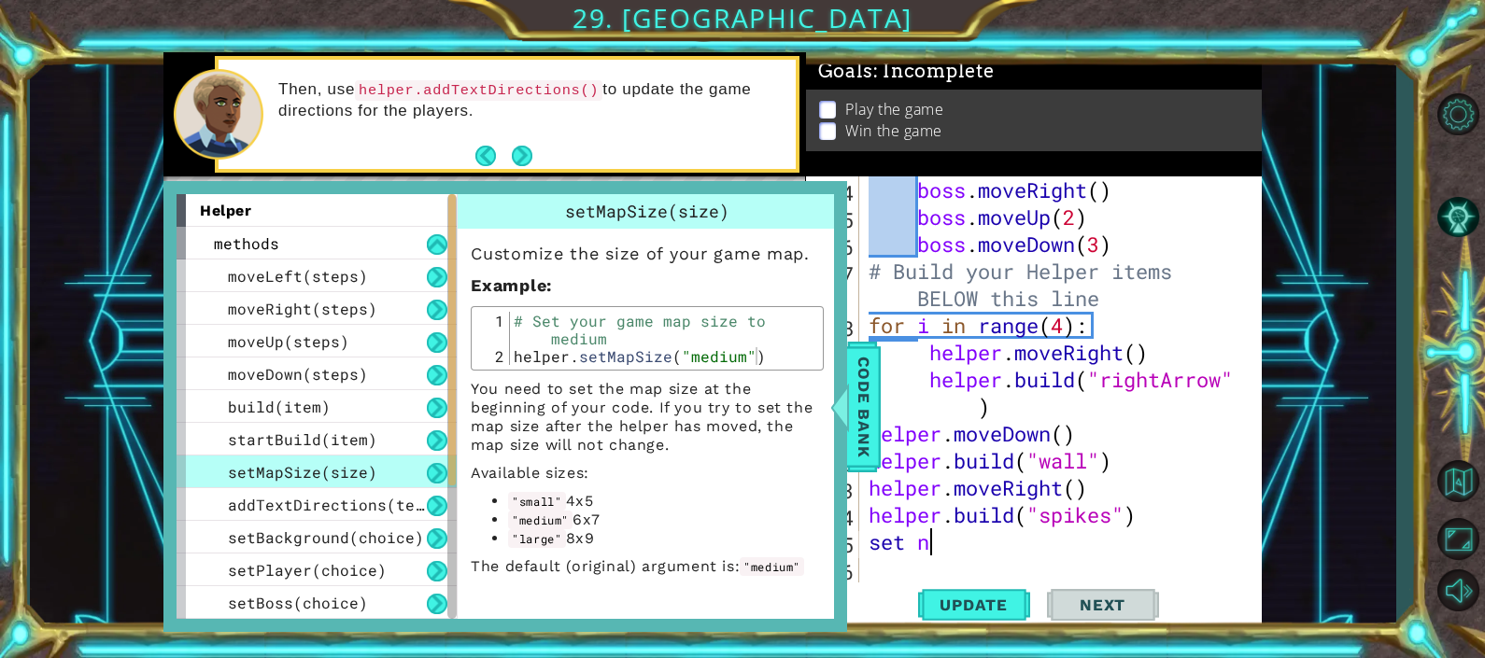
click at [964, 538] on div "boss . moveRight ( ) boss . moveUp ( 2 ) boss . moveDown ( 3 ) # Build your Hel…" at bounding box center [1057, 406] width 385 height 460
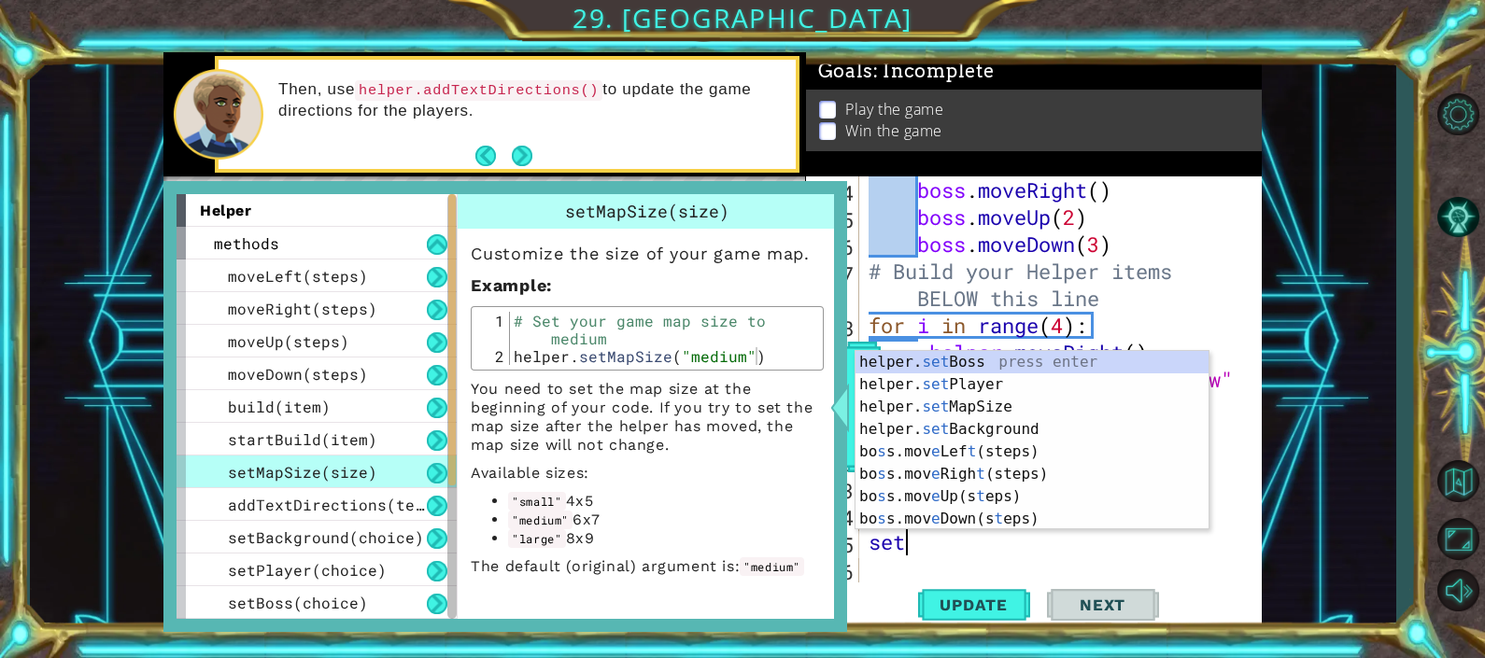
scroll to position [0, 0]
click at [910, 408] on div "helper. se tBoss press enter helper. se tPlayer press enter helper. se tMapSize…" at bounding box center [1022, 463] width 335 height 224
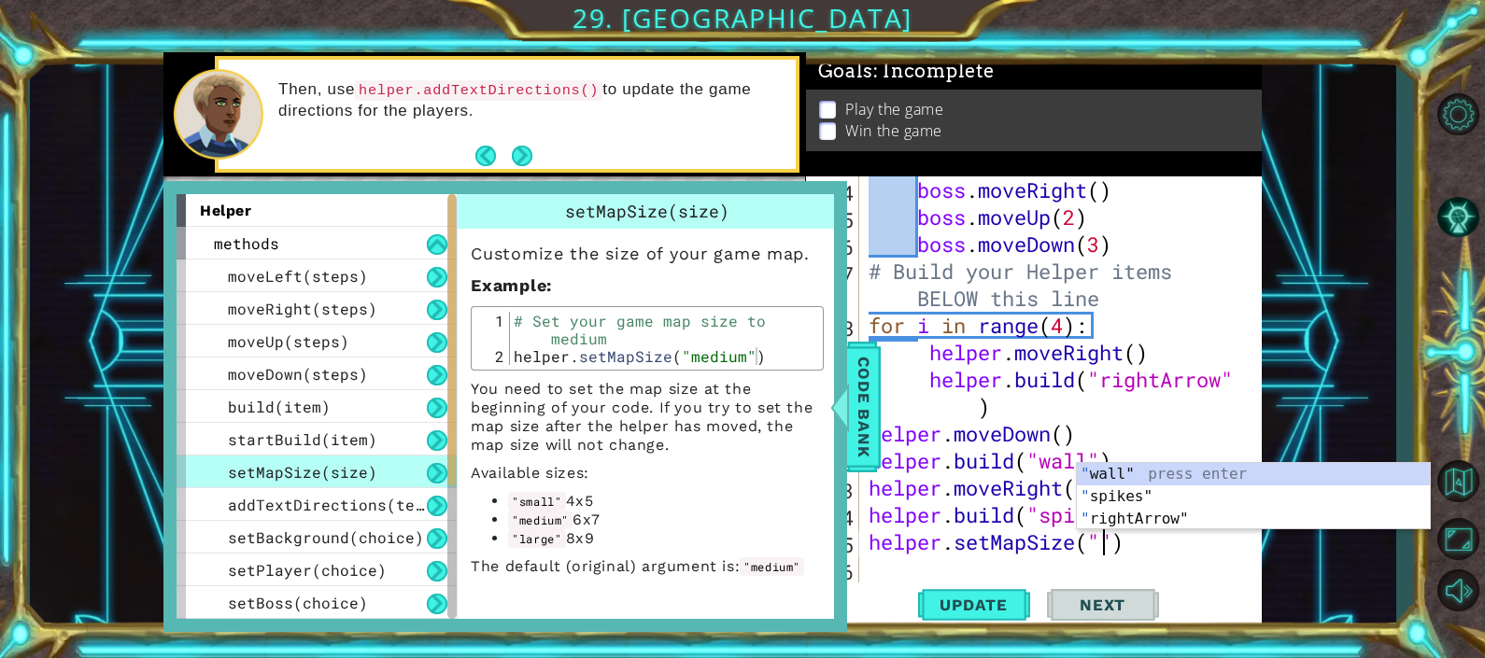
scroll to position [0, 11]
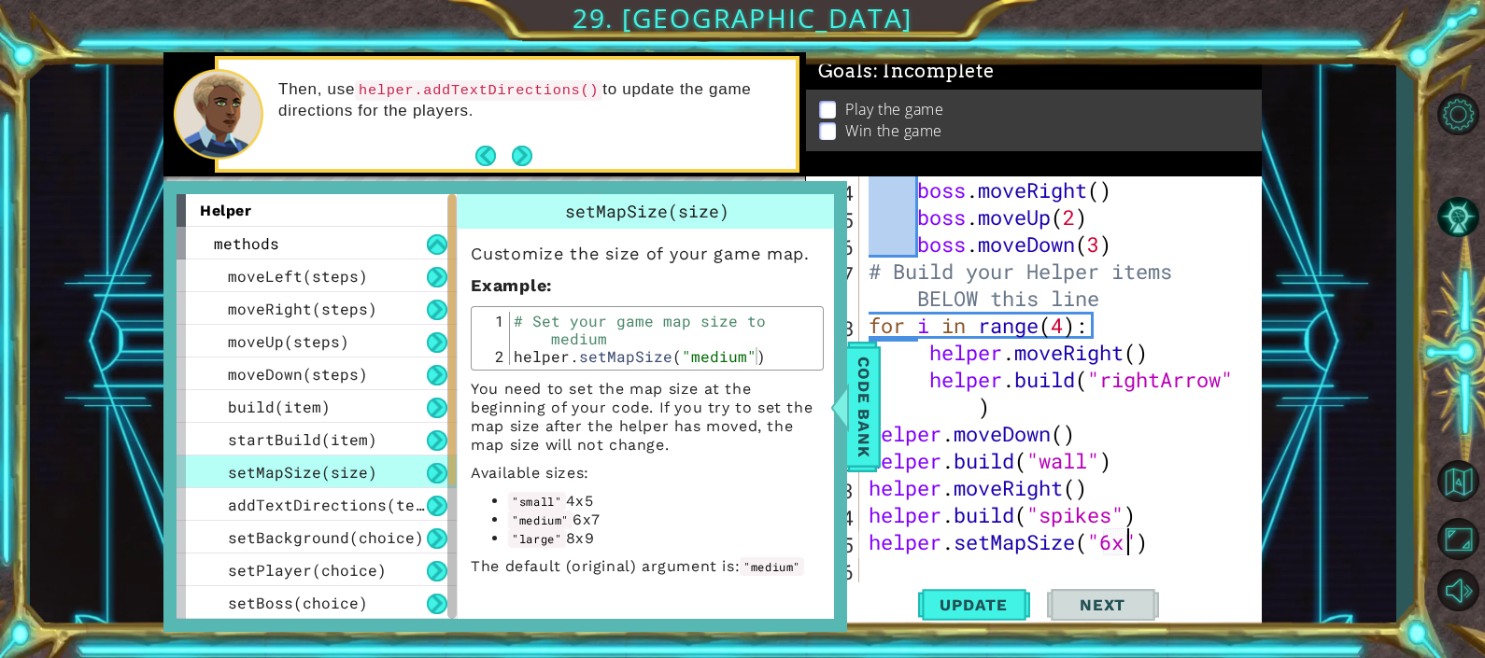
type textarea "helper.setMapSize("6x7")"
click at [1206, 565] on div "boss . moveRight ( ) boss . moveUp ( 2 ) boss . moveDown ( 3 ) # Build your Hel…" at bounding box center [1057, 406] width 385 height 460
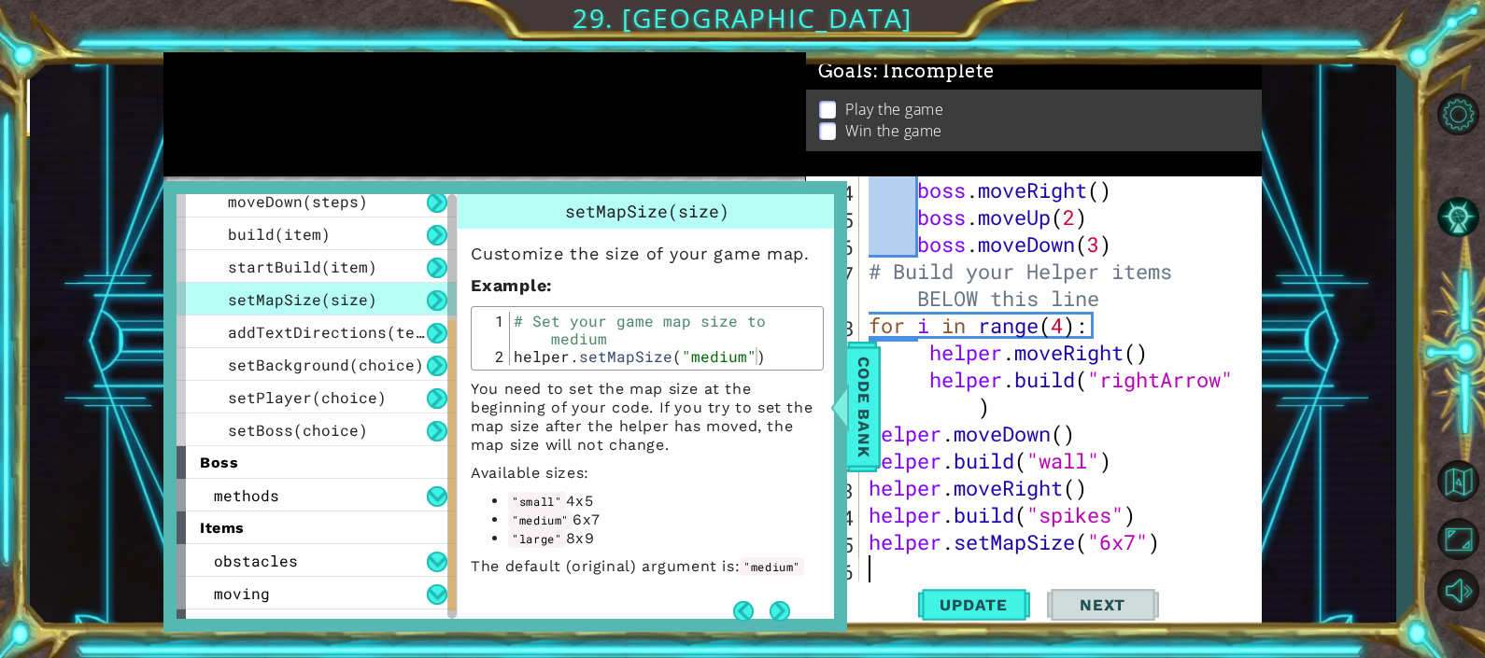
scroll to position [228, 0]
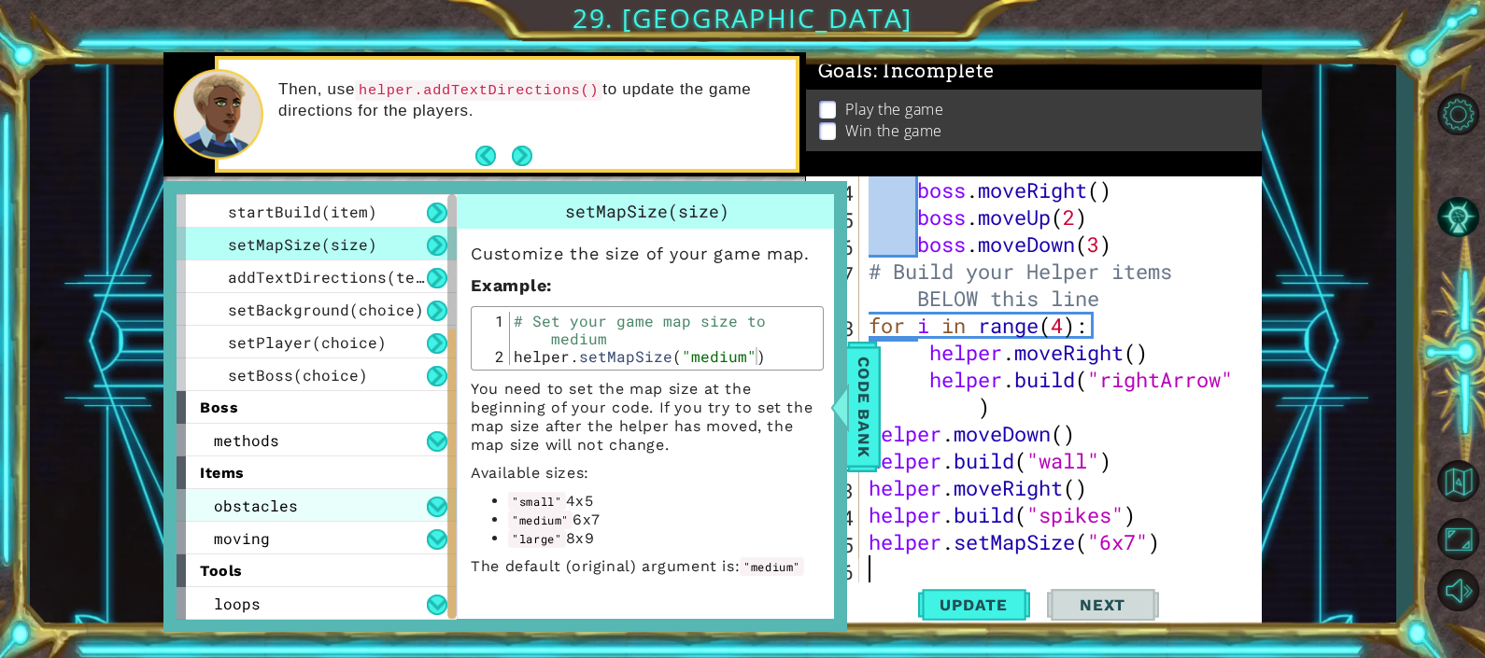
click at [269, 508] on span "obstacles" at bounding box center [256, 506] width 84 height 20
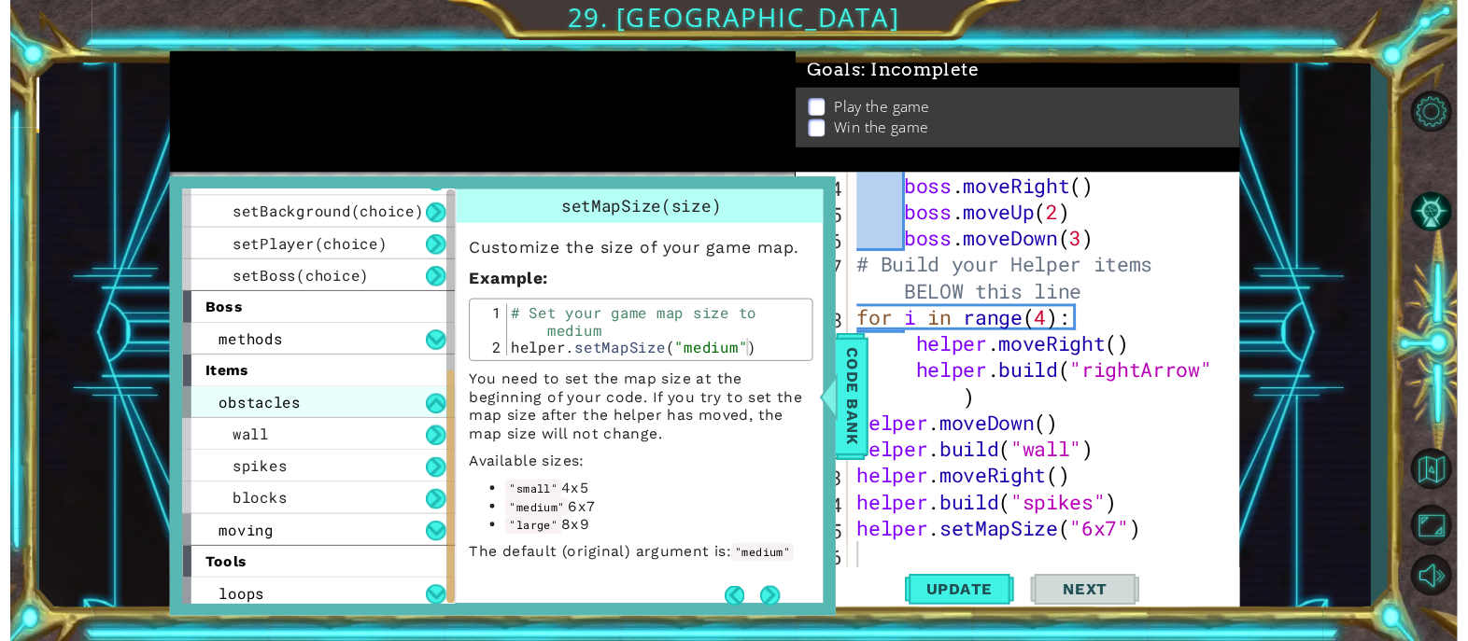
scroll to position [326, 0]
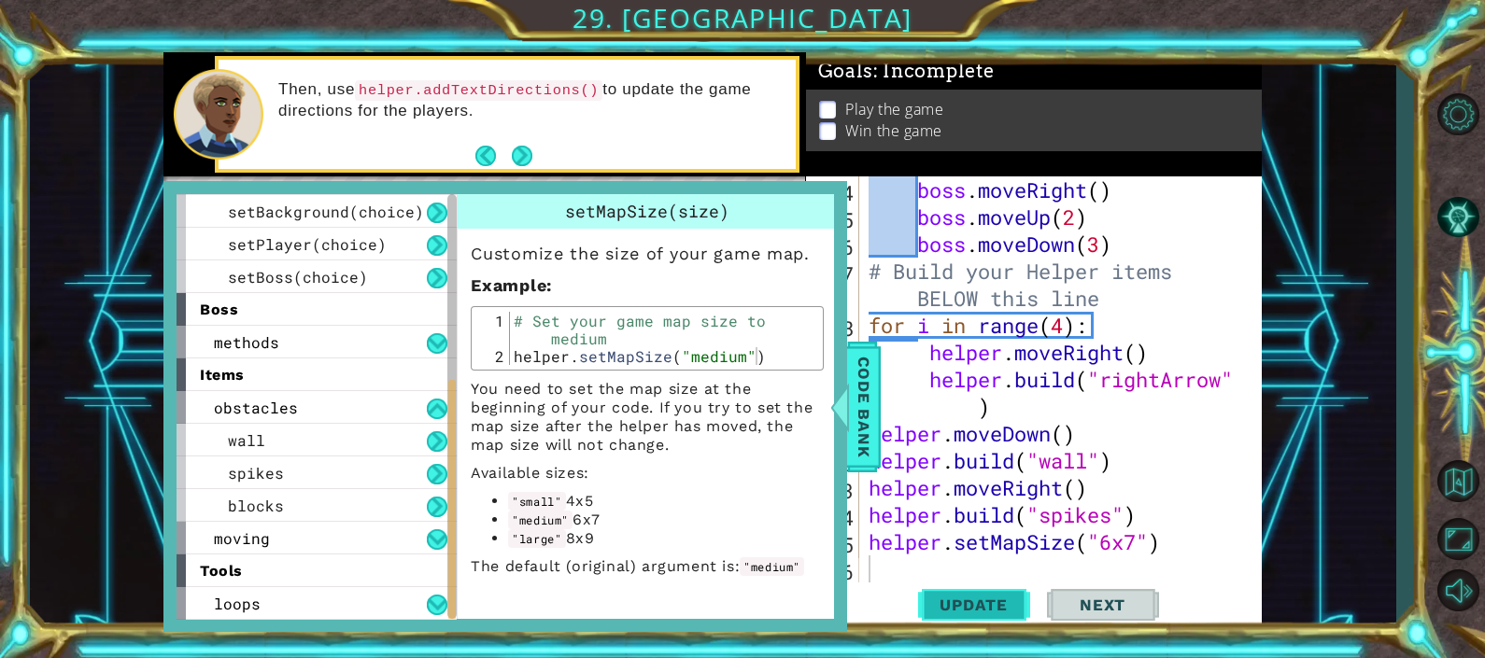
click at [949, 602] on span "Update" at bounding box center [974, 605] width 106 height 19
click at [867, 389] on span "Code Bank" at bounding box center [864, 406] width 30 height 114
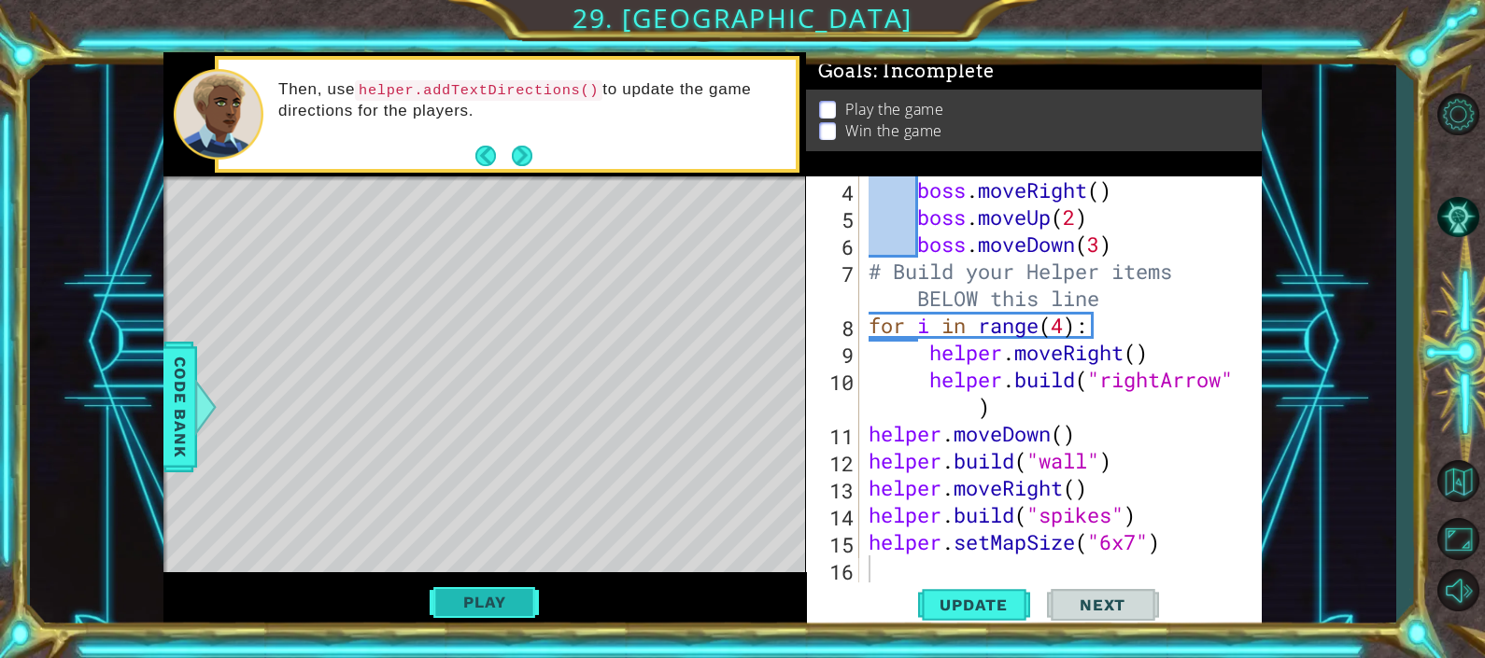
click at [472, 598] on button "Play" at bounding box center [484, 602] width 109 height 35
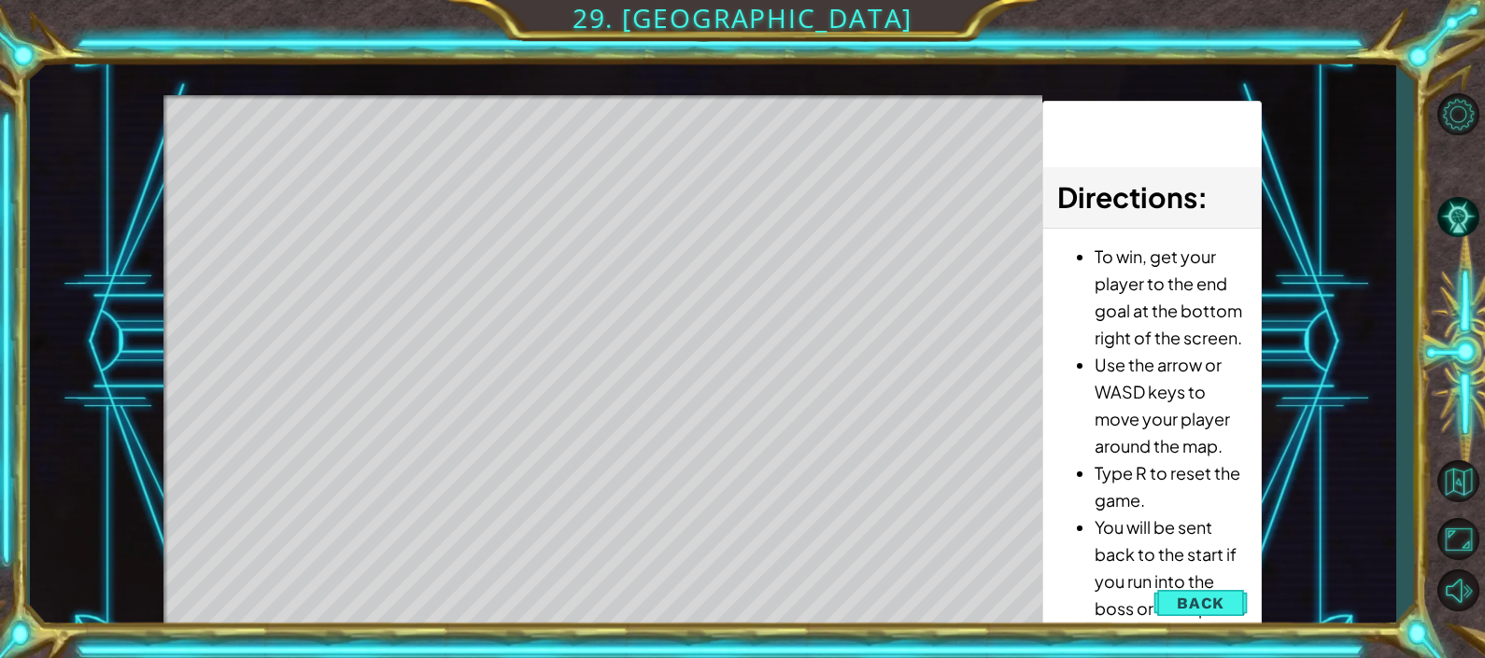
click at [833, 149] on div "Level Map" at bounding box center [594, 370] width 863 height 550
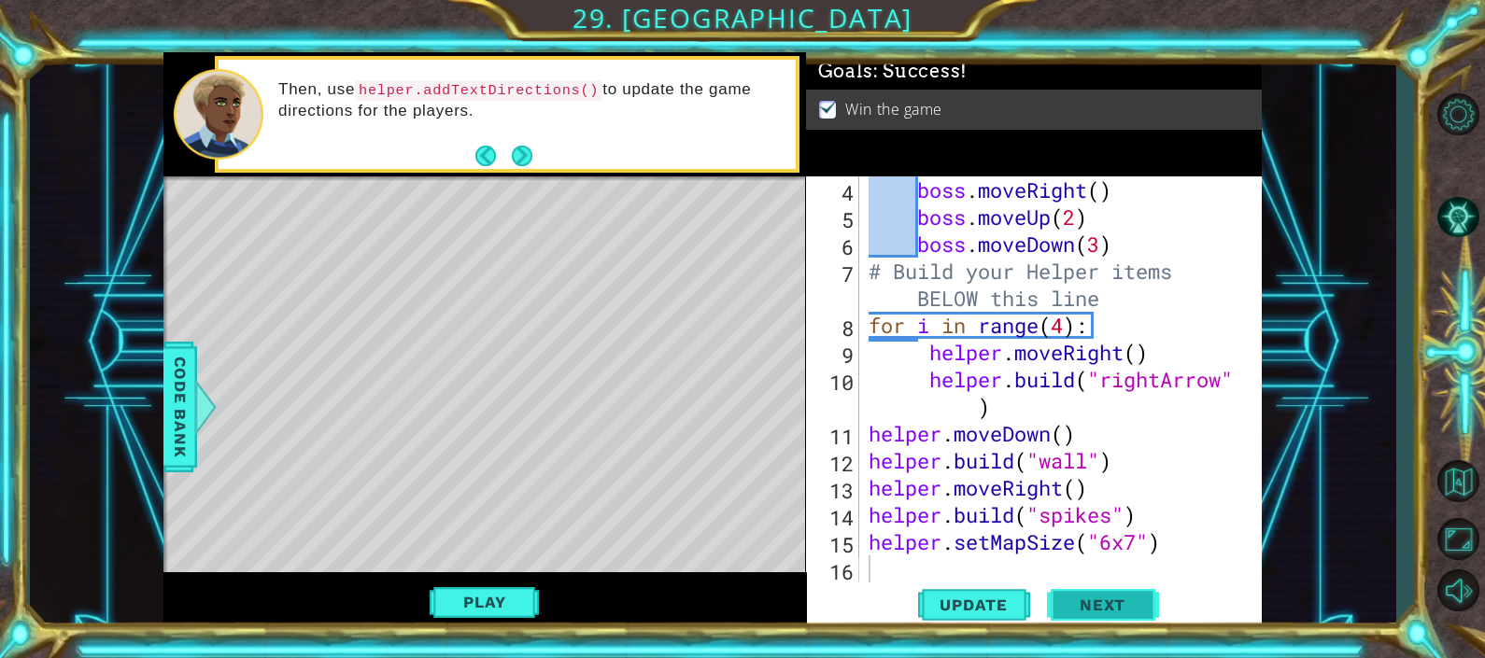
click at [1102, 627] on button "Next" at bounding box center [1103, 605] width 112 height 46
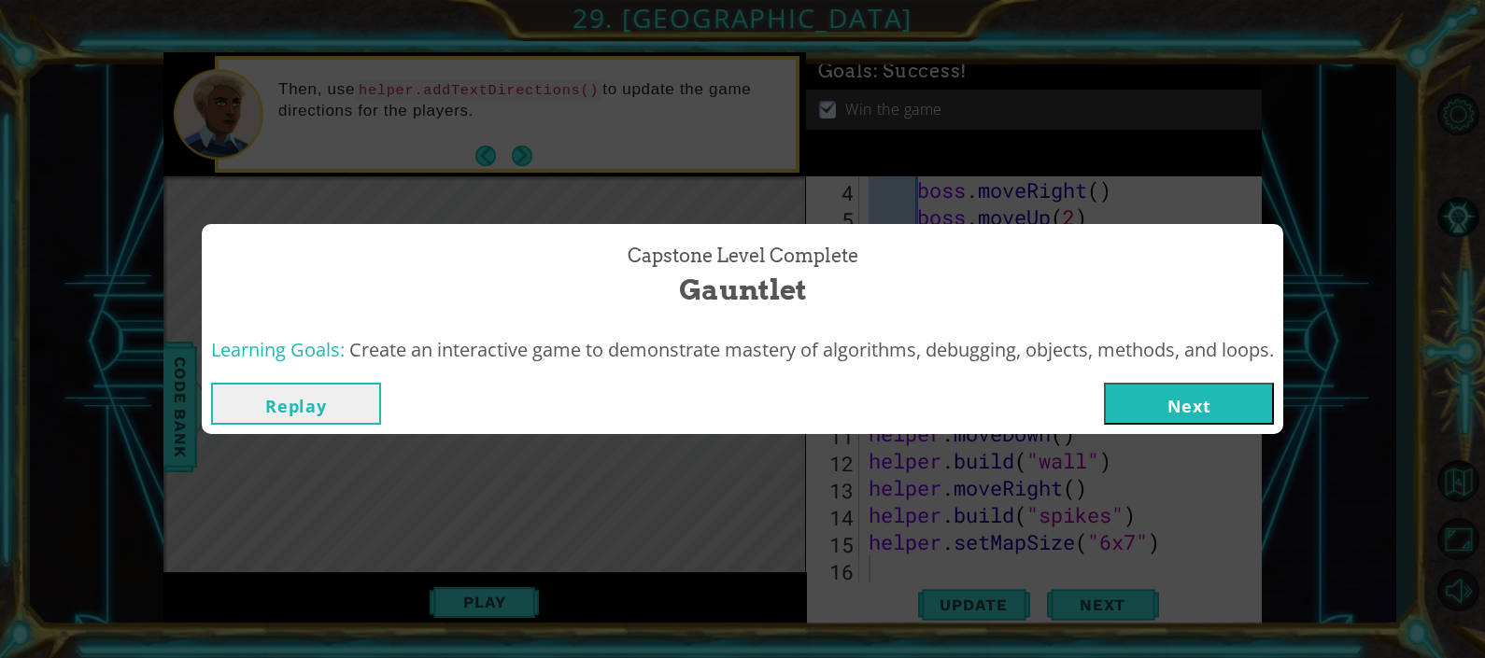
click at [1198, 407] on button "Next" at bounding box center [1189, 404] width 170 height 42
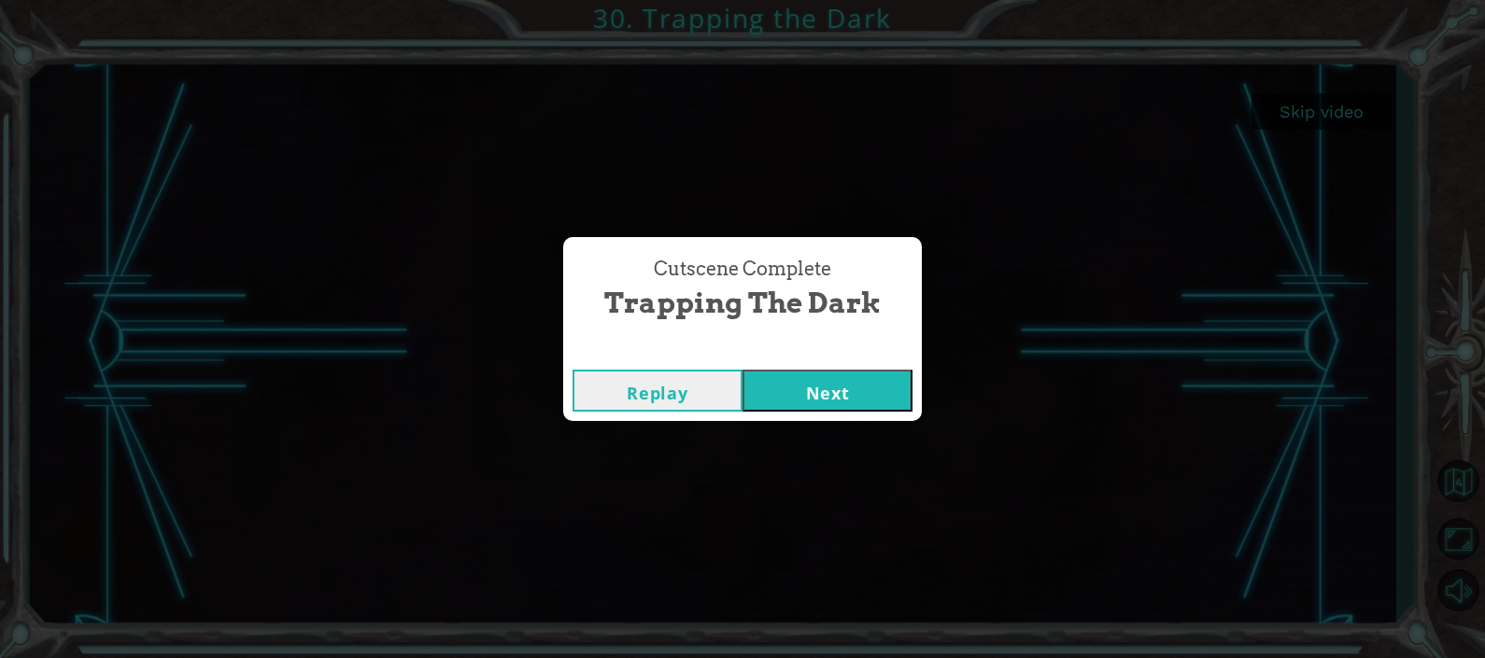
click at [842, 392] on button "Next" at bounding box center [827, 391] width 170 height 42
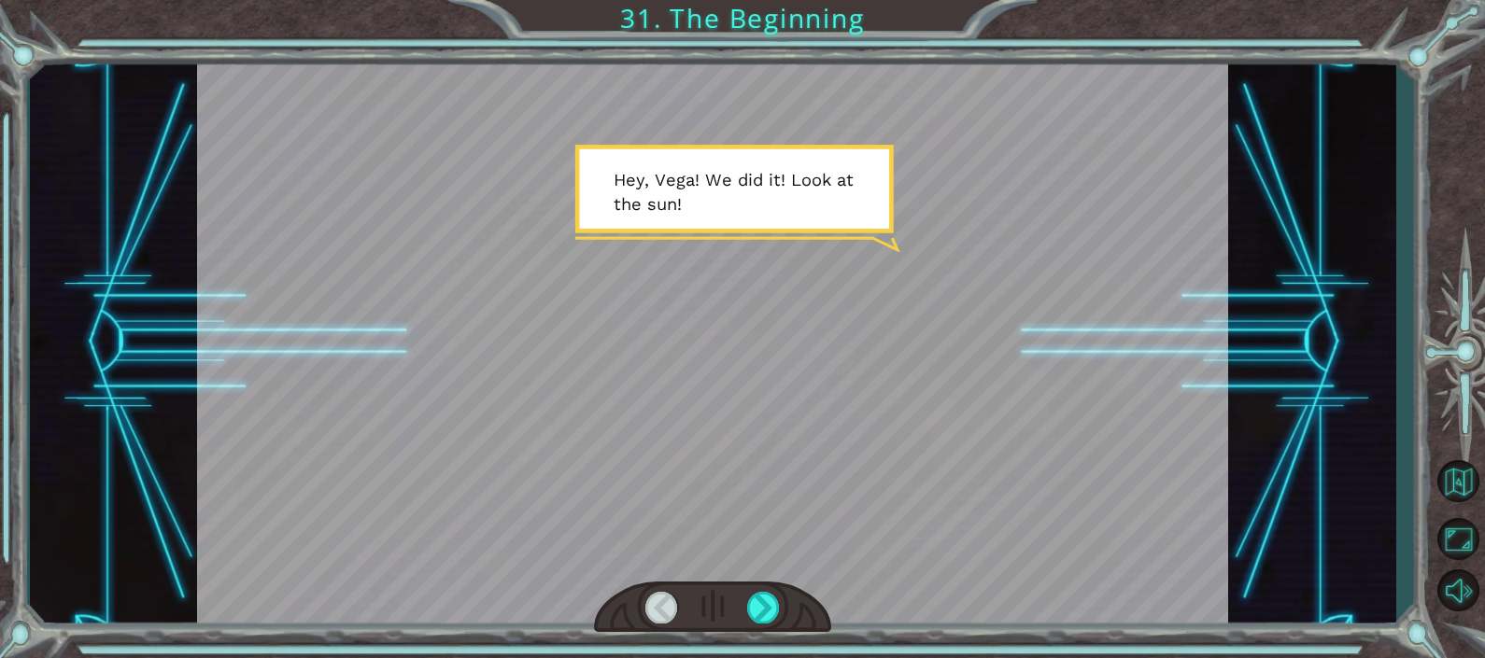
click at [995, 302] on div at bounding box center [712, 341] width 1031 height 579
